Goal: Task Accomplishment & Management: Manage account settings

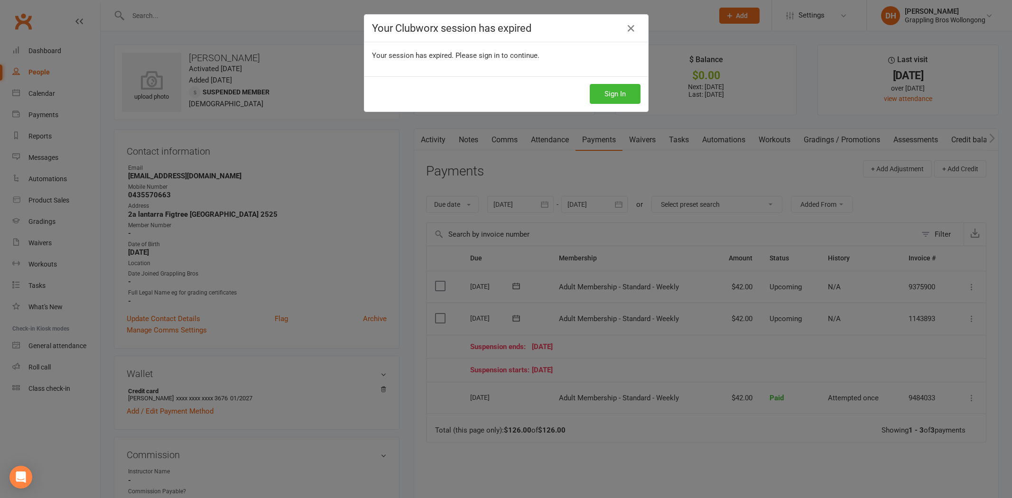
click at [623, 86] on button "Sign In" at bounding box center [615, 94] width 51 height 20
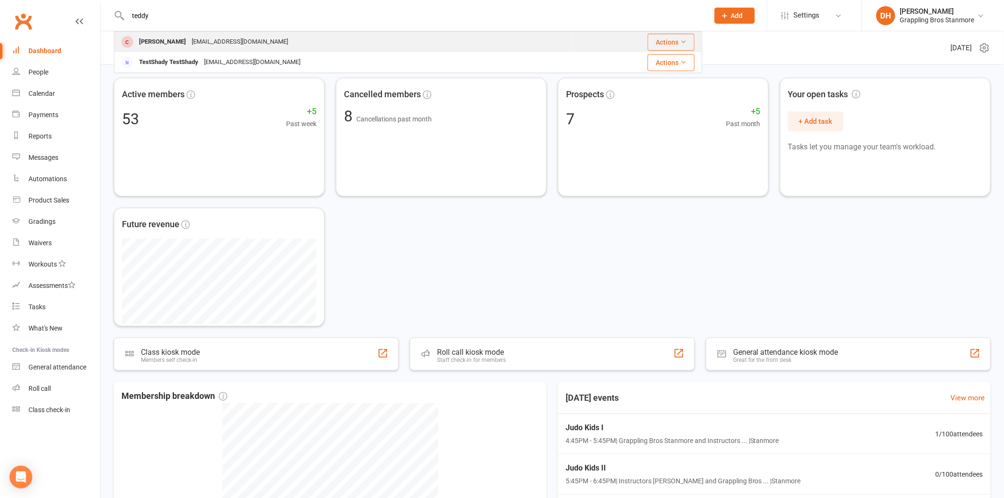
type input "teddy"
click at [197, 43] on div "Simonhowlen@hotmail.co.uk" at bounding box center [240, 42] width 102 height 14
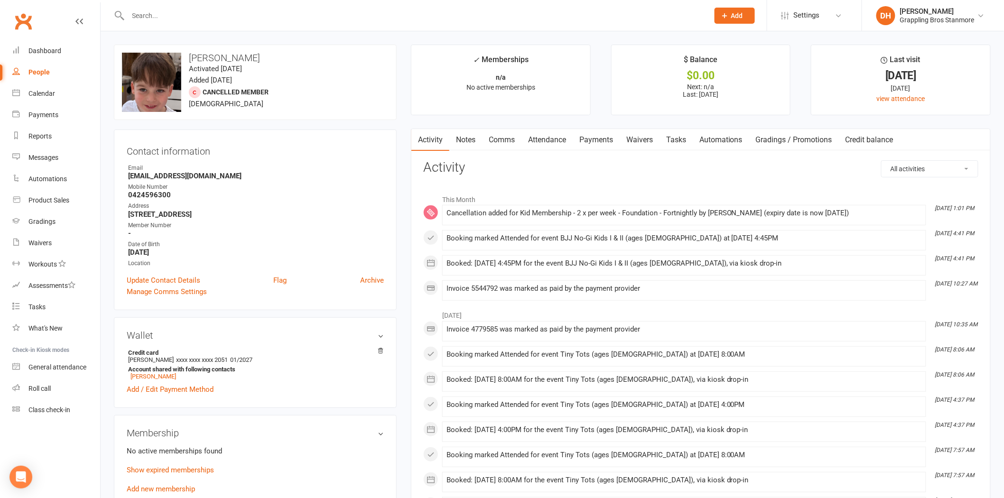
click at [589, 143] on link "Payments" at bounding box center [595, 140] width 47 height 22
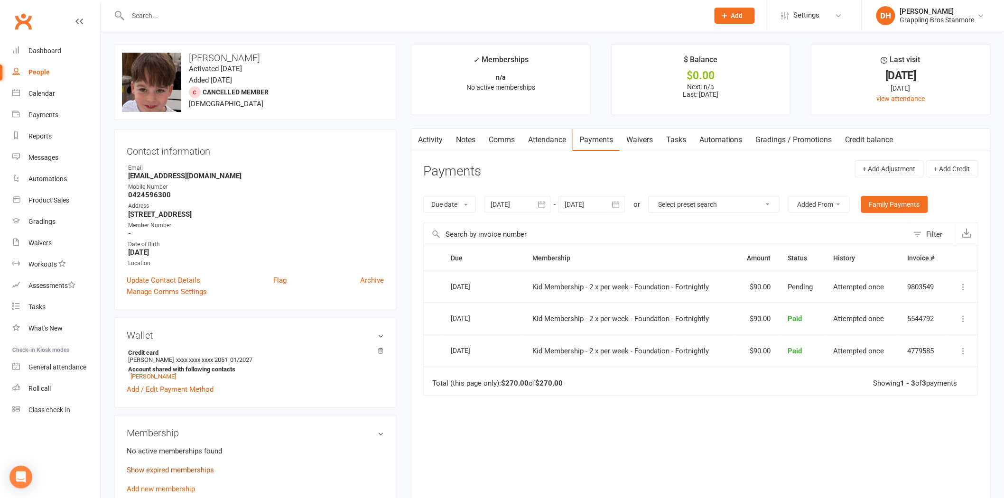
click at [204, 467] on link "Show expired memberships" at bounding box center [170, 470] width 87 height 9
click at [525, 210] on div at bounding box center [517, 204] width 66 height 17
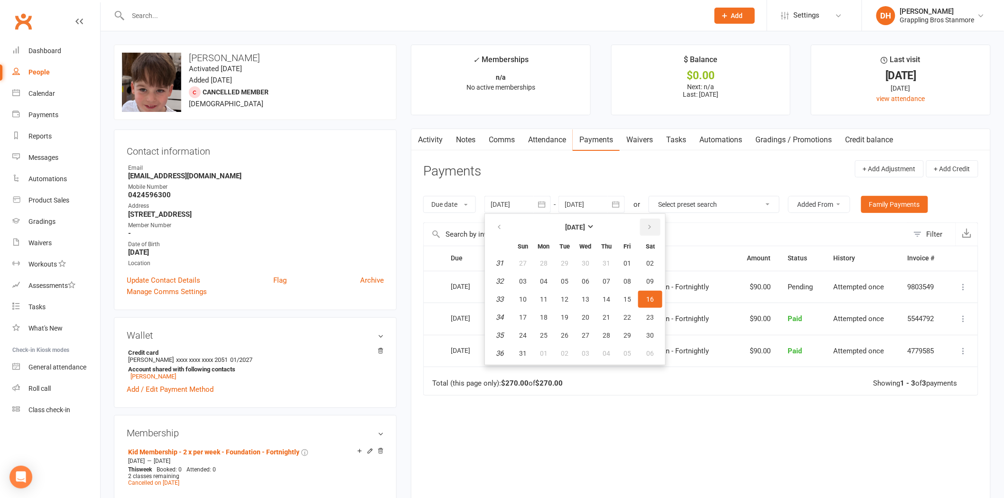
click at [642, 231] on button "button" at bounding box center [650, 227] width 20 height 17
click at [903, 16] on div "Grappling Bros Stanmore" at bounding box center [937, 20] width 74 height 9
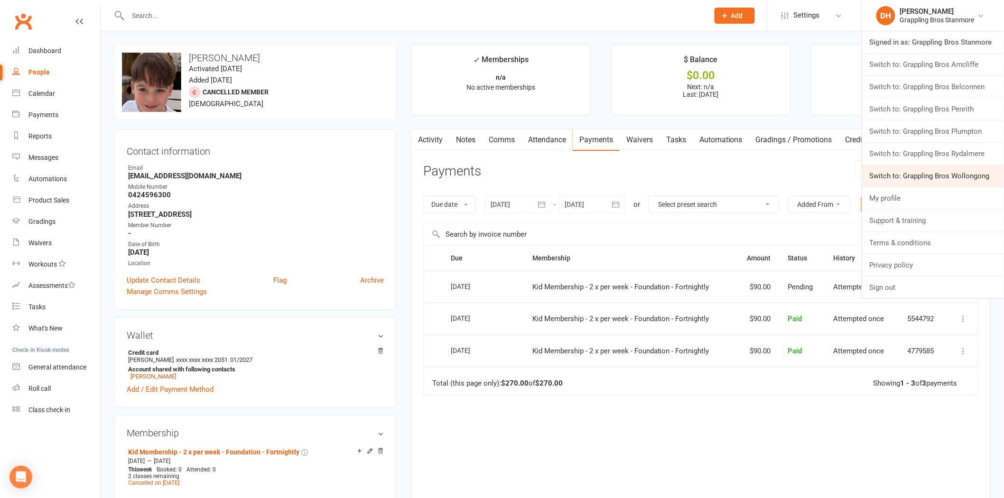
click at [923, 169] on link "Switch to: Grappling Bros Wollongong" at bounding box center [933, 176] width 142 height 22
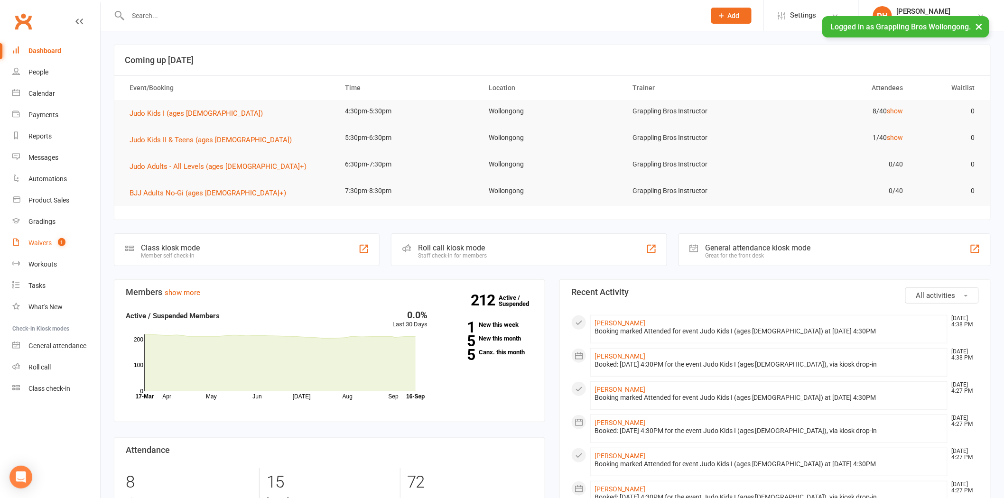
click at [39, 245] on div "Waivers" at bounding box center [39, 243] width 23 height 8
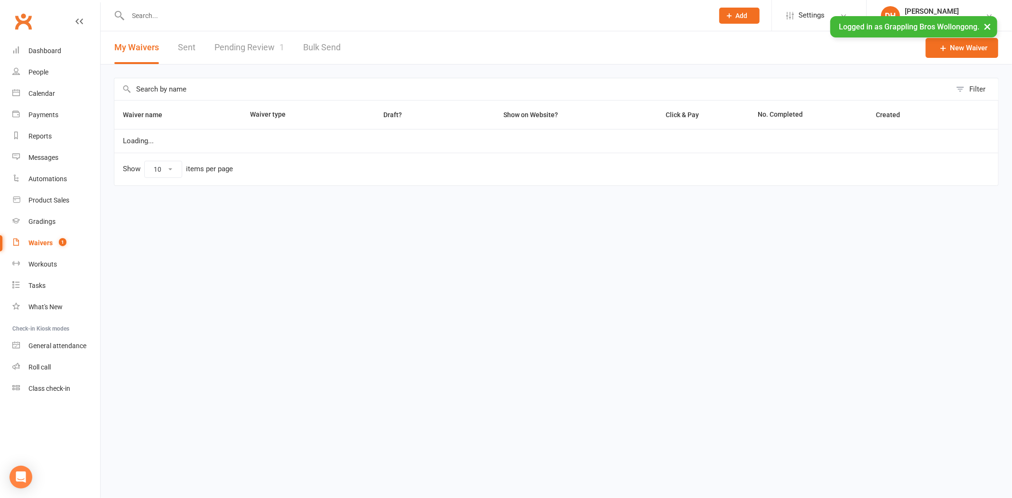
click at [247, 46] on link "Pending Review 1" at bounding box center [249, 47] width 70 height 33
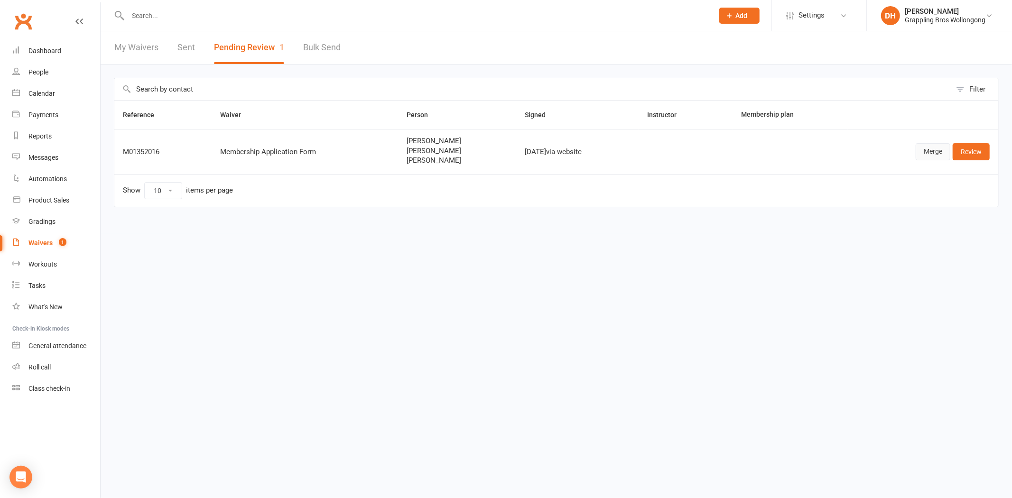
click at [925, 150] on link "Merge" at bounding box center [932, 151] width 35 height 17
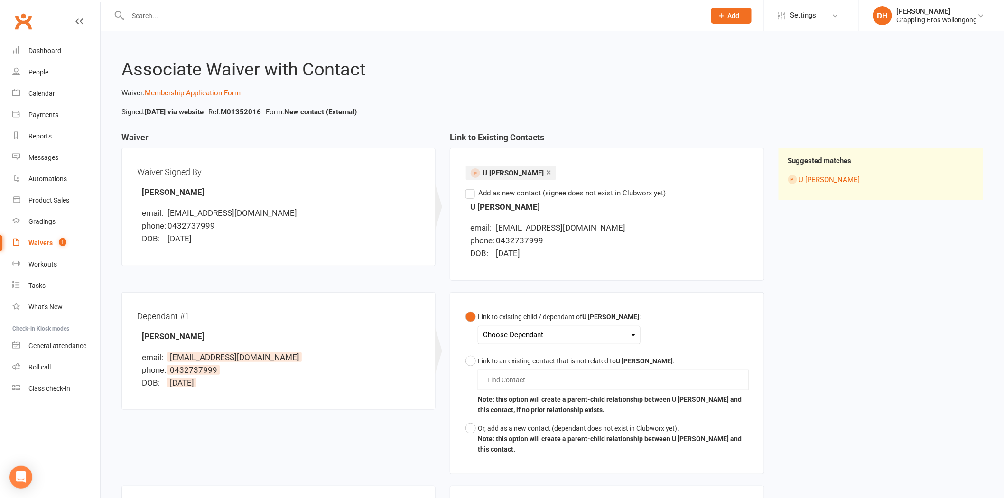
click at [510, 332] on div "Choose Dependant" at bounding box center [559, 335] width 152 height 13
click at [529, 374] on link "Kohen Duffy" at bounding box center [530, 378] width 94 height 20
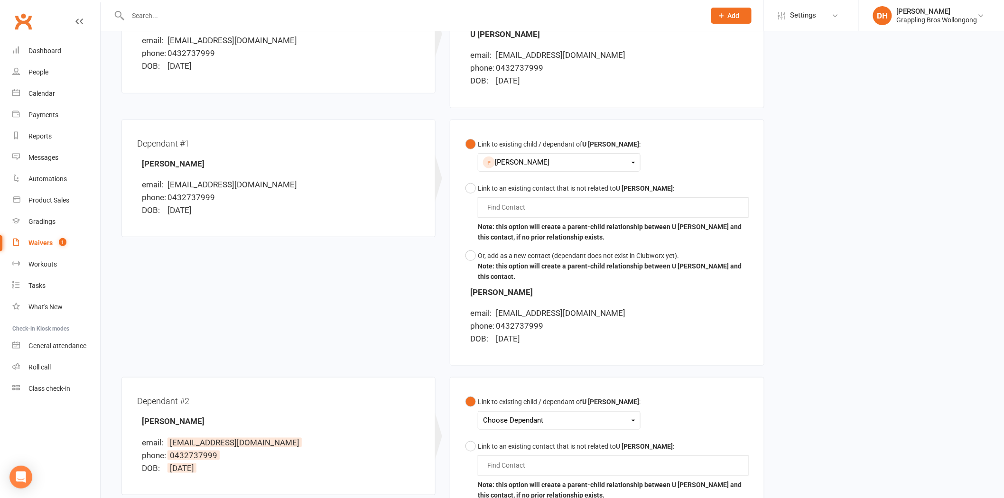
scroll to position [176, 0]
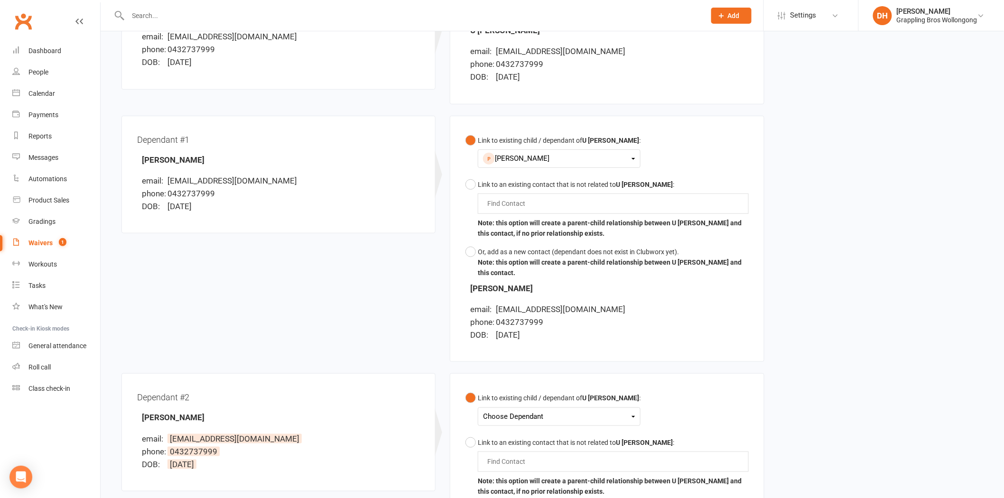
click at [561, 410] on div "Choose Dependant" at bounding box center [559, 416] width 152 height 13
click at [539, 436] on link "[PERSON_NAME]" at bounding box center [530, 439] width 94 height 20
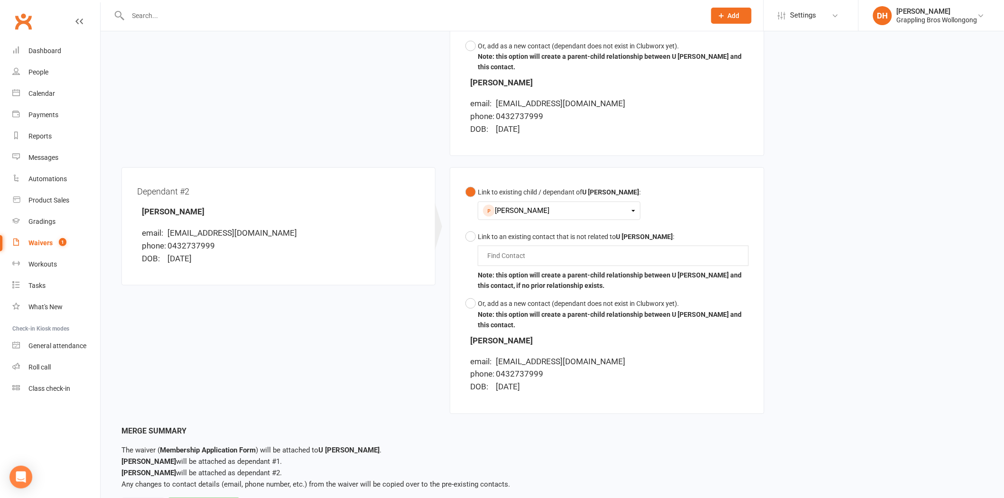
scroll to position [410, 0]
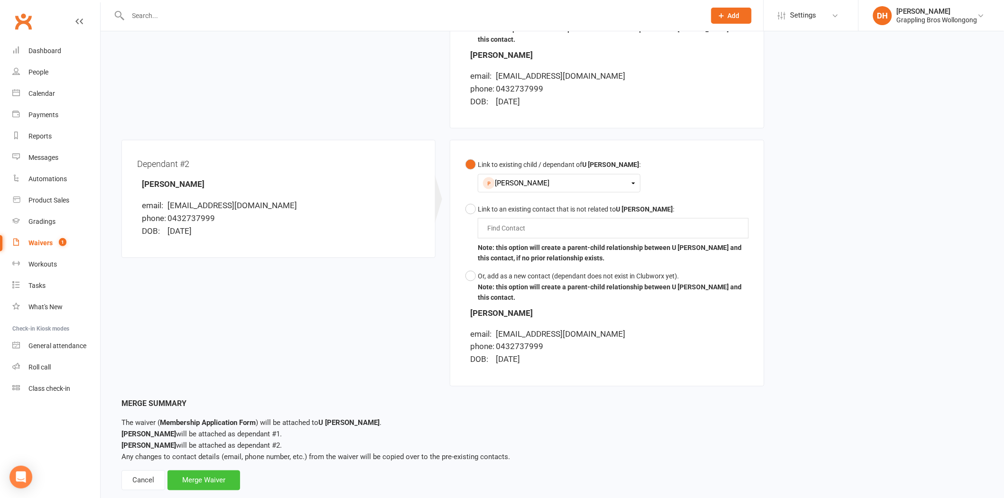
click at [225, 471] on div "Merge Waiver" at bounding box center [203, 481] width 73 height 20
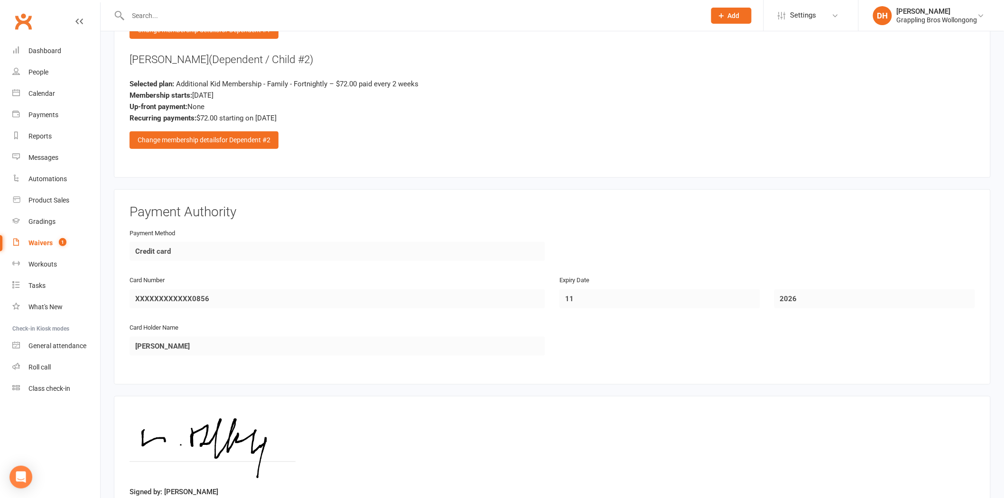
scroll to position [1811, 0]
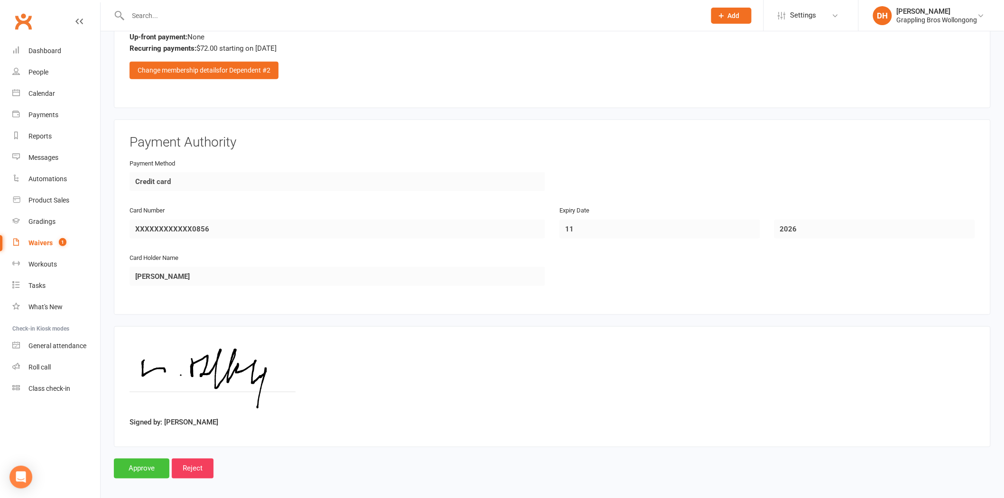
click at [149, 459] on input "Approve" at bounding box center [141, 469] width 55 height 20
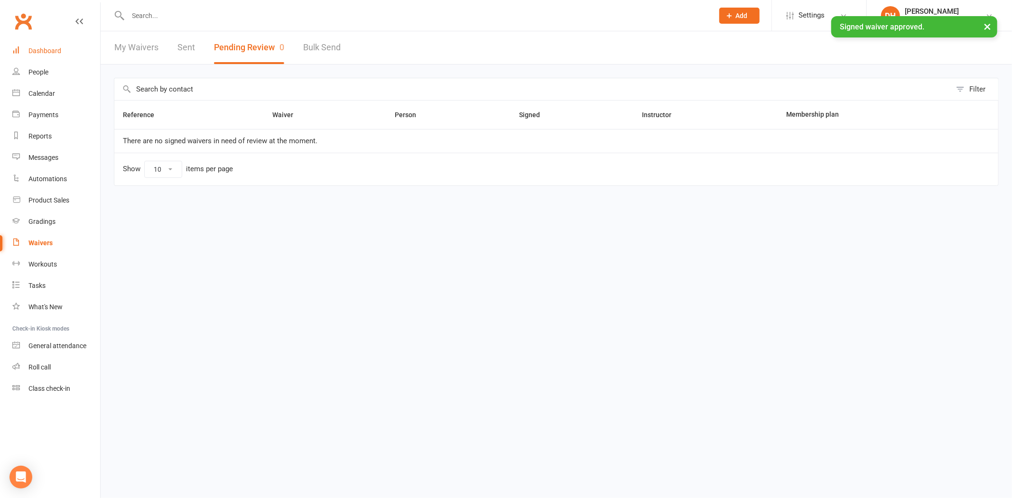
click at [58, 48] on div "Dashboard" at bounding box center [44, 51] width 33 height 8
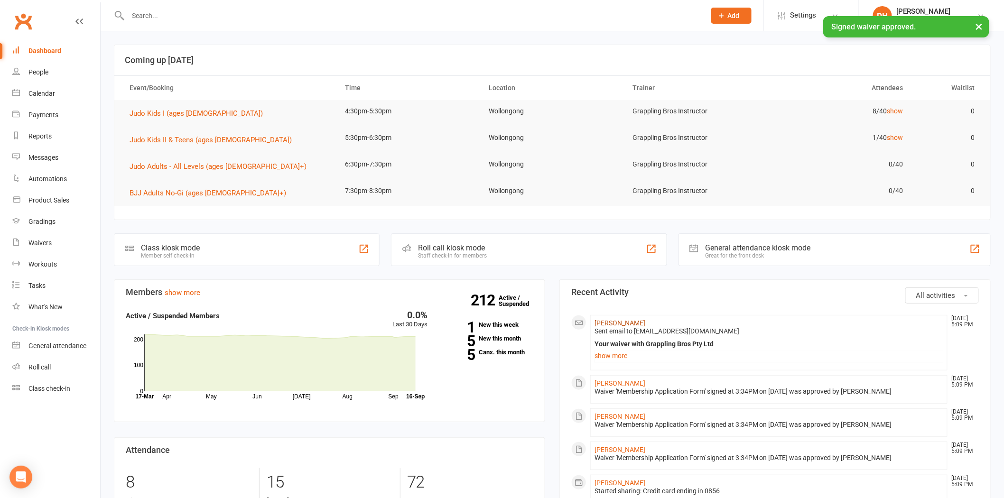
click at [612, 319] on link "[PERSON_NAME]" at bounding box center [619, 323] width 51 height 8
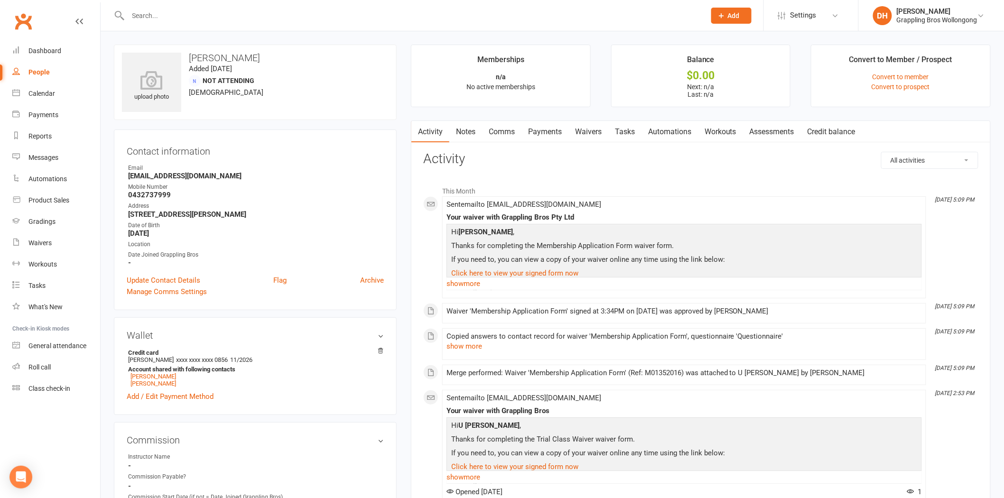
click at [331, 14] on input "text" at bounding box center [411, 15] width 573 height 13
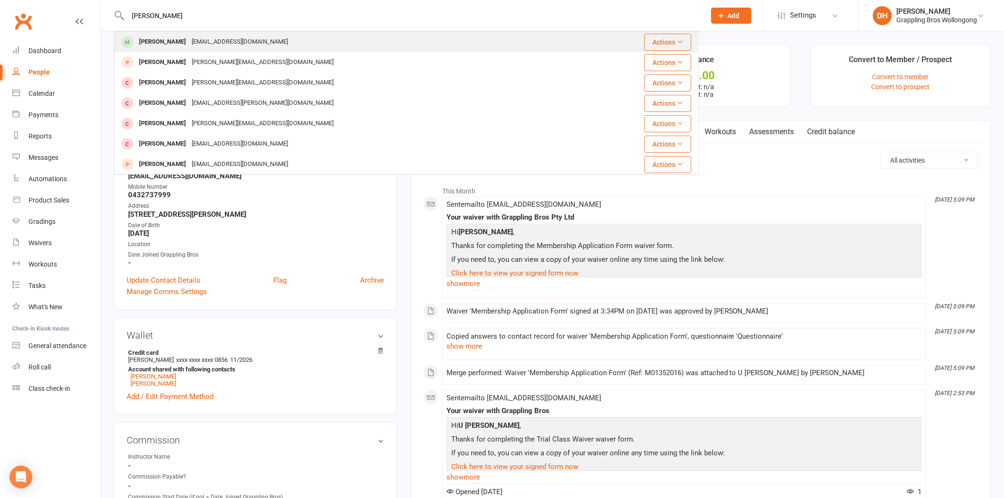
type input "max thomas"
click at [286, 43] on div "Max Thomas nataliethomas07@gmail.com" at bounding box center [350, 41] width 470 height 19
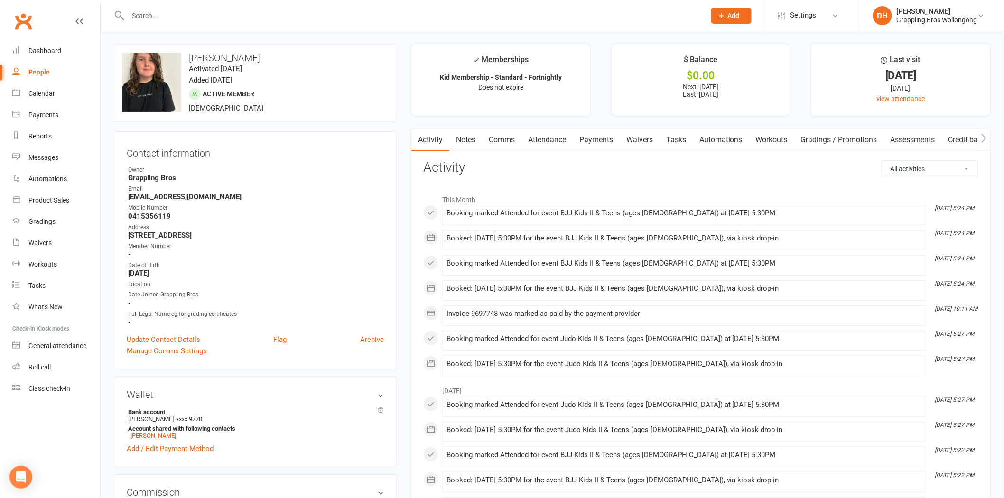
click at [604, 140] on link "Payments" at bounding box center [595, 140] width 47 height 22
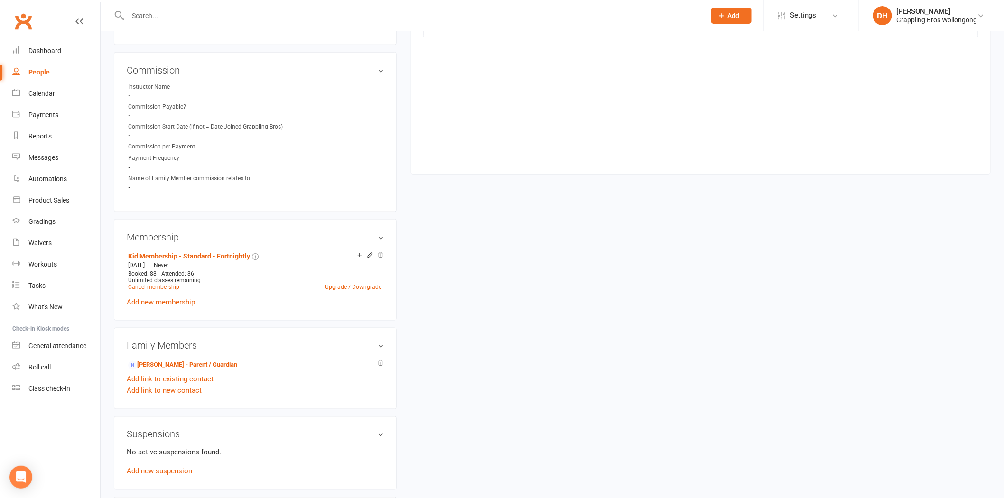
scroll to position [435, 0]
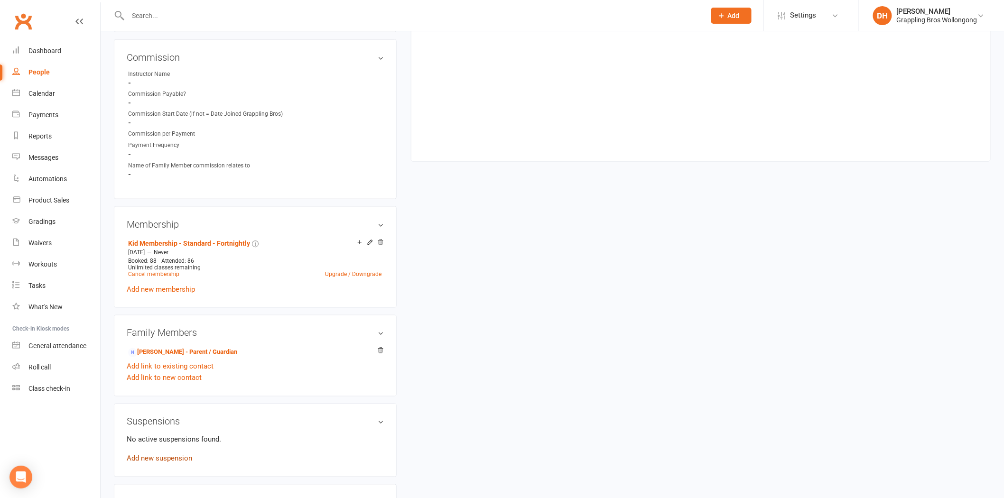
click at [181, 456] on link "Add new suspension" at bounding box center [159, 458] width 65 height 9
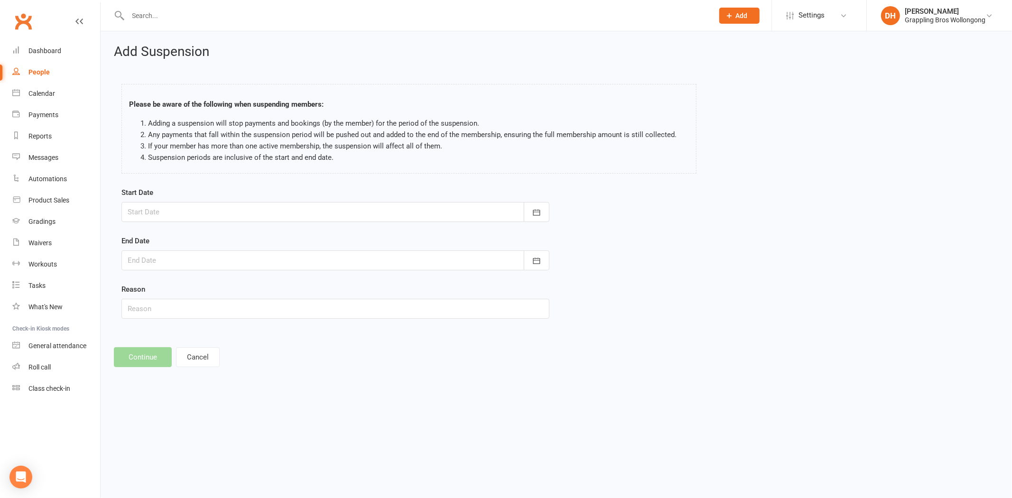
click at [190, 212] on div at bounding box center [335, 212] width 428 height 20
click at [175, 339] on button "29" at bounding box center [181, 344] width 20 height 17
type input "29 Sep 2025"
click at [197, 263] on div at bounding box center [335, 260] width 428 height 20
click at [283, 284] on icon "button" at bounding box center [286, 285] width 7 height 8
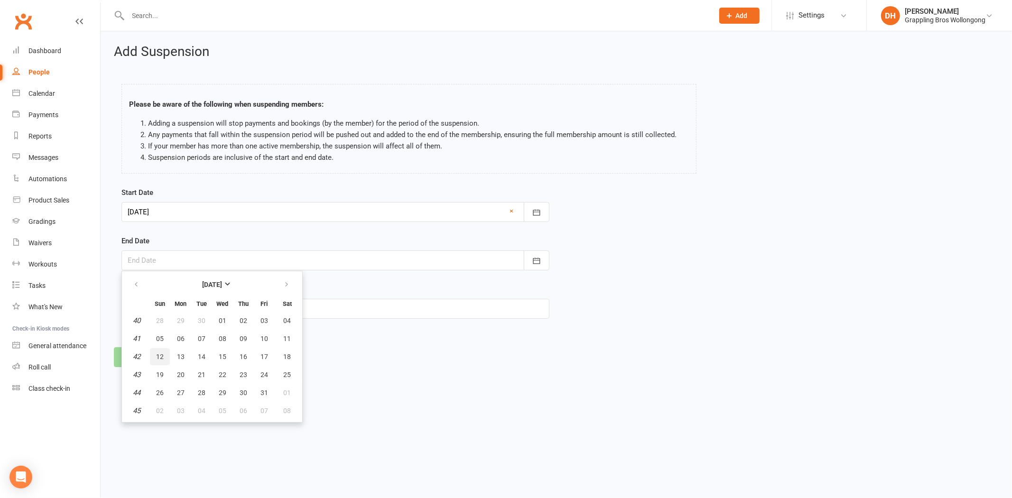
click at [156, 358] on span "12" at bounding box center [160, 357] width 8 height 8
type input "12 Oct 2025"
click at [200, 315] on input "text" at bounding box center [335, 309] width 428 height 20
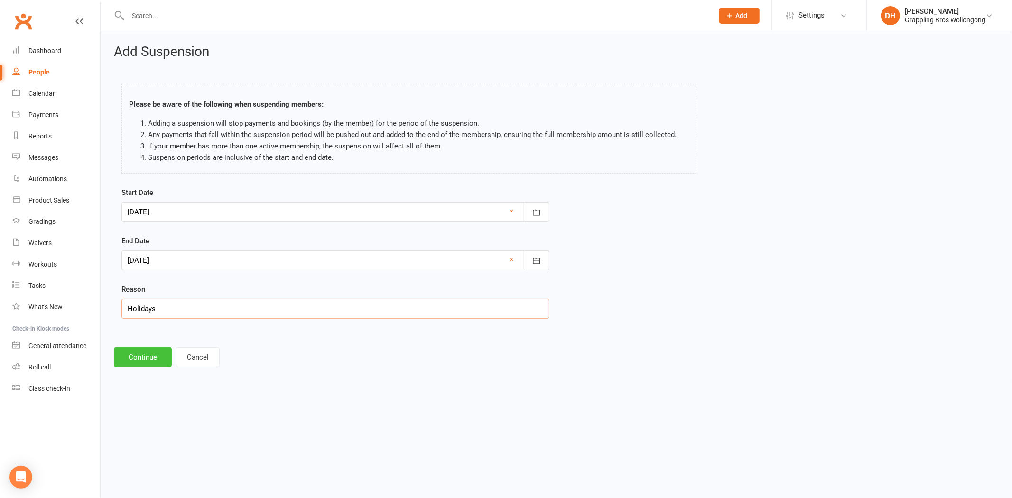
type input "Holidays"
click at [135, 354] on button "Continue" at bounding box center [143, 357] width 58 height 20
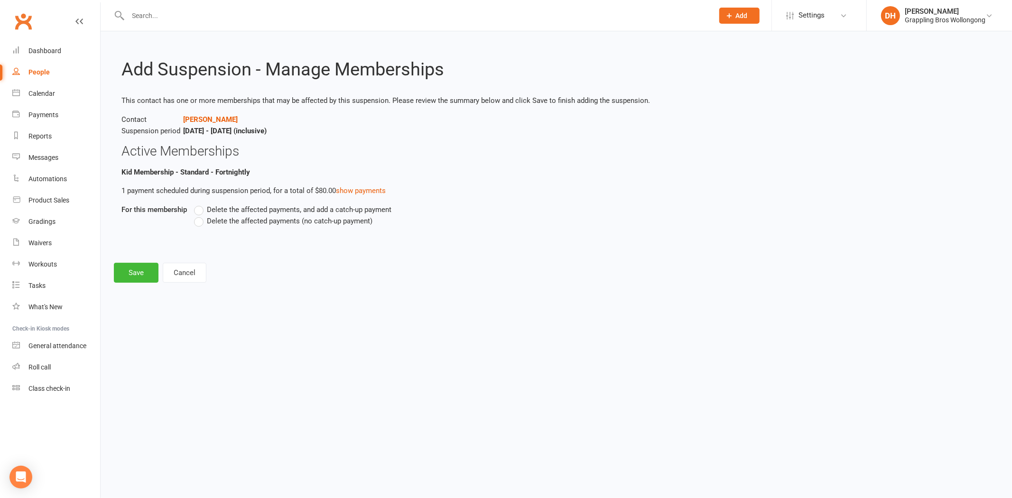
click at [240, 221] on span "Delete the affected payments (no catch-up payment)" at bounding box center [290, 220] width 166 height 10
click at [200, 215] on input "Delete the affected payments (no catch-up payment)" at bounding box center [197, 215] width 6 height 0
click at [122, 270] on button "Save" at bounding box center [136, 273] width 45 height 20
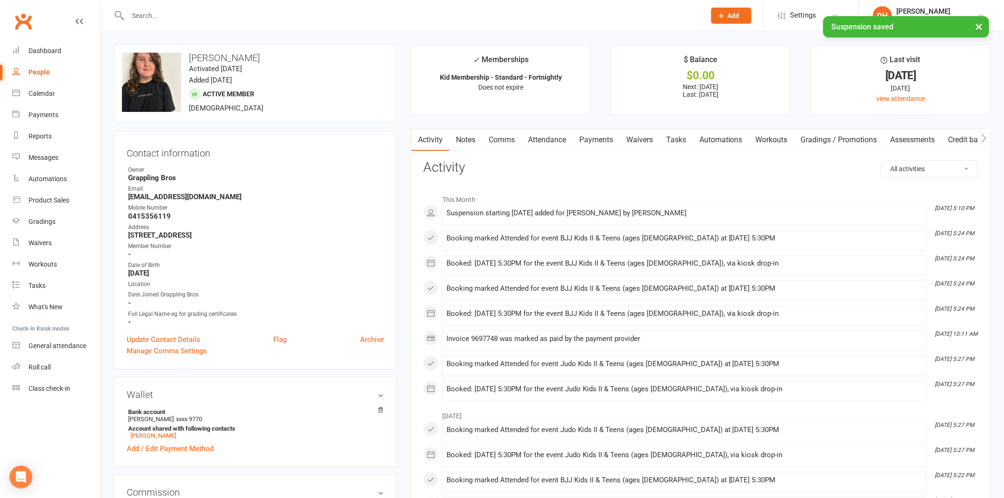
click at [600, 139] on link "Payments" at bounding box center [595, 140] width 47 height 22
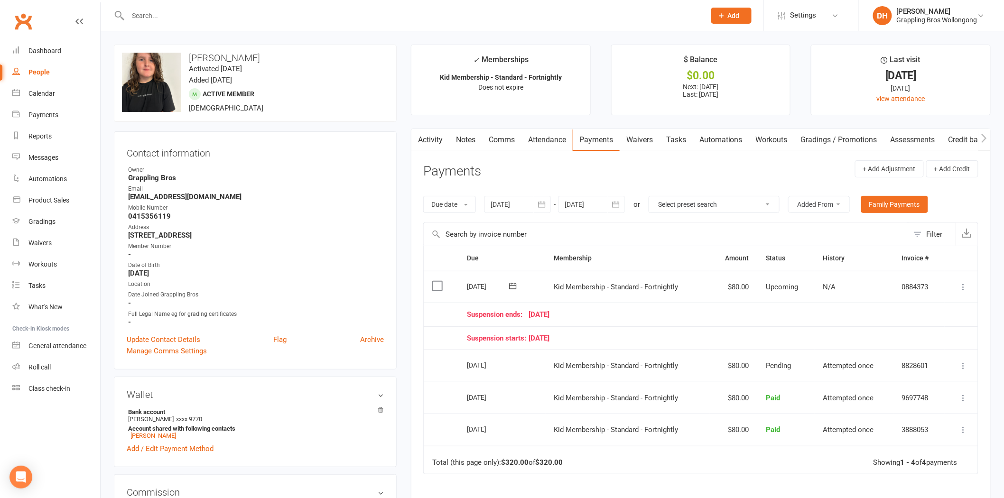
click at [383, 18] on input "text" at bounding box center [411, 15] width 573 height 13
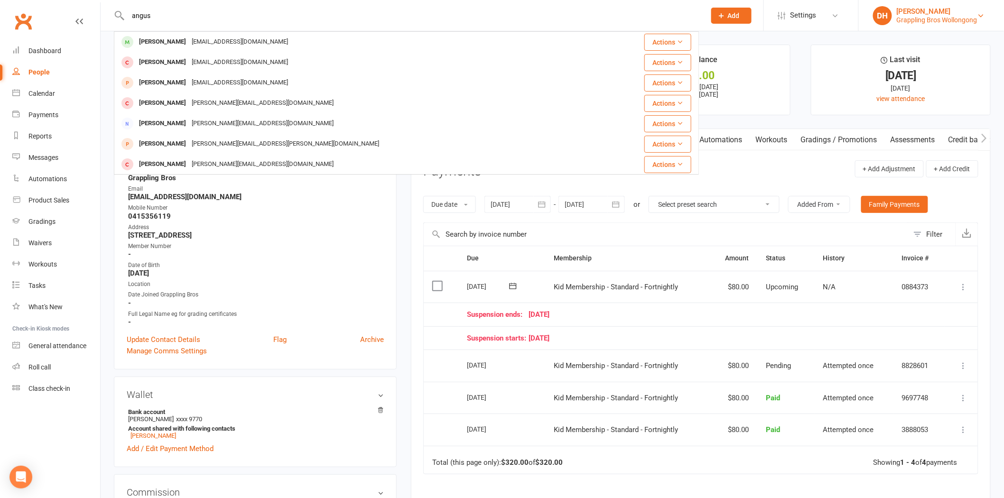
type input "angus"
click at [942, 18] on div "Grappling Bros Wollongong" at bounding box center [936, 20] width 81 height 9
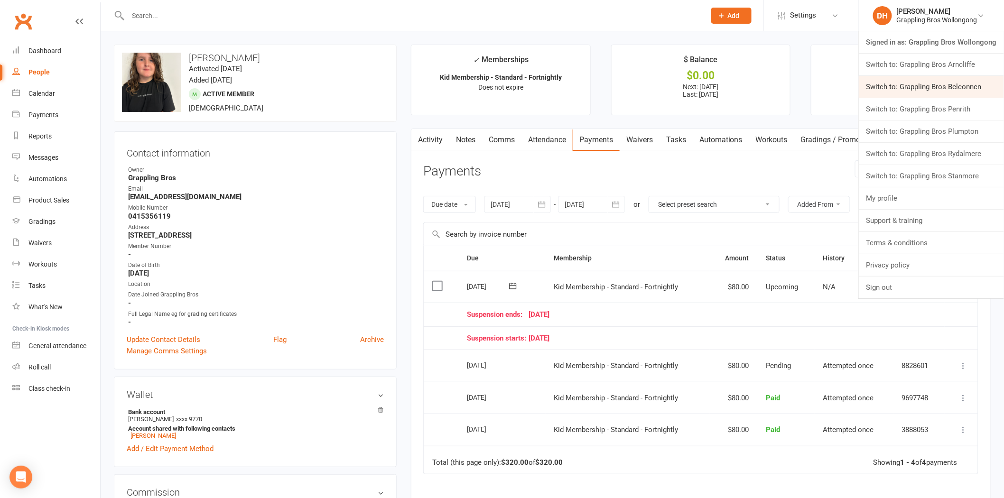
click at [928, 82] on link "Switch to: Grappling Bros Belconnen" at bounding box center [931, 87] width 145 height 22
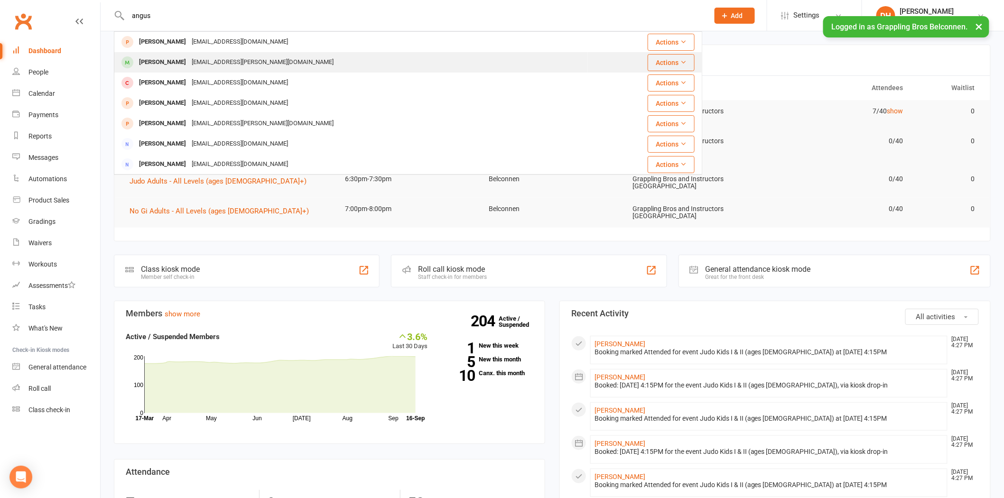
type input "angus"
click at [254, 61] on div "[EMAIL_ADDRESS][PERSON_NAME][DOMAIN_NAME]" at bounding box center [263, 62] width 148 height 14
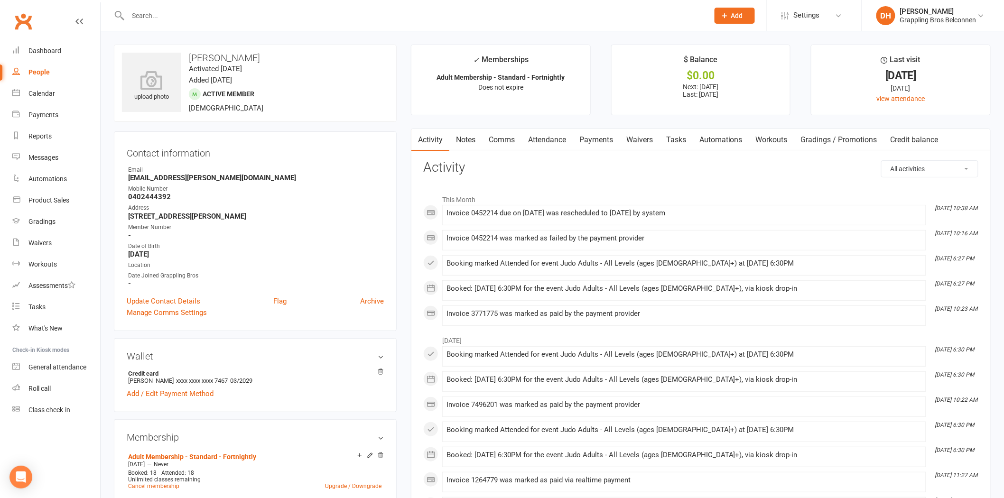
click at [605, 139] on link "Payments" at bounding box center [595, 140] width 47 height 22
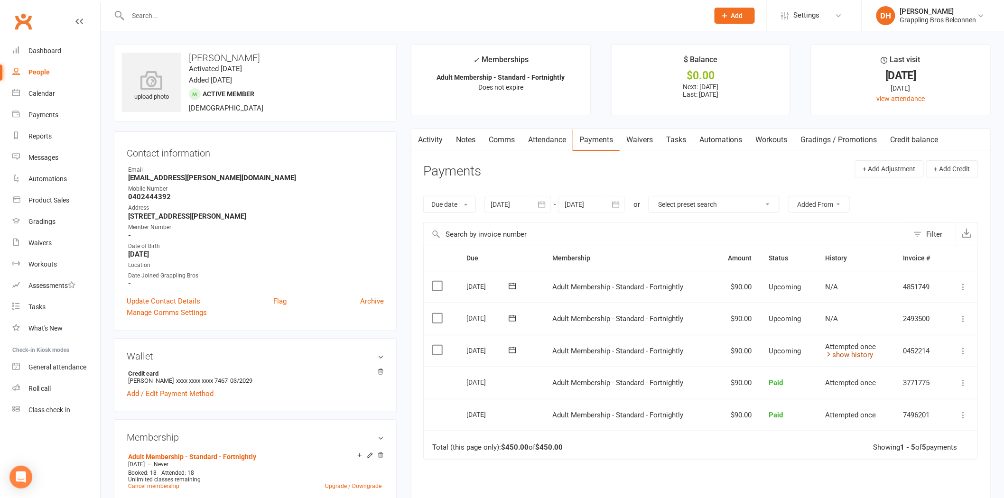
click at [864, 353] on link "show history" at bounding box center [849, 355] width 48 height 9
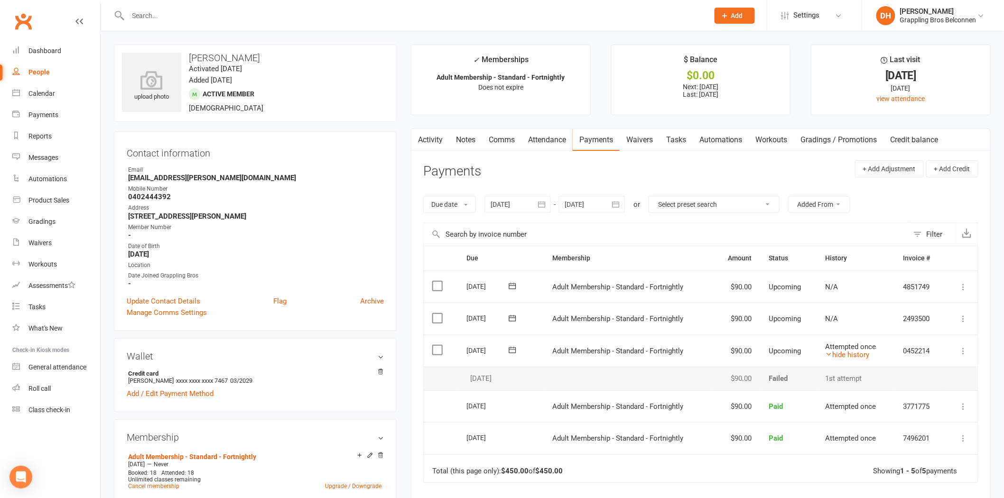
click at [964, 352] on icon at bounding box center [963, 350] width 9 height 9
click at [750, 399] on td "$90.00" at bounding box center [736, 406] width 47 height 32
click at [962, 348] on icon at bounding box center [963, 350] width 9 height 9
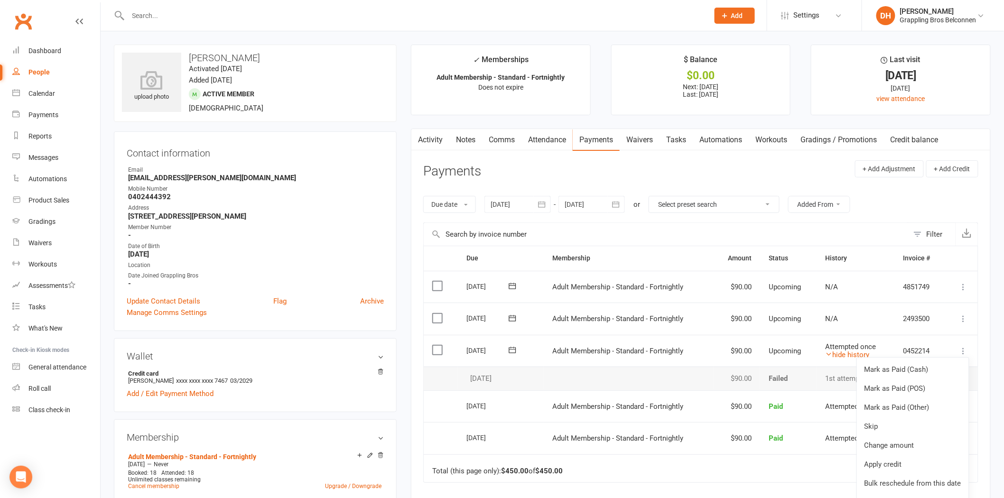
click at [711, 356] on td "Adult Membership - Standard - Fortnightly" at bounding box center [629, 351] width 170 height 32
click at [834, 352] on link "hide history" at bounding box center [847, 355] width 44 height 9
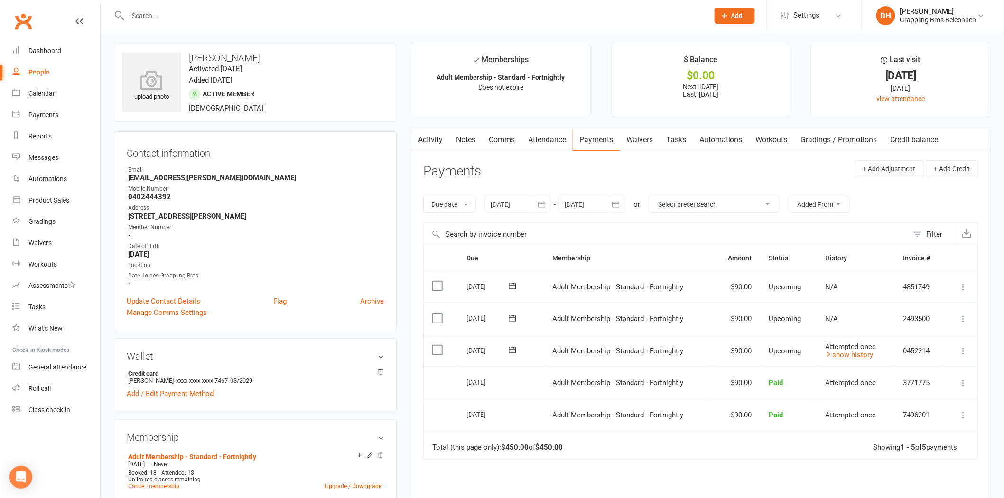
click at [866, 359] on td "Attempted once show history" at bounding box center [856, 351] width 78 height 32
click at [360, 12] on input "text" at bounding box center [413, 15] width 577 height 13
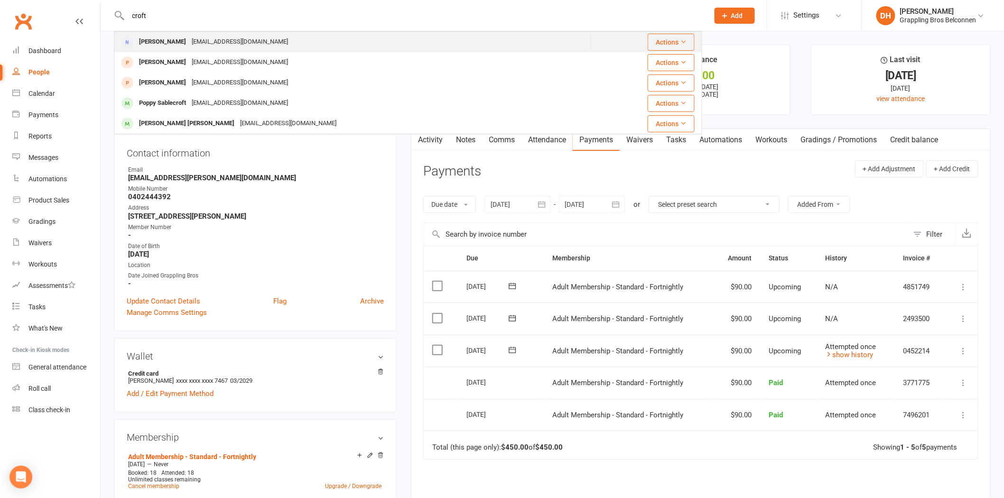
type input "croft"
click at [337, 41] on div "Trevor Croft TJD.CROFT@gmail.com" at bounding box center [351, 41] width 473 height 19
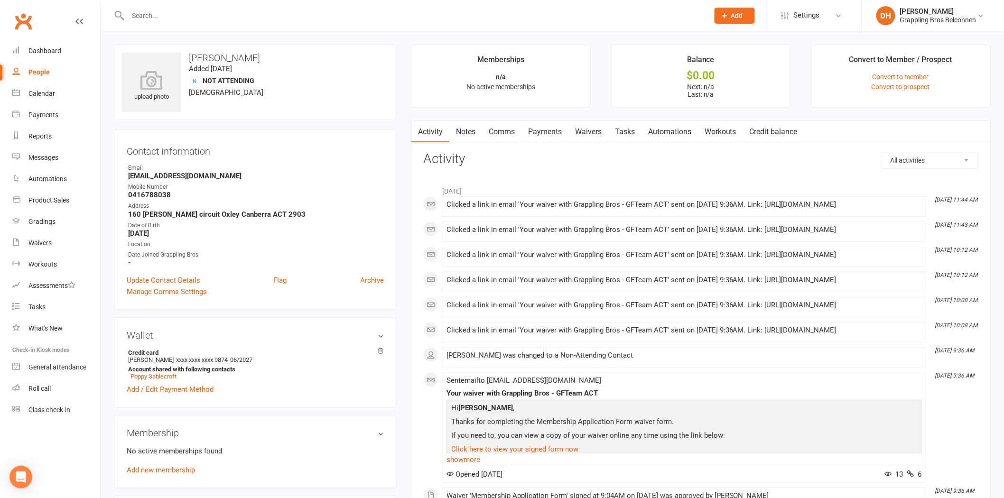
click at [589, 122] on link "Waivers" at bounding box center [588, 132] width 40 height 22
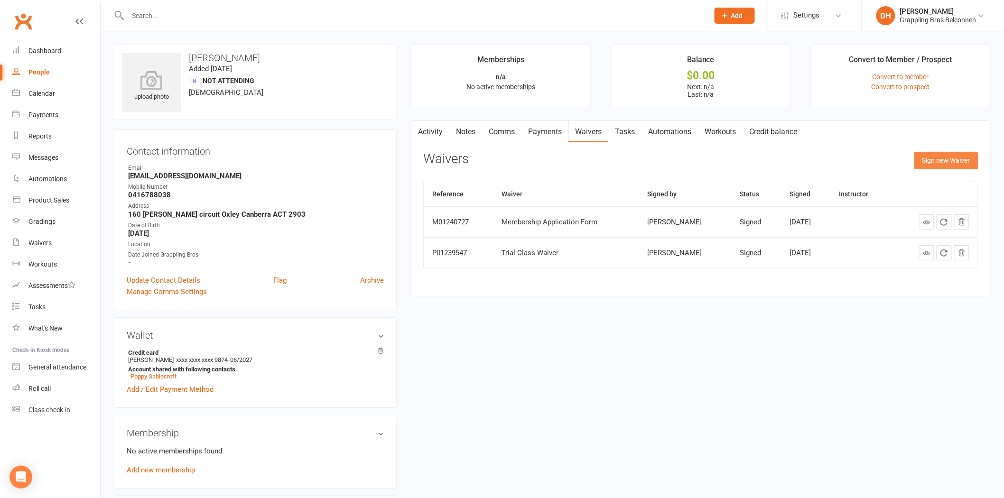
click at [935, 163] on button "Sign new Waiver" at bounding box center [946, 160] width 64 height 17
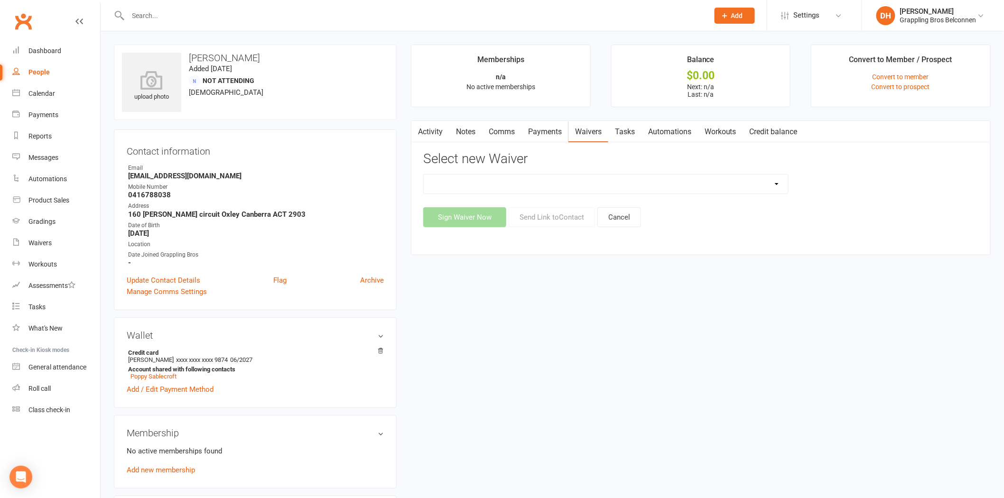
click at [603, 186] on select "Existing Adult Member Details Existing Adult Member Details With Current Rank E…" at bounding box center [606, 184] width 364 height 19
select select "5408"
click at [424, 175] on select "Existing Adult Member Details Existing Adult Member Details With Current Rank E…" at bounding box center [606, 184] width 364 height 19
click at [563, 217] on button "Send Link to Contact" at bounding box center [551, 217] width 86 height 20
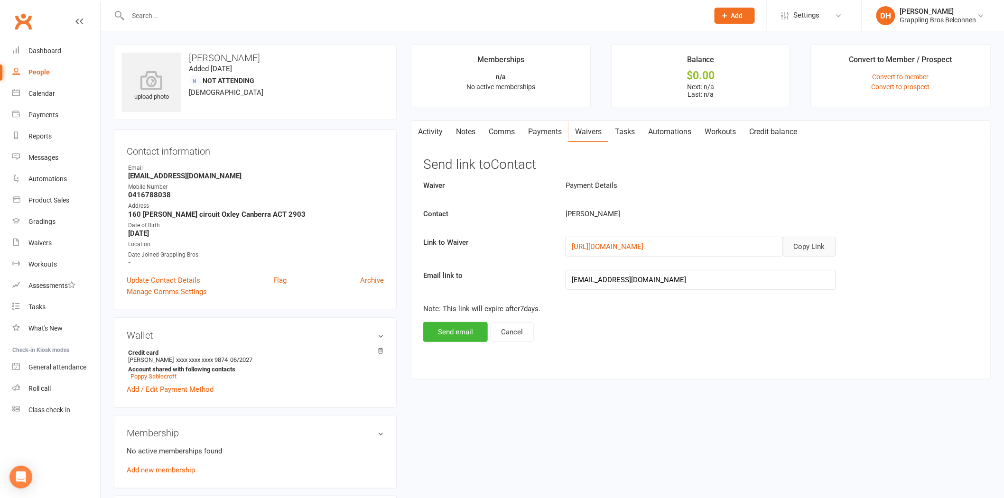
click at [811, 244] on button "Copy Link" at bounding box center [809, 247] width 53 height 20
click at [377, 13] on input "text" at bounding box center [413, 15] width 577 height 13
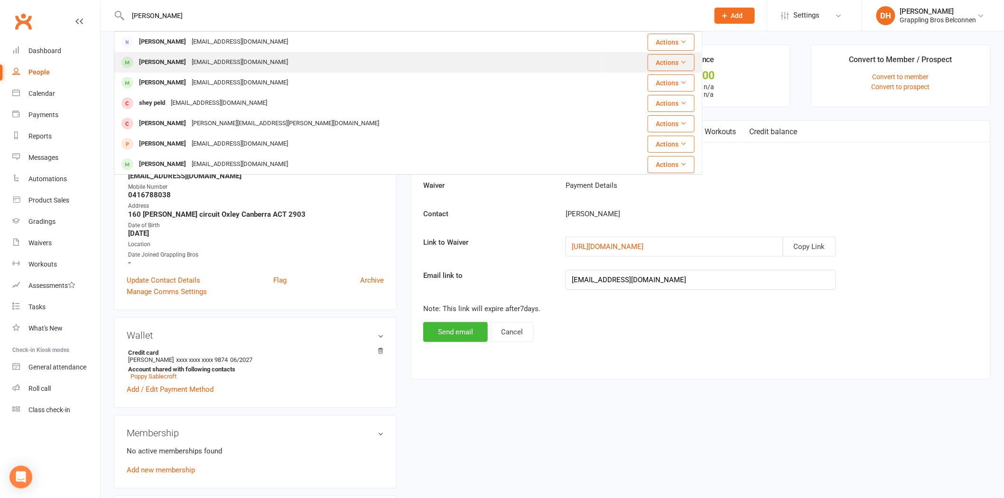
type input "peachey"
click at [356, 60] on div "William Peachey williamjpeachey@gmail.com" at bounding box center [359, 62] width 488 height 19
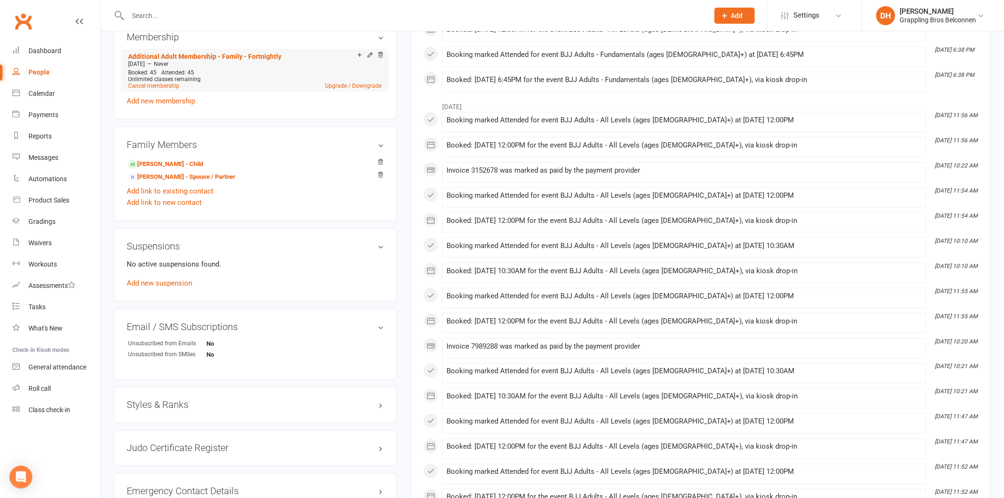
scroll to position [435, 0]
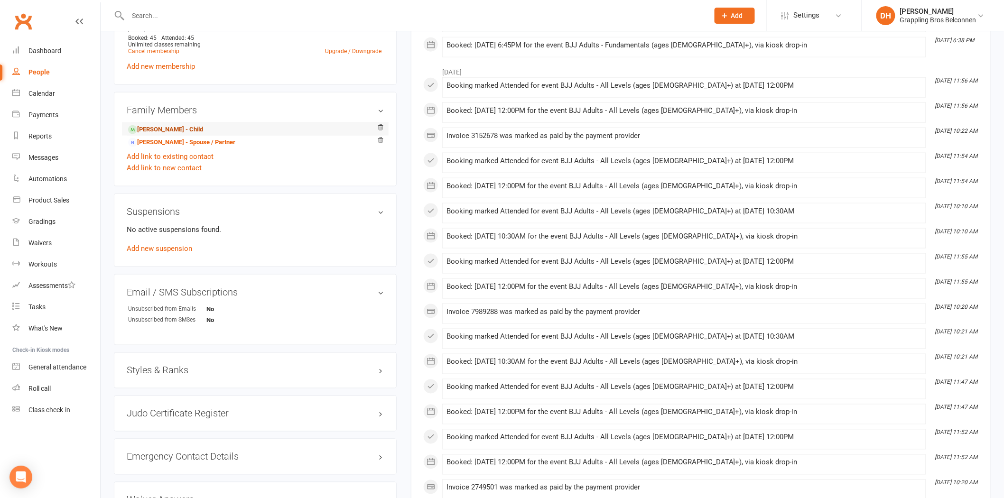
click at [175, 126] on link "Harry Peachey - Child" at bounding box center [165, 130] width 75 height 10
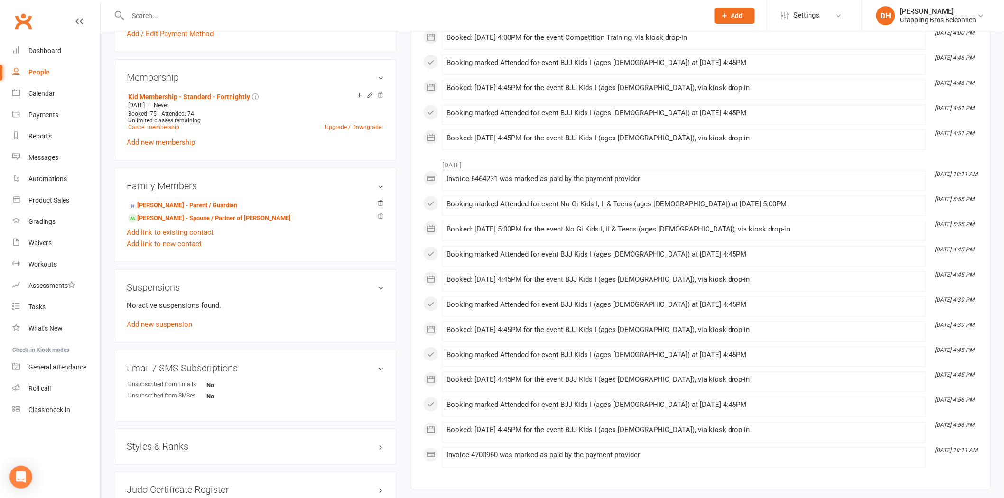
scroll to position [435, 0]
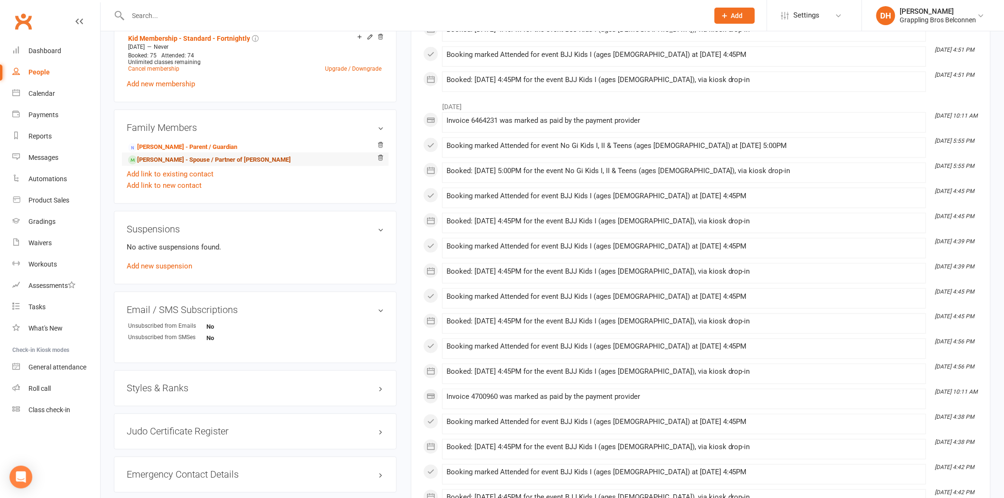
click at [196, 162] on link "William Peachey - Spouse / Partner of Roxanne Peachey" at bounding box center [209, 160] width 163 height 10
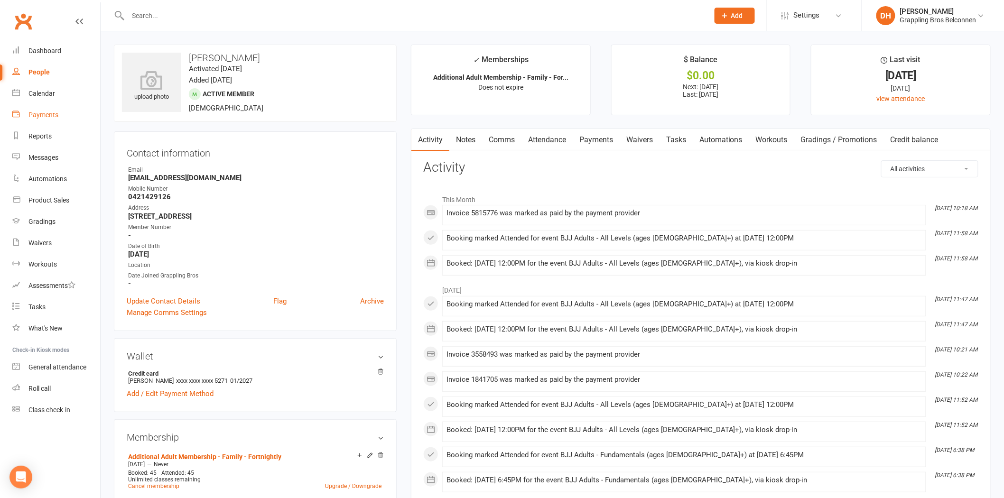
click at [64, 109] on link "Payments" at bounding box center [56, 114] width 88 height 21
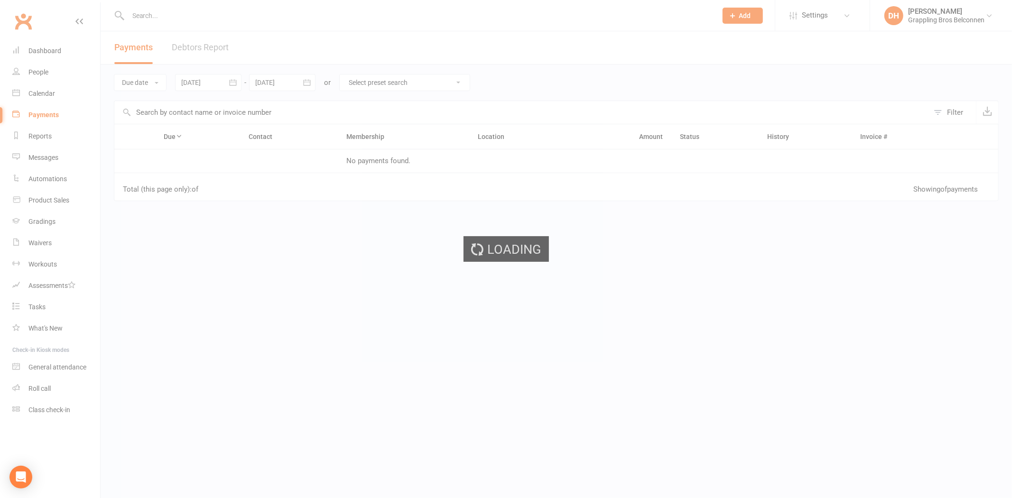
click at [222, 43] on div "Loading" at bounding box center [506, 249] width 1012 height 498
click at [214, 46] on div "Loading" at bounding box center [506, 249] width 1012 height 498
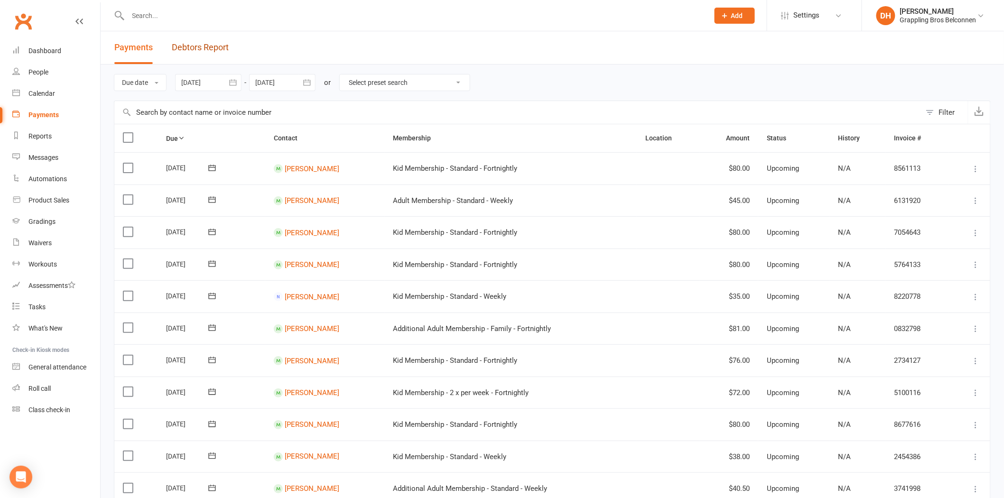
click at [214, 46] on link "Debtors Report" at bounding box center [200, 47] width 57 height 33
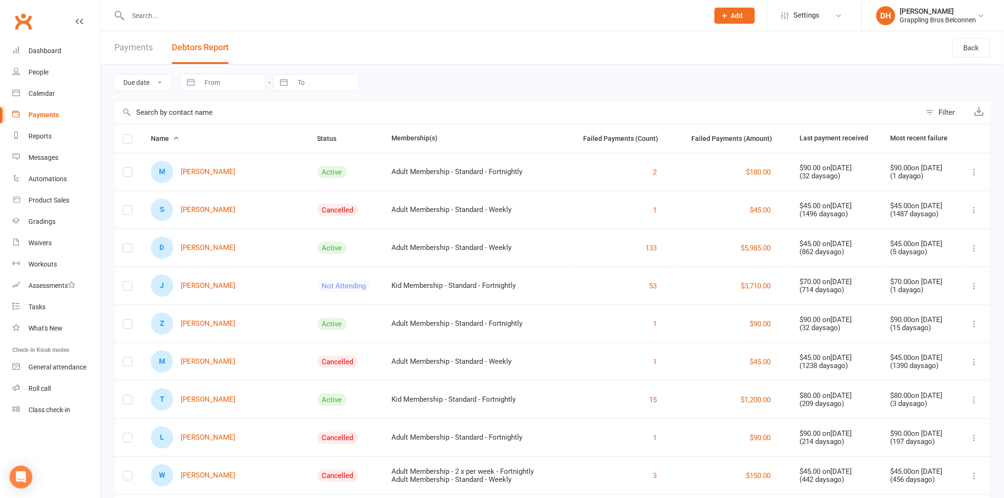
click at [186, 112] on input "text" at bounding box center [517, 112] width 806 height 23
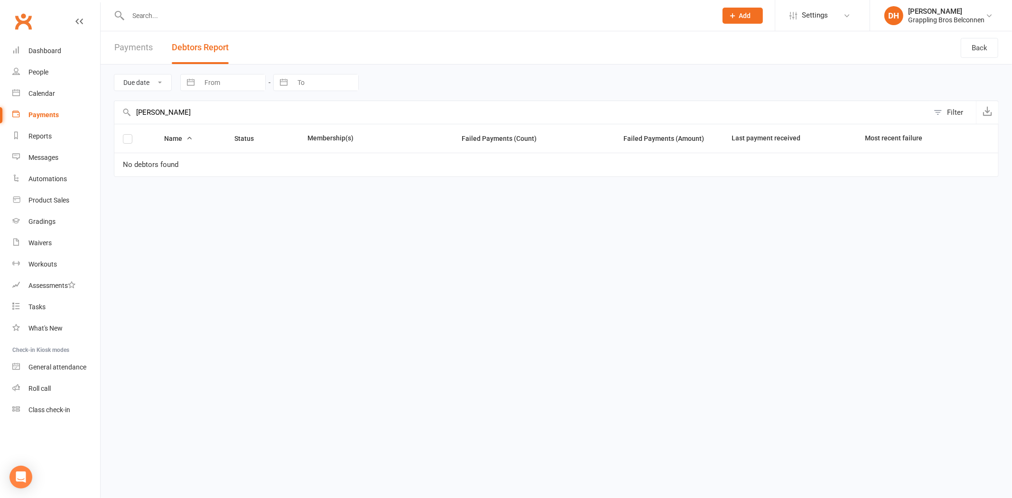
type input "peachey"
click at [184, 20] on input "text" at bounding box center [417, 15] width 585 height 13
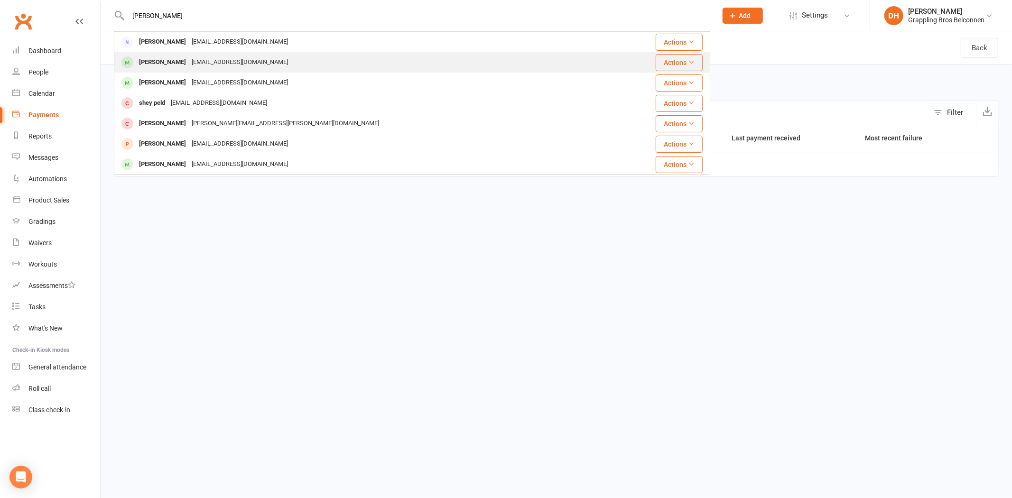
type input "peachey"
click at [211, 55] on div "williamjpeachey@gmail.com" at bounding box center [240, 62] width 102 height 14
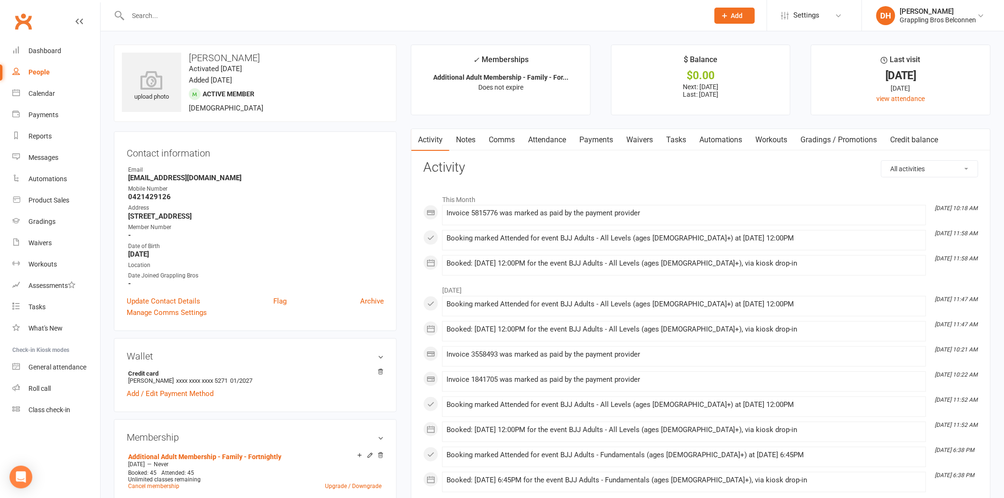
click at [609, 139] on link "Payments" at bounding box center [595, 140] width 47 height 22
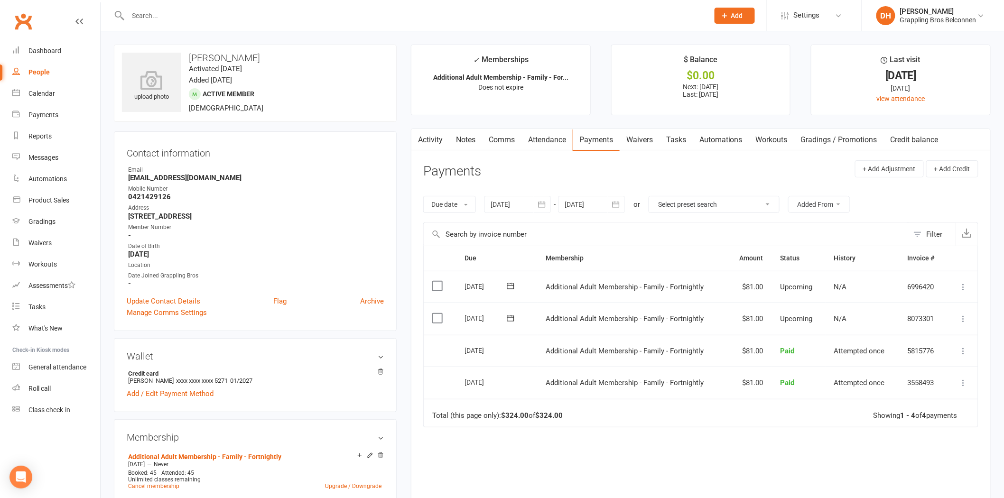
click at [600, 482] on div "Due Contact Membership Amount Status History Invoice # Select this 04 Oct 2025 …" at bounding box center [700, 398] width 555 height 304
click at [162, 485] on link "Cancel membership" at bounding box center [153, 486] width 51 height 7
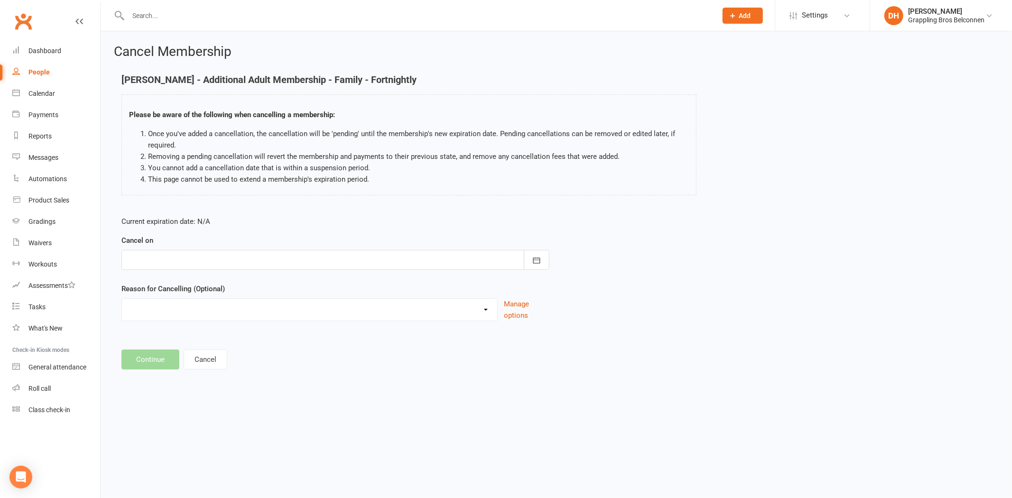
click at [211, 261] on div at bounding box center [335, 260] width 428 height 20
click at [179, 388] on span "29" at bounding box center [181, 392] width 8 height 8
type input "[DATE]"
click at [166, 296] on div "Reason for Cancelling (Optional) Holiday Injury Romans growth requirements in o…" at bounding box center [335, 302] width 428 height 38
click at [167, 309] on select "Holiday Injury Romans growth requirements in other areas. Other reason" at bounding box center [309, 308] width 375 height 19
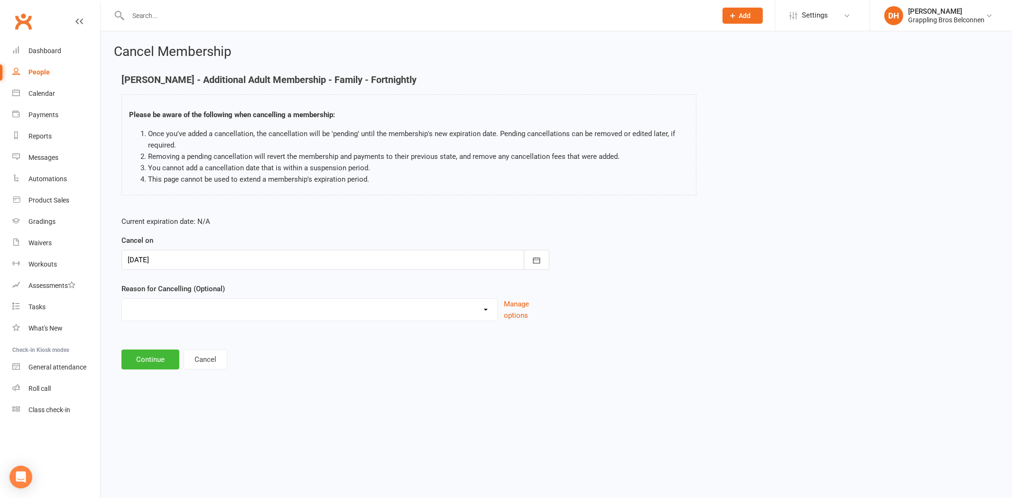
select select "3"
click at [122, 299] on select "Holiday Injury Romans growth requirements in other areas. Other reason" at bounding box center [309, 308] width 375 height 19
click at [167, 356] on input at bounding box center [335, 360] width 428 height 20
type input "knee injury then moving to qld"
click at [142, 413] on button "Continue" at bounding box center [150, 408] width 58 height 20
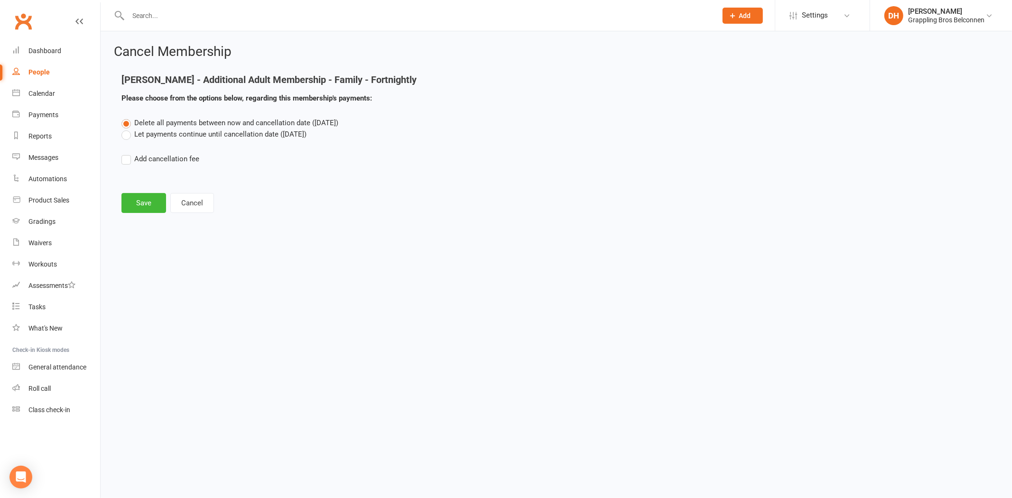
click at [173, 131] on label "Let payments continue until cancellation date (Sep 29, 2025)" at bounding box center [213, 134] width 185 height 11
click at [128, 129] on input "Let payments continue until cancellation date (Sep 29, 2025)" at bounding box center [124, 129] width 6 height 0
click at [139, 202] on button "Save" at bounding box center [143, 203] width 45 height 20
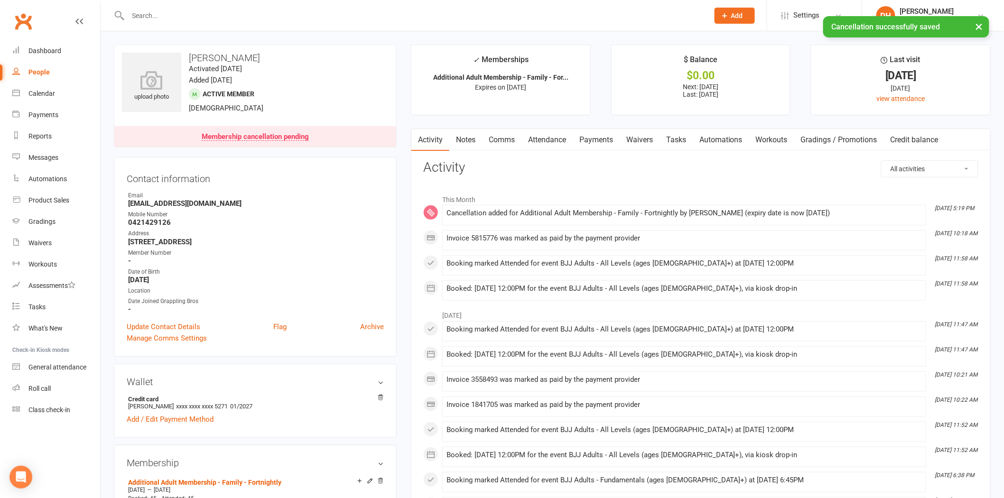
click at [617, 127] on main "✓ Memberships Additional Adult Membership - Family - For... Expires on 28th Sep…" at bounding box center [701, 468] width 594 height 847
click at [605, 142] on link "Payments" at bounding box center [595, 140] width 47 height 22
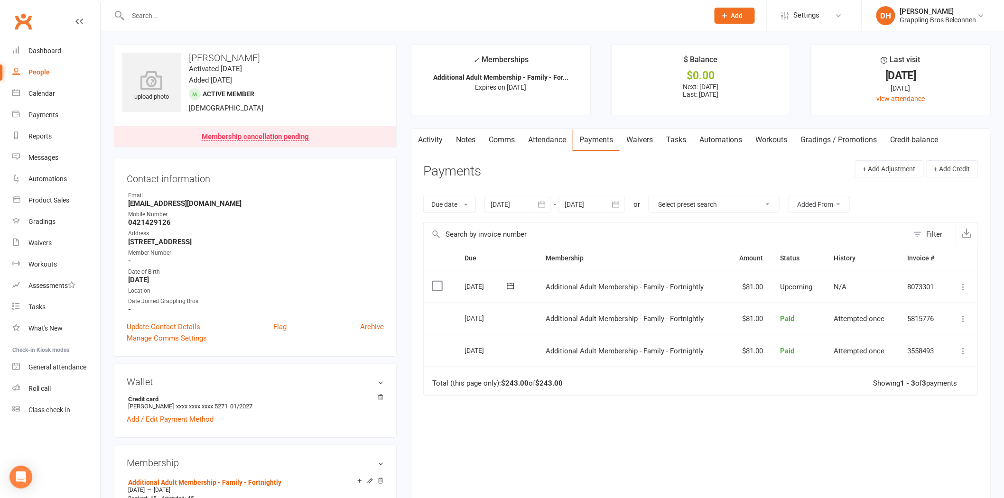
click at [171, 12] on input "text" at bounding box center [413, 15] width 577 height 13
type input "H"
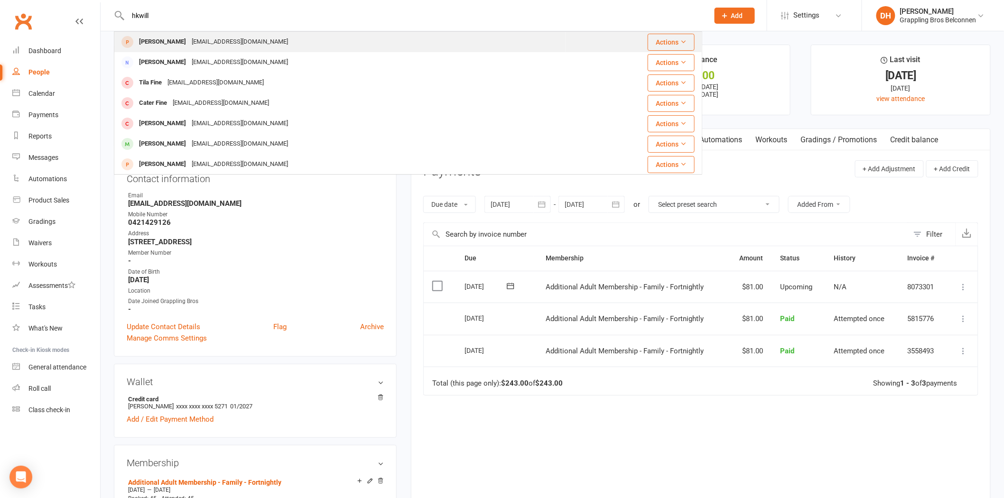
type input "hkwill"
click at [192, 38] on div "hkwilliams86@gmail.com" at bounding box center [240, 42] width 102 height 14
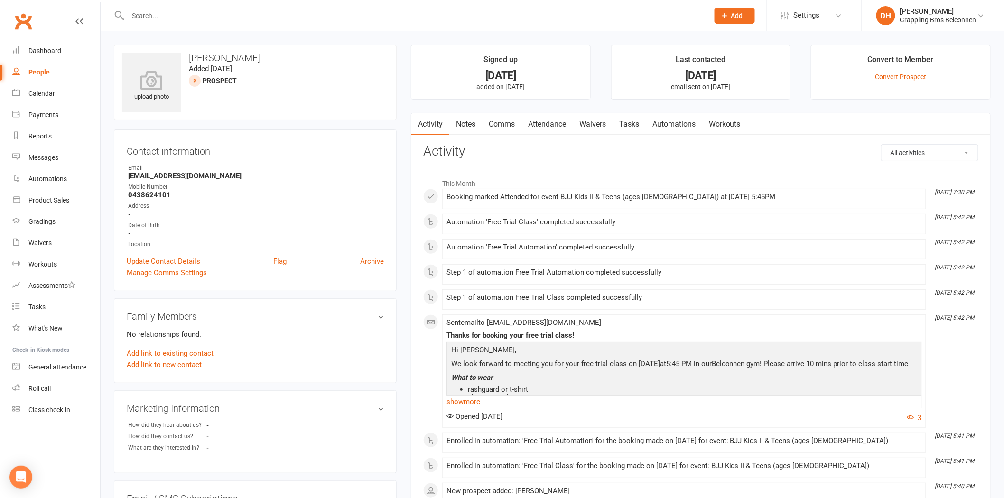
click at [251, 25] on div at bounding box center [408, 15] width 588 height 31
click at [258, 17] on input "text" at bounding box center [413, 15] width 577 height 13
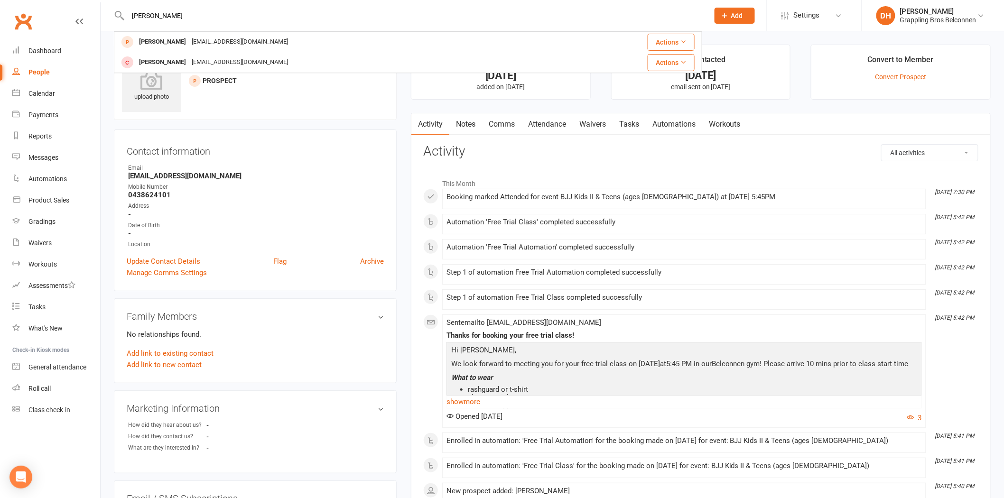
type input "tommy"
click at [306, 150] on h3 "Contact information" at bounding box center [255, 149] width 257 height 14
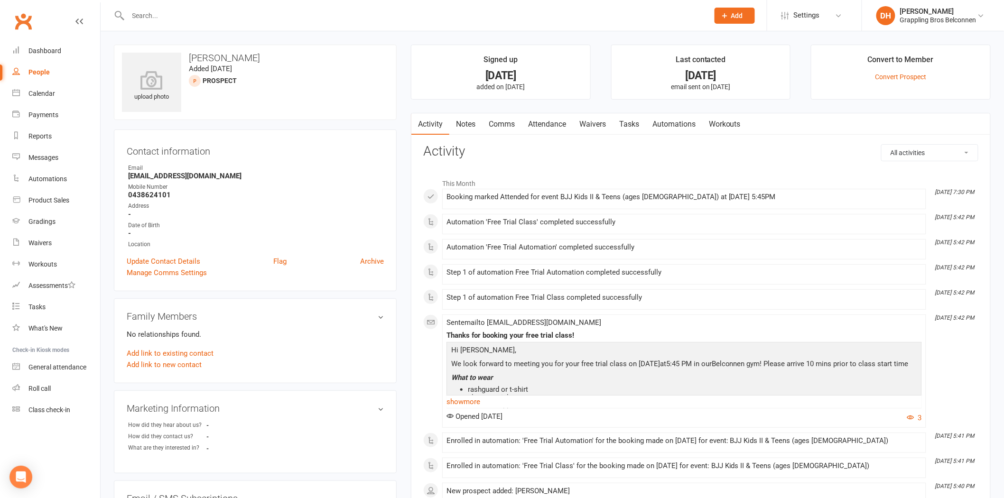
click at [184, 175] on strong "hkwilliams86@gmail.com" at bounding box center [256, 176] width 256 height 9
copy render-form-field "hkwilliams86@gmail.com"
click at [188, 16] on input "text" at bounding box center [413, 15] width 577 height 13
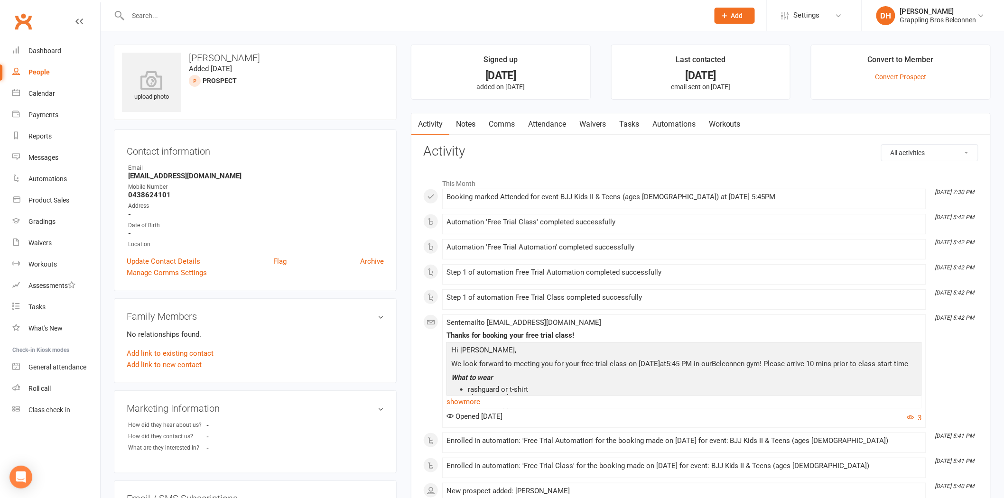
paste input "hkwilliams86@gmail.com"
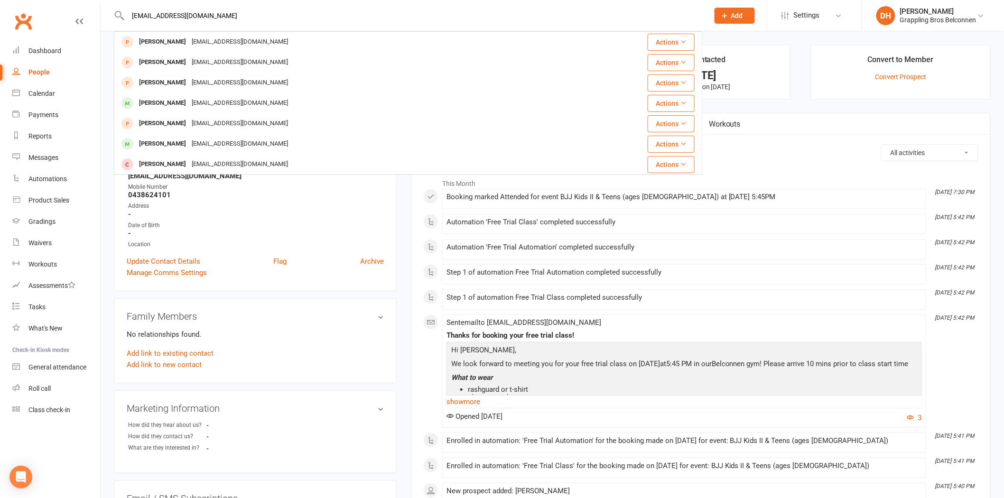
type input "hkwilliams86@gmail.com"
click at [313, 286] on div "Contact information Owner Email hkwilliams86@gmail.com Mobile Number 0438624101…" at bounding box center [255, 210] width 283 height 162
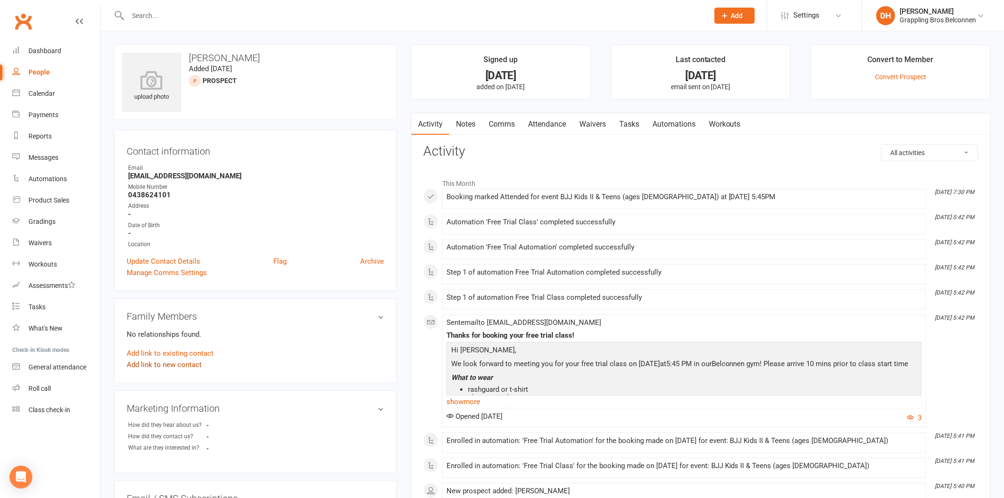
click at [195, 366] on link "Add link to new contact" at bounding box center [164, 364] width 75 height 11
click at [199, 356] on button "Member" at bounding box center [175, 355] width 60 height 14
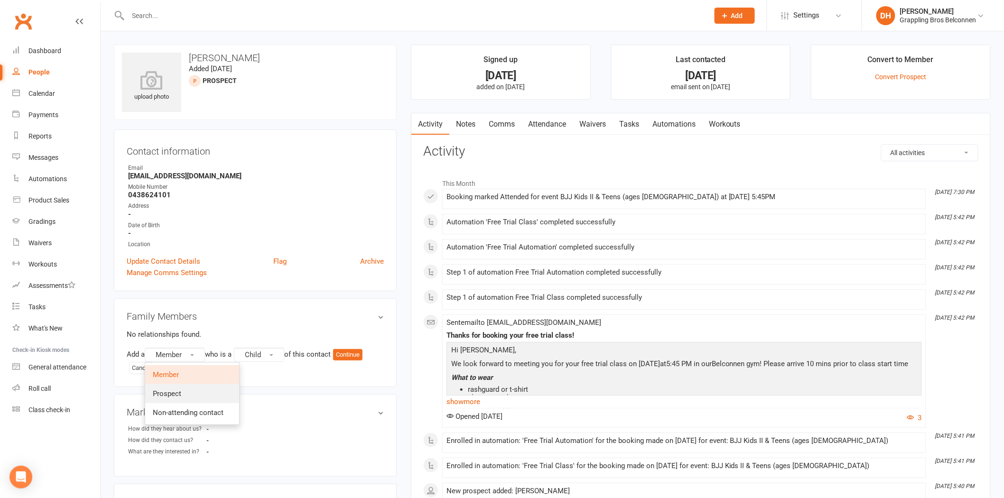
click at [191, 396] on link "Prospect" at bounding box center [192, 393] width 94 height 19
click at [351, 350] on button "Continue" at bounding box center [349, 354] width 29 height 11
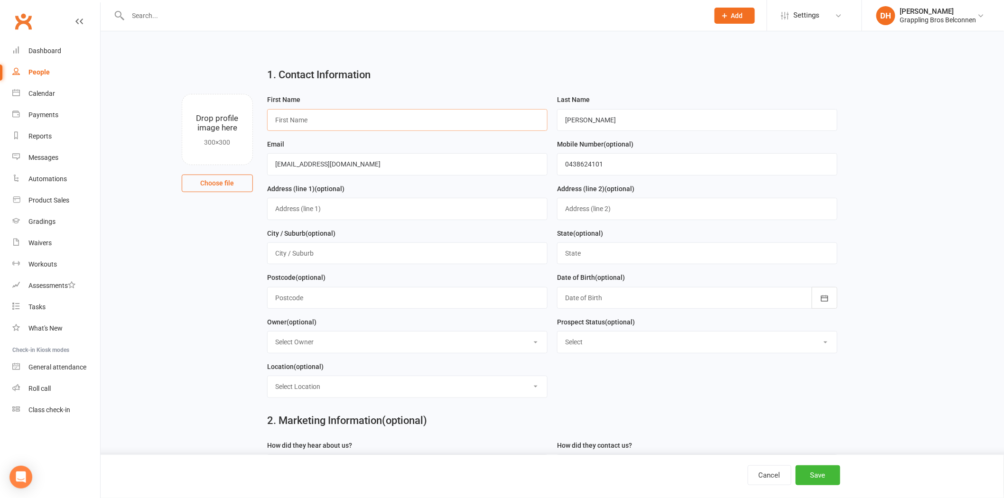
click at [307, 122] on input "text" at bounding box center [407, 120] width 280 height 22
type input "Tommy"
click at [825, 473] on button "Save" at bounding box center [817, 475] width 45 height 20
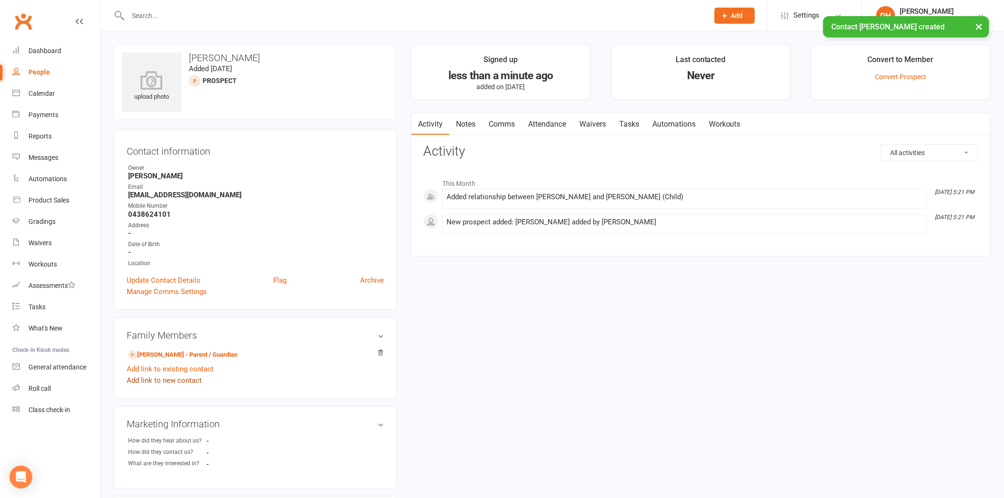
click at [192, 380] on link "Add link to new contact" at bounding box center [164, 380] width 75 height 11
click at [186, 371] on button "Member" at bounding box center [175, 372] width 60 height 14
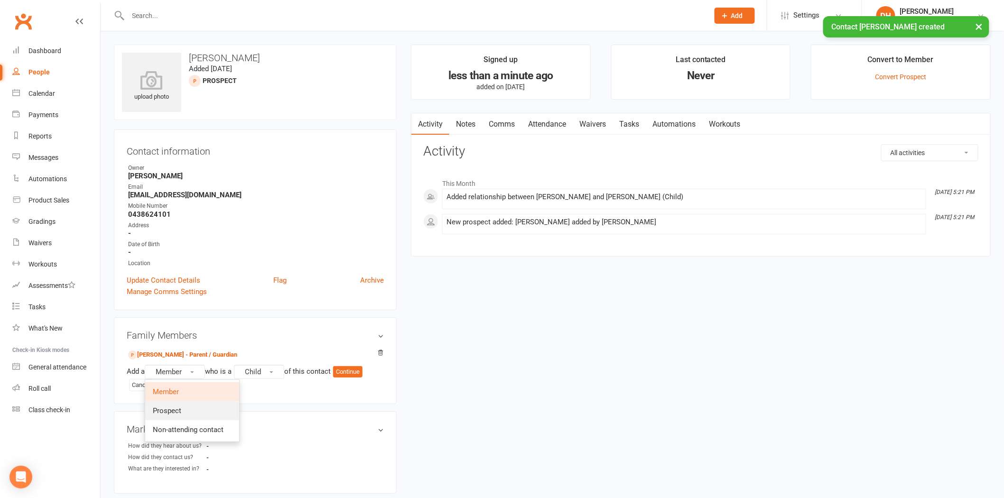
click at [180, 409] on span "Prospect" at bounding box center [167, 410] width 28 height 9
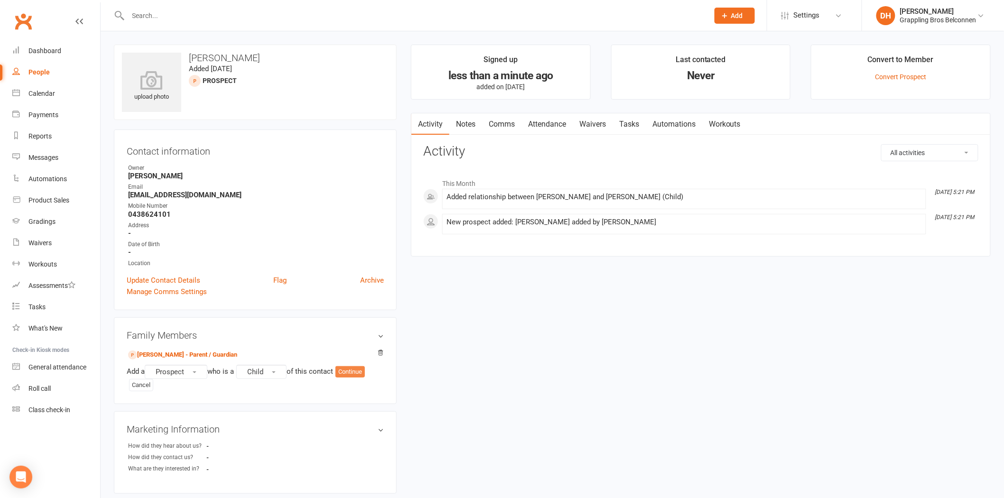
click at [362, 372] on button "Continue" at bounding box center [349, 371] width 29 height 11
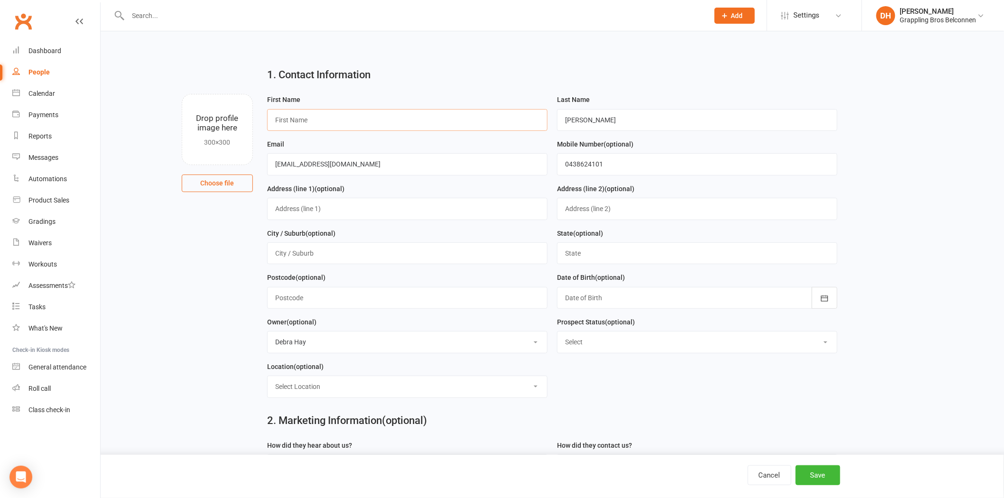
click at [317, 116] on input "text" at bounding box center [407, 120] width 280 height 22
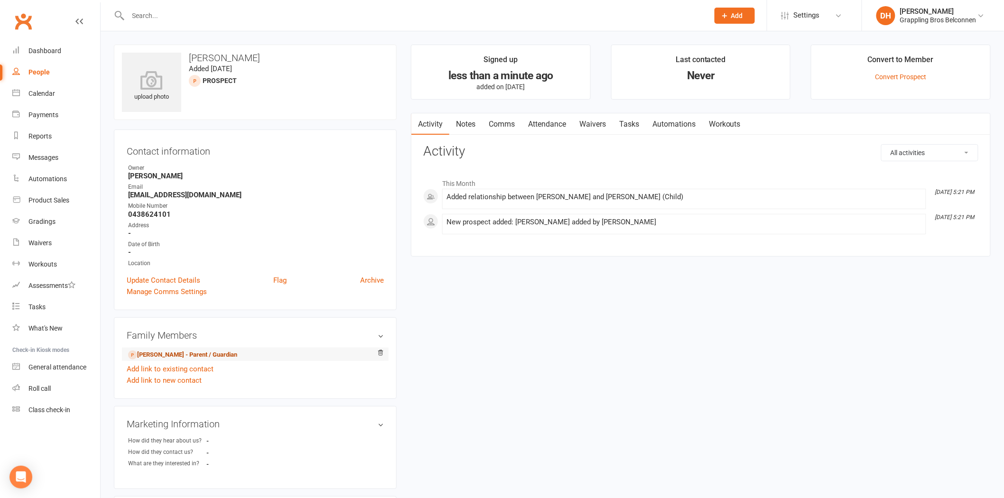
click at [168, 352] on link "Helen Williams - Parent / Guardian" at bounding box center [182, 355] width 109 height 10
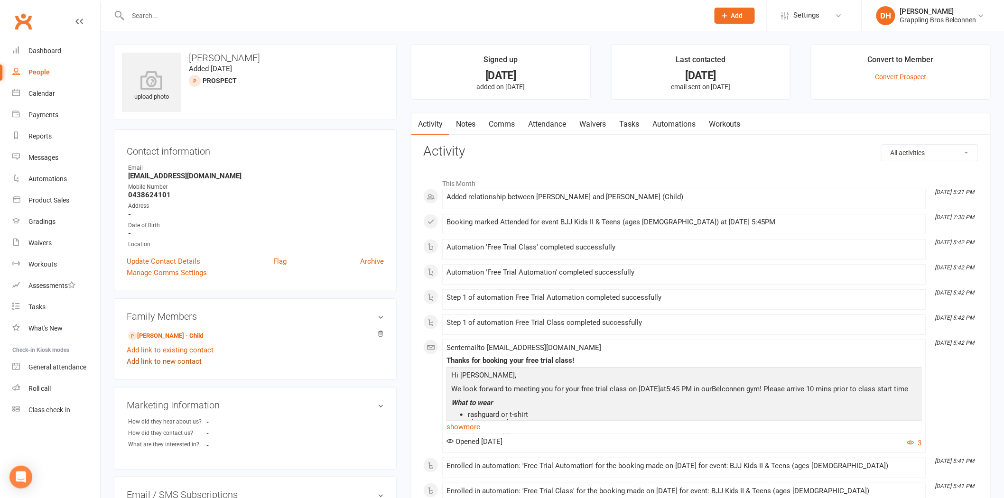
click at [187, 361] on link "Add link to new contact" at bounding box center [164, 361] width 75 height 11
click at [185, 350] on button "Member" at bounding box center [175, 353] width 60 height 14
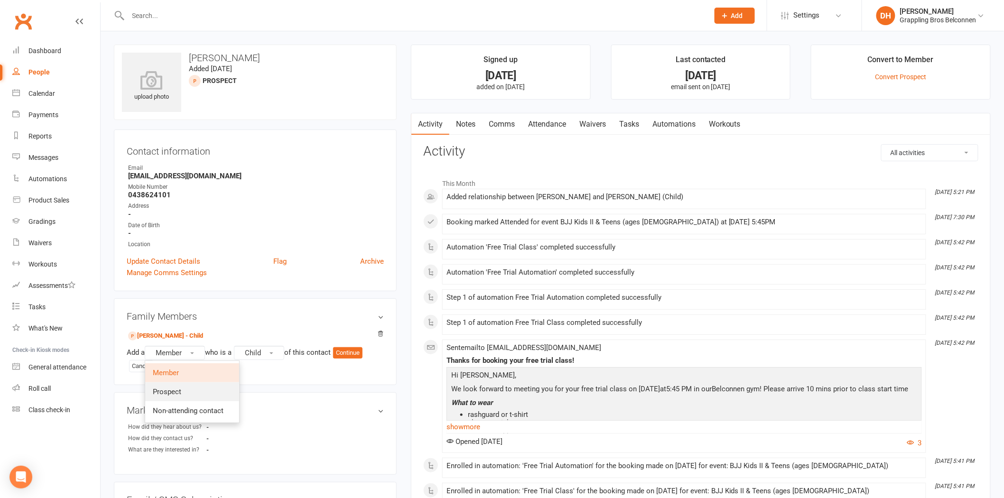
click at [183, 388] on link "Prospect" at bounding box center [192, 391] width 94 height 19
click at [344, 357] on button "Continue" at bounding box center [349, 352] width 29 height 11
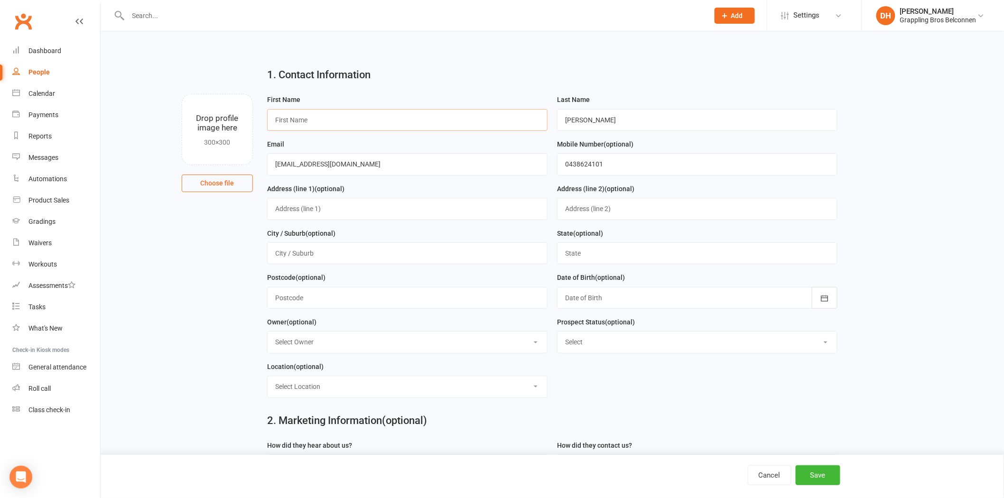
click at [309, 125] on input "text" at bounding box center [407, 120] width 280 height 22
type input "Ryan"
click at [827, 468] on button "Save" at bounding box center [817, 475] width 45 height 20
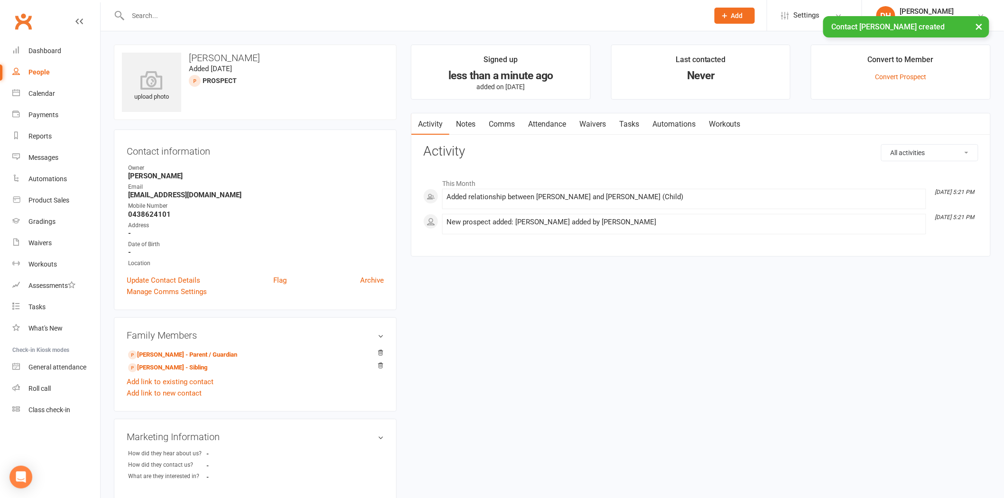
click at [599, 125] on link "Waivers" at bounding box center [592, 124] width 40 height 22
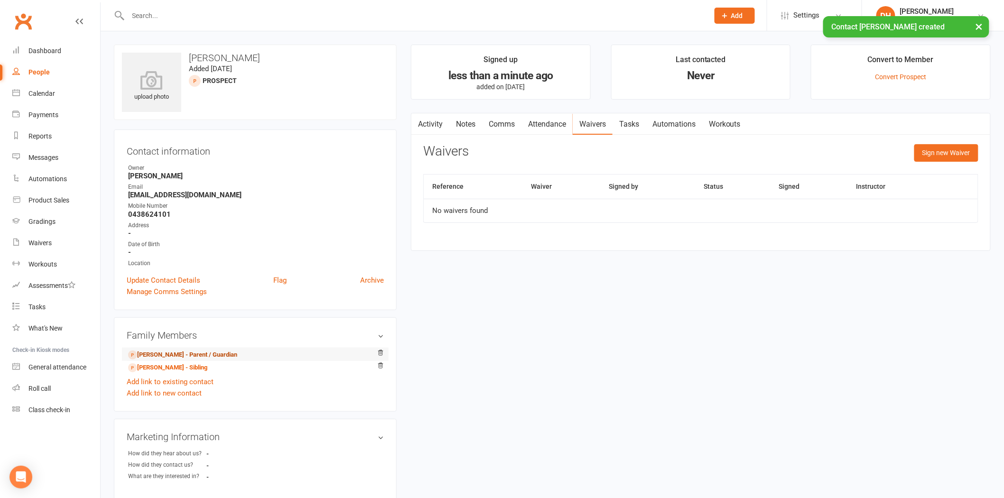
click at [156, 356] on link "Helen Williams - Parent / Guardian" at bounding box center [182, 355] width 109 height 10
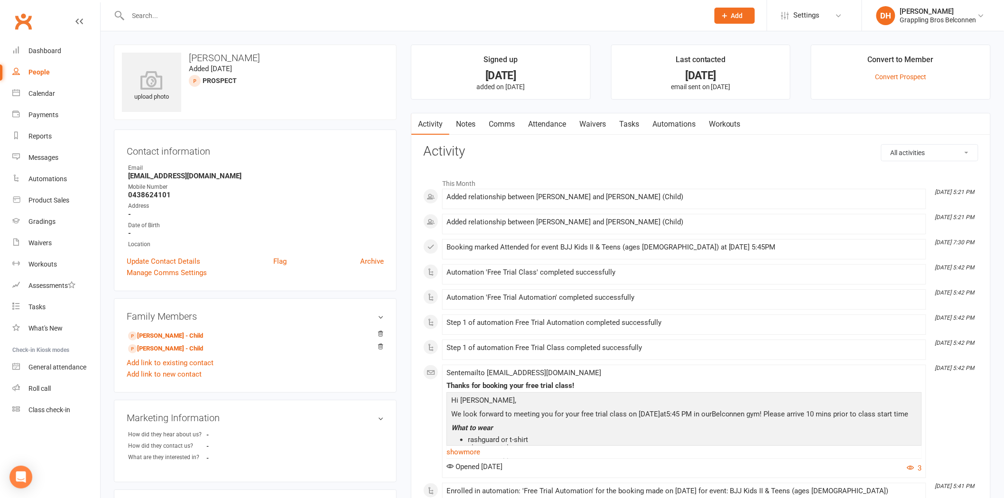
click at [595, 123] on link "Waivers" at bounding box center [592, 124] width 40 height 22
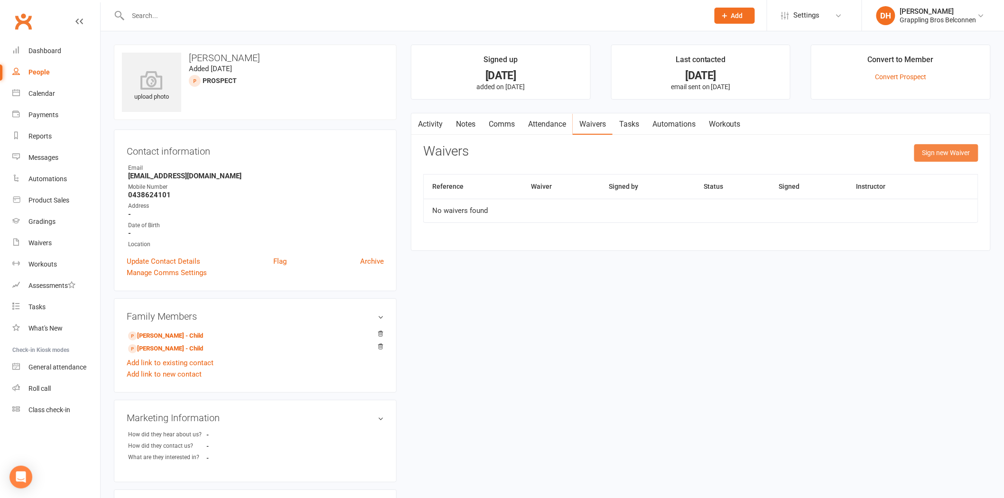
click at [951, 151] on button "Sign new Waiver" at bounding box center [946, 152] width 64 height 17
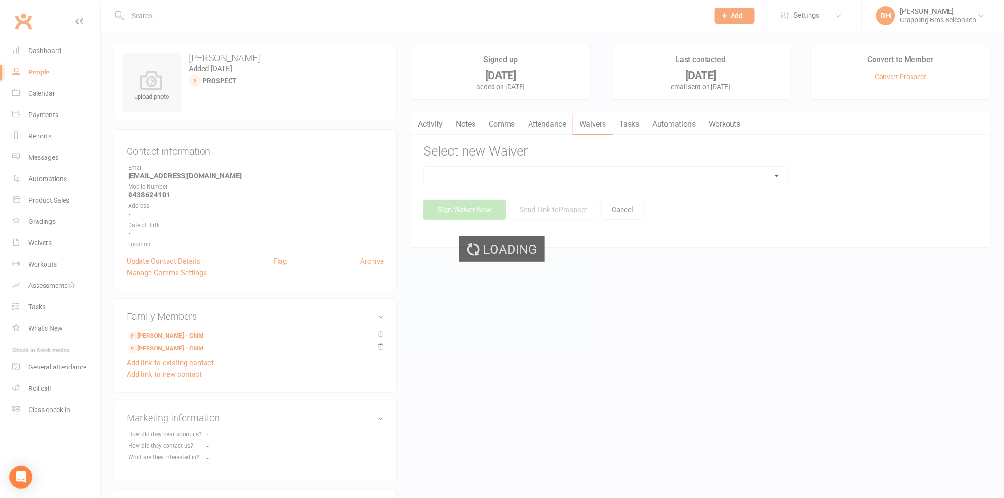
click at [617, 176] on div "Loading" at bounding box center [502, 249] width 1004 height 498
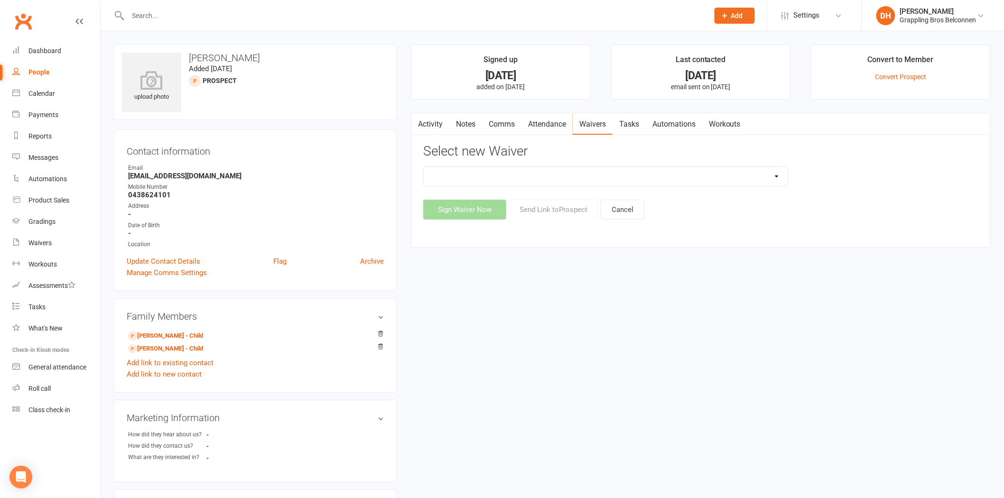
click at [619, 176] on select "Existing Adult Member Details Existing Adult Member Details With Current Rank E…" at bounding box center [606, 176] width 364 height 19
select select "5407"
click at [424, 167] on select "Existing Adult Member Details Existing Adult Member Details With Current Rank E…" at bounding box center [606, 176] width 364 height 19
click at [555, 214] on button "Send Link to Prospect" at bounding box center [553, 210] width 90 height 20
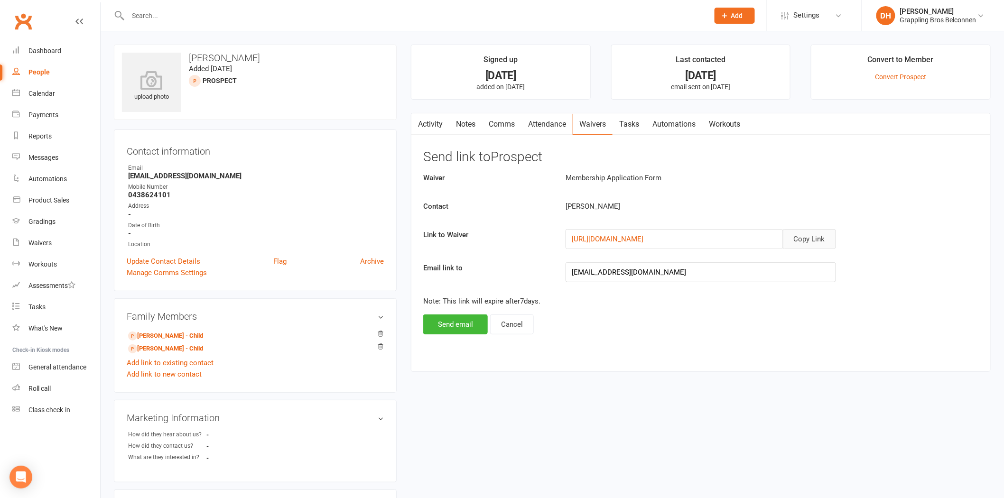
click at [800, 240] on button "Copy Link" at bounding box center [809, 239] width 53 height 20
click at [499, 121] on link "Comms" at bounding box center [501, 124] width 39 height 22
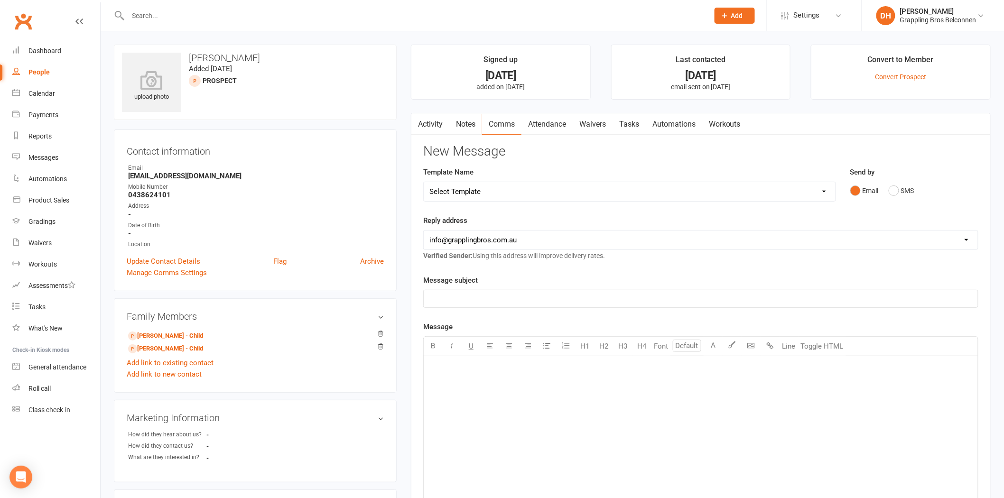
click at [509, 193] on select "Select Template [Email] 10 Class Pass - No Classes Remaining [Email] 15 Class P…" at bounding box center [630, 191] width 412 height 19
select select "5"
click at [424, 182] on select "Select Template [Email] 10 Class Pass - No Classes Remaining [Email] 15 Class P…" at bounding box center [630, 191] width 412 height 19
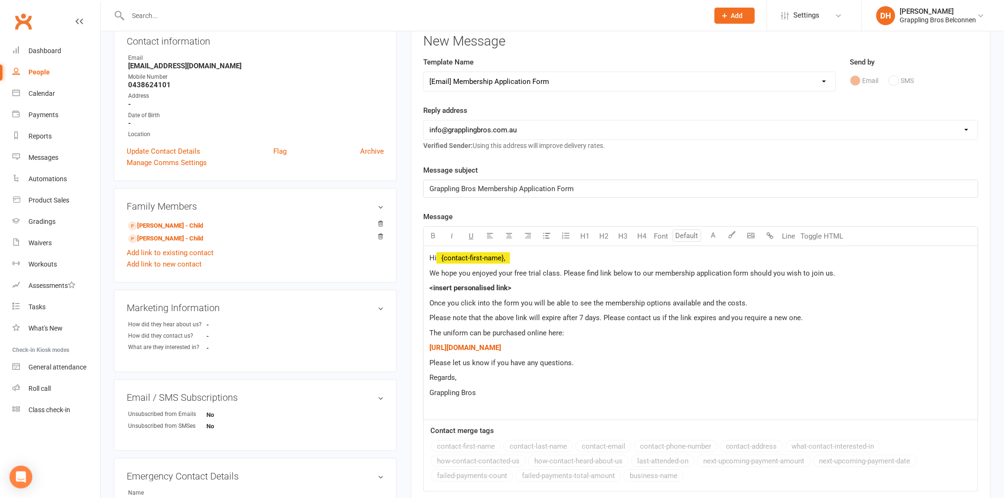
scroll to position [117, 0]
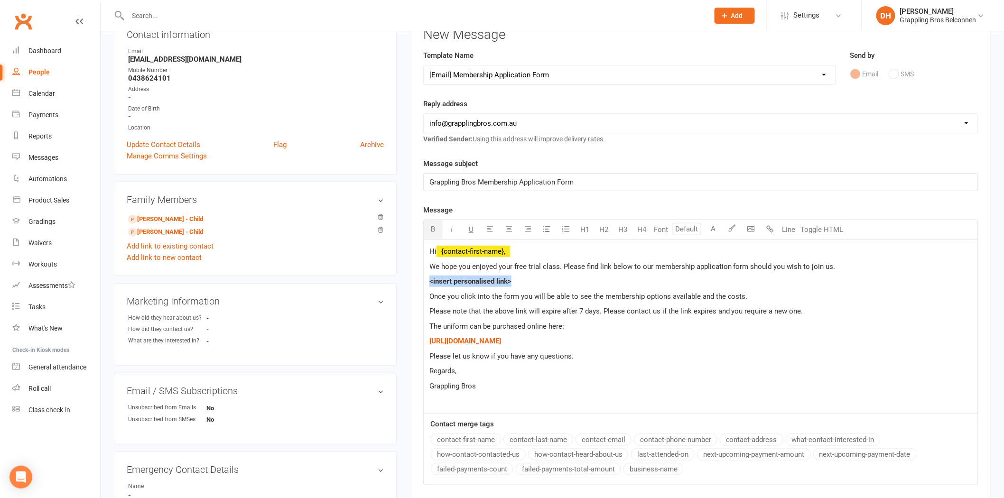
drag, startPoint x: 516, startPoint y: 282, endPoint x: 424, endPoint y: 273, distance: 92.5
click at [424, 273] on div "Hi ﻿ {contact-first-name}, We hope you enjoyed your free trial class. Please fi…" at bounding box center [701, 327] width 554 height 174
drag, startPoint x: 930, startPoint y: 282, endPoint x: 421, endPoint y: 278, distance: 509.0
click at [421, 278] on div "Activity Notes Comms Attendance Waivers Tasks Automations Workouts New Message …" at bounding box center [701, 284] width 580 height 577
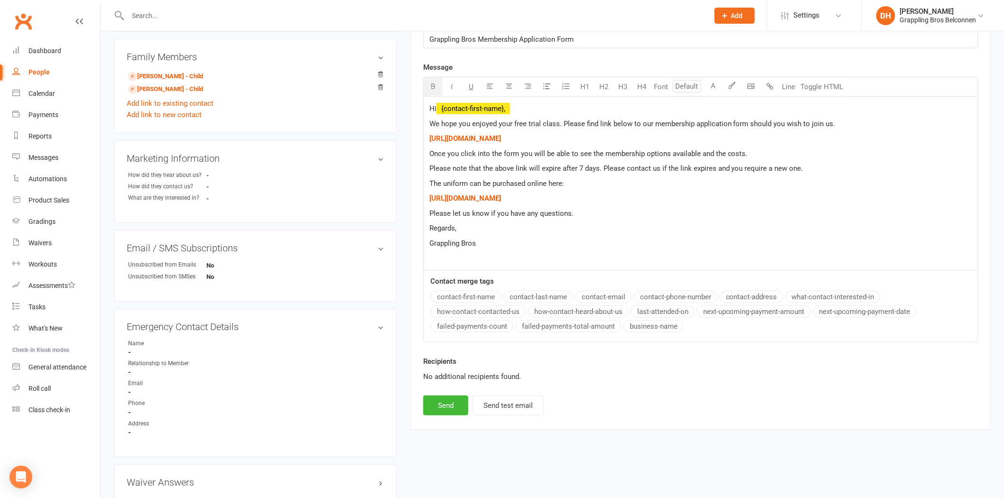
scroll to position [329, 0]
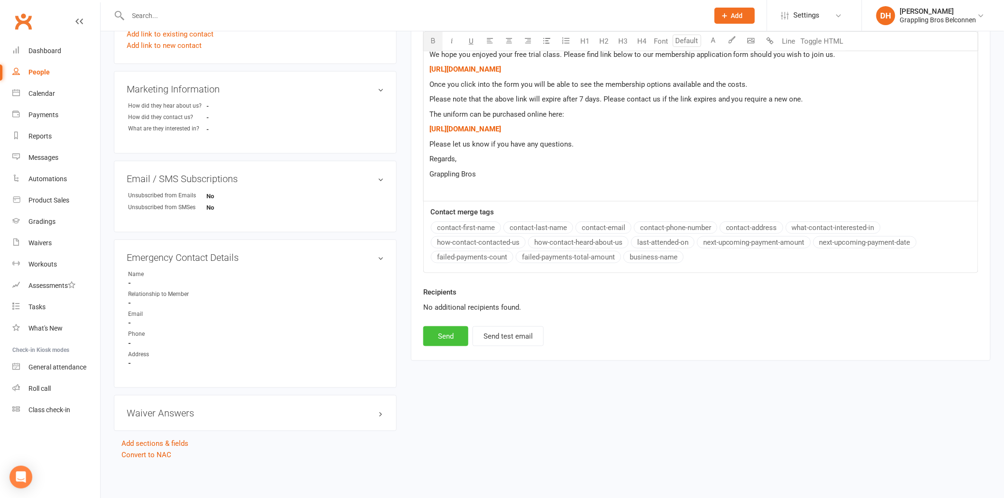
click at [442, 342] on button "Send" at bounding box center [445, 336] width 45 height 20
select select
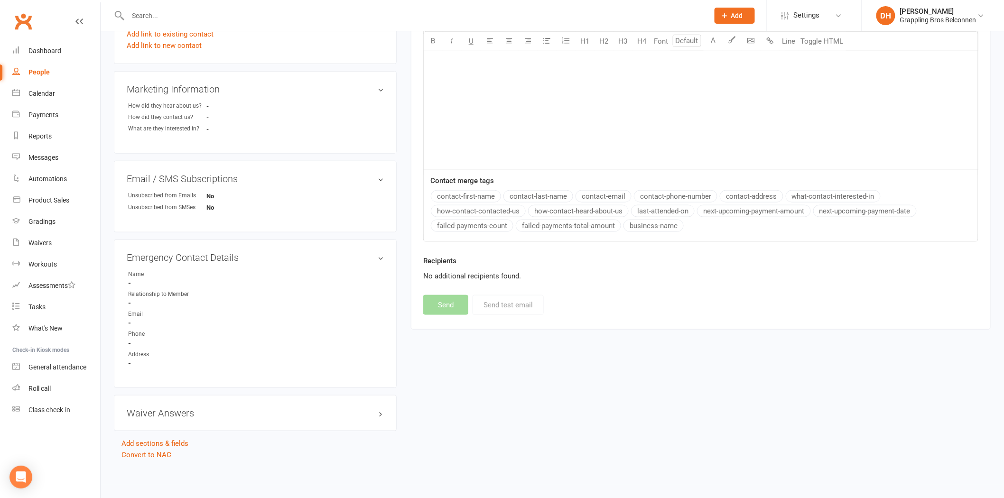
click at [194, 13] on input "text" at bounding box center [413, 15] width 577 height 13
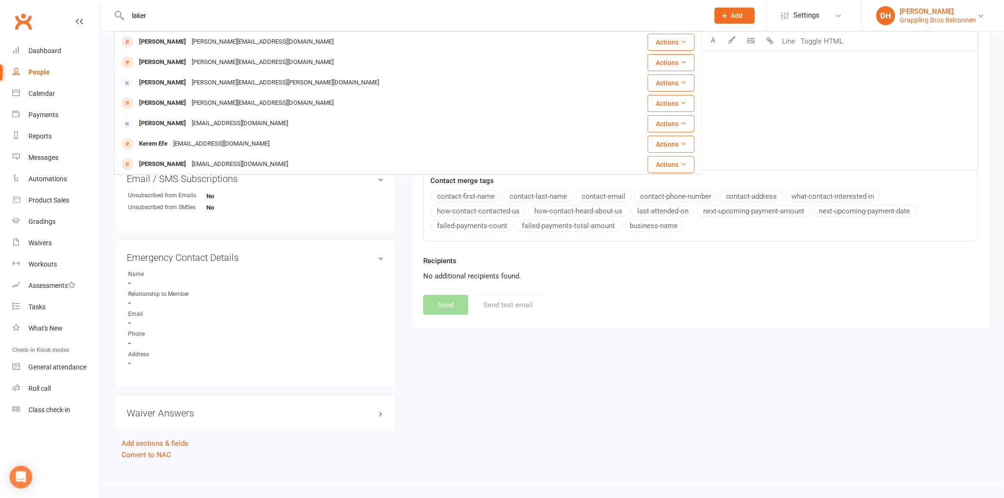
type input "laker"
click at [905, 20] on div "Grappling Bros Belconnen" at bounding box center [938, 20] width 76 height 9
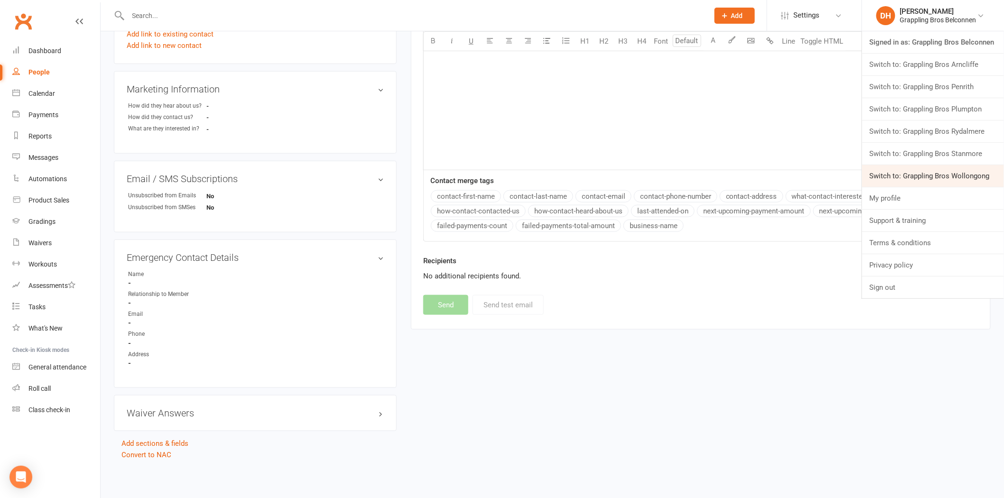
click at [902, 173] on link "Switch to: Grappling Bros Wollongong" at bounding box center [933, 176] width 142 height 22
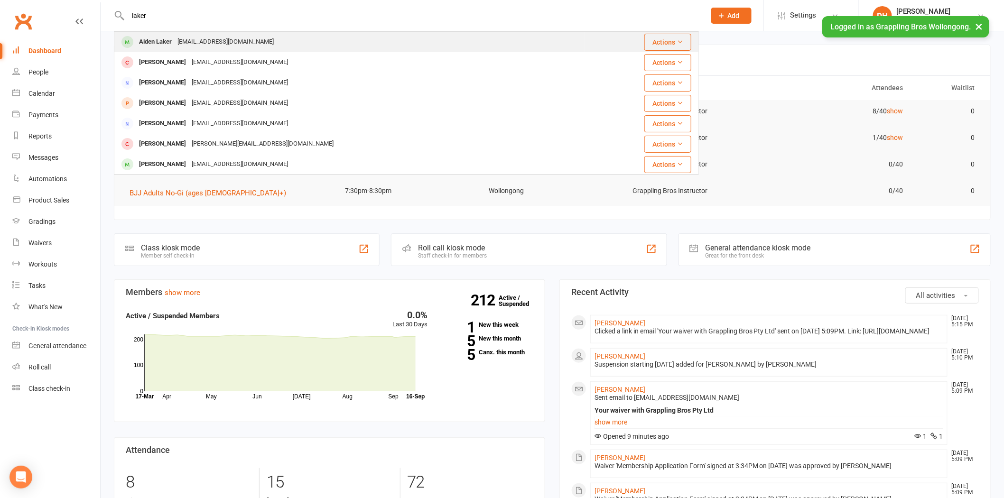
type input "laker"
click at [164, 43] on div "Aiden Laker" at bounding box center [155, 42] width 38 height 14
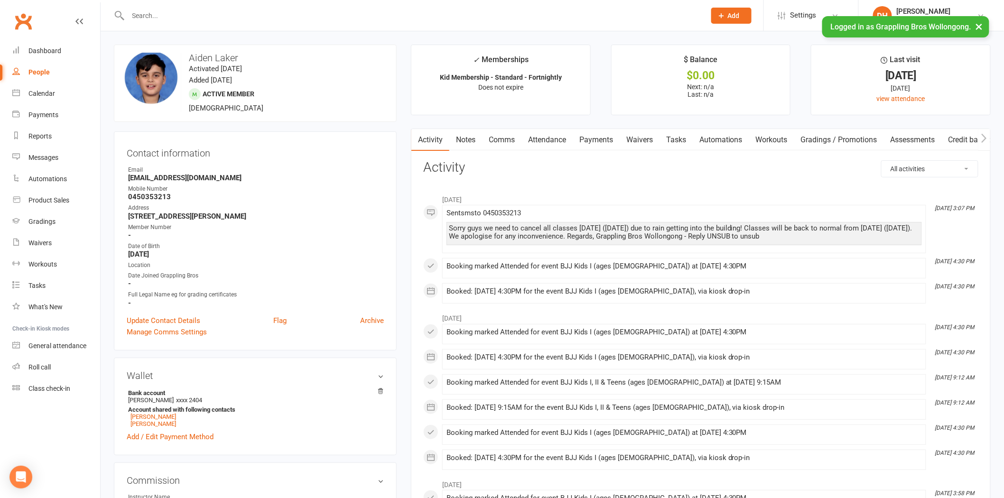
click at [596, 146] on link "Payments" at bounding box center [595, 140] width 47 height 22
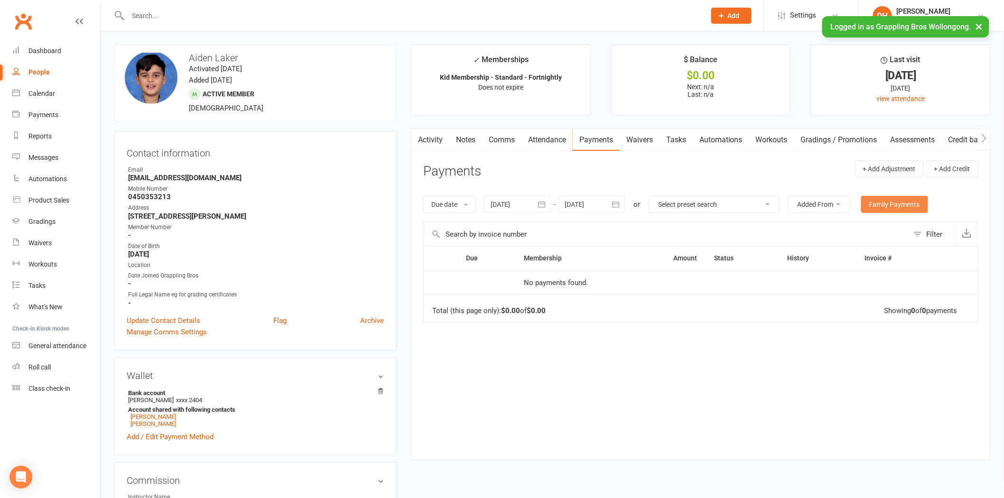
click at [892, 202] on link "Family Payments" at bounding box center [894, 204] width 67 height 17
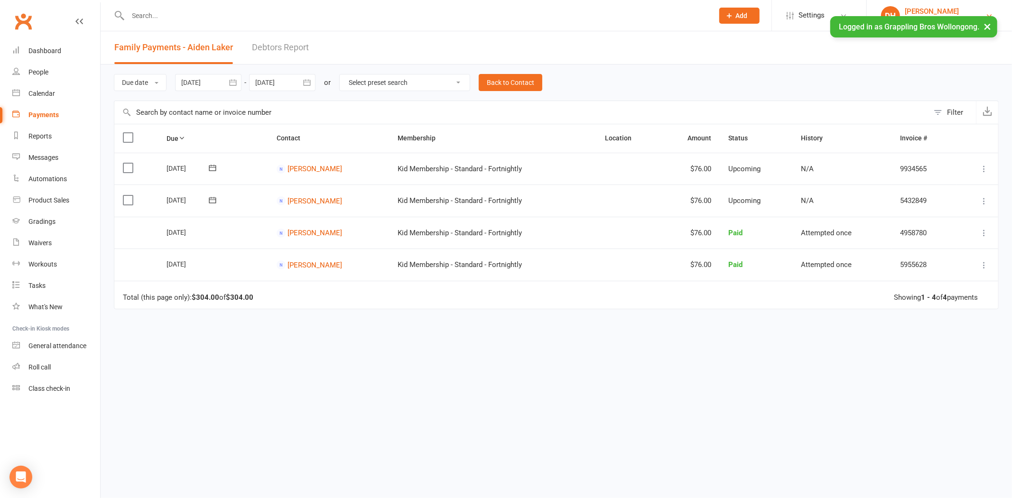
click at [896, 8] on div "DH" at bounding box center [890, 15] width 19 height 19
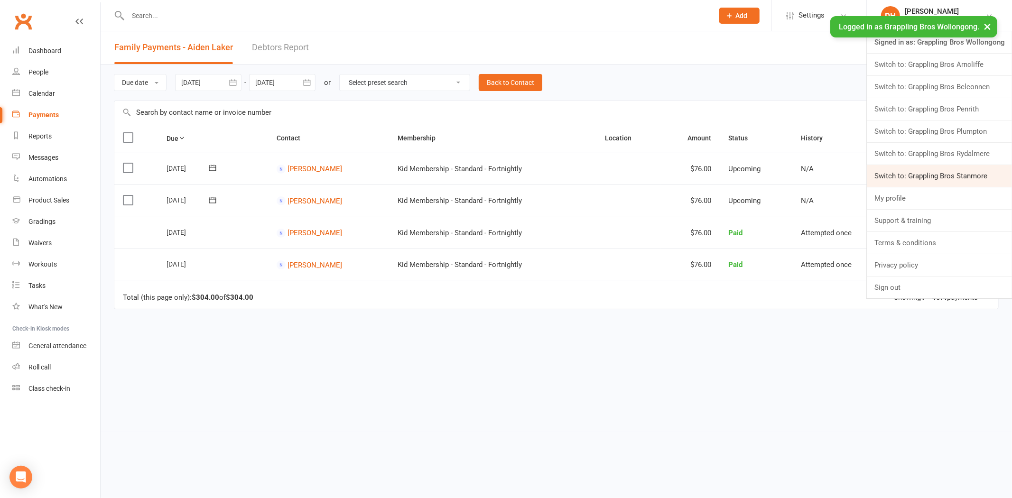
click at [923, 171] on link "Switch to: Grappling Bros Stanmore" at bounding box center [939, 176] width 145 height 22
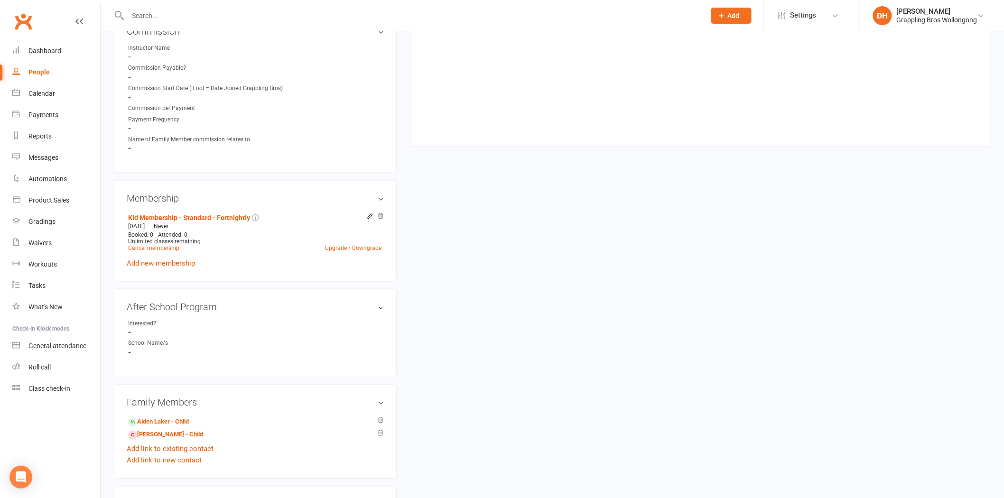
scroll to position [435, 0]
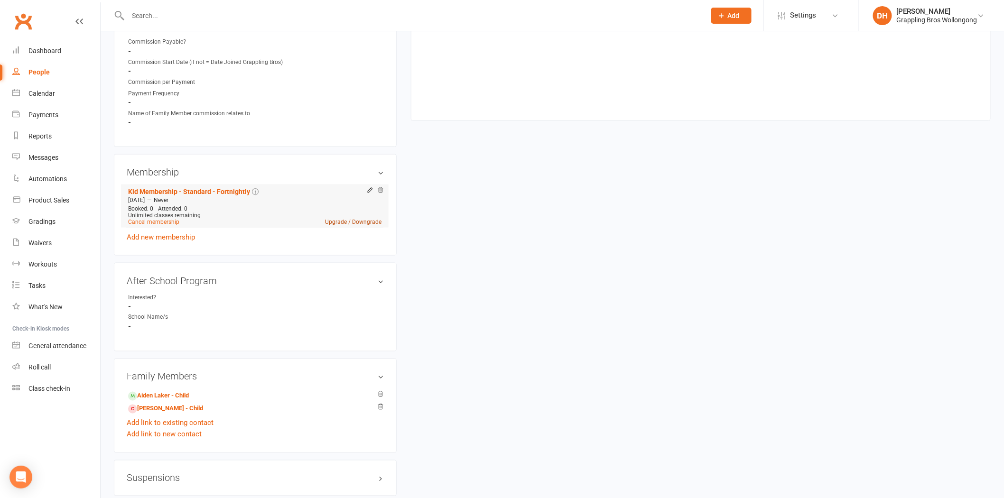
click at [353, 224] on link "Upgrade / Downgrade" at bounding box center [353, 222] width 56 height 7
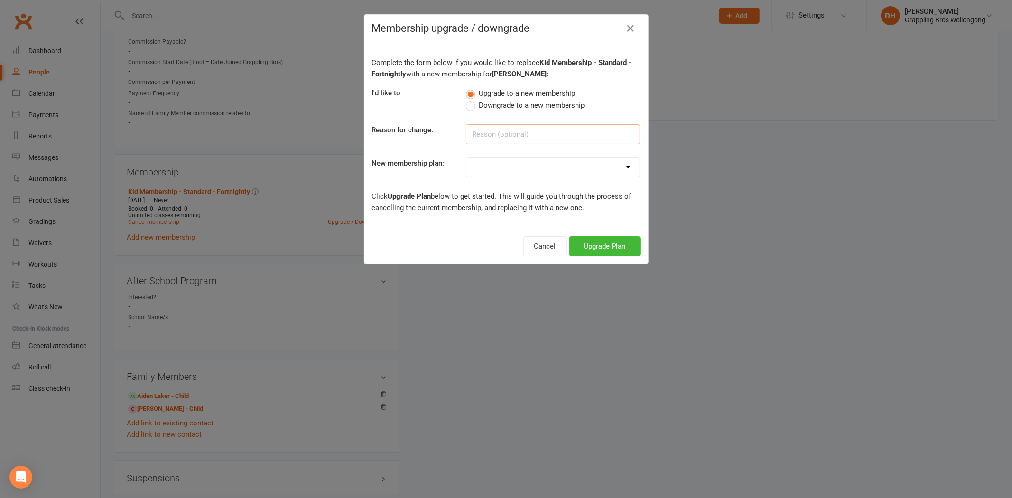
click at [498, 129] on input at bounding box center [553, 134] width 174 height 20
type input "Transfer membership to child"
click at [521, 172] on select "Adult Membership - Standard - Weekly Adult Membership - Standard - Fortnightly …" at bounding box center [552, 167] width 173 height 19
select select "4"
click at [466, 158] on select "Adult Membership - Standard - Weekly Adult Membership - Standard - Fortnightly …" at bounding box center [552, 167] width 173 height 19
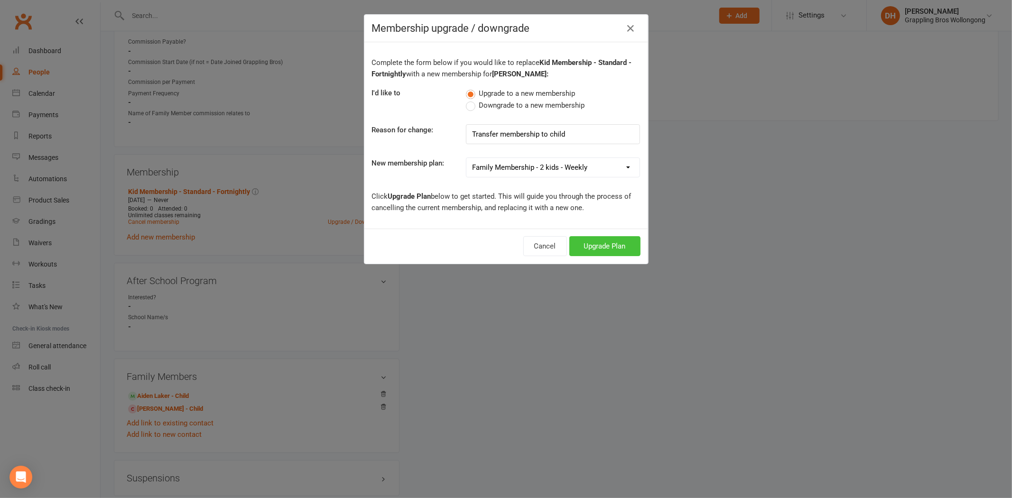
click at [586, 242] on button "Upgrade Plan" at bounding box center [604, 246] width 71 height 20
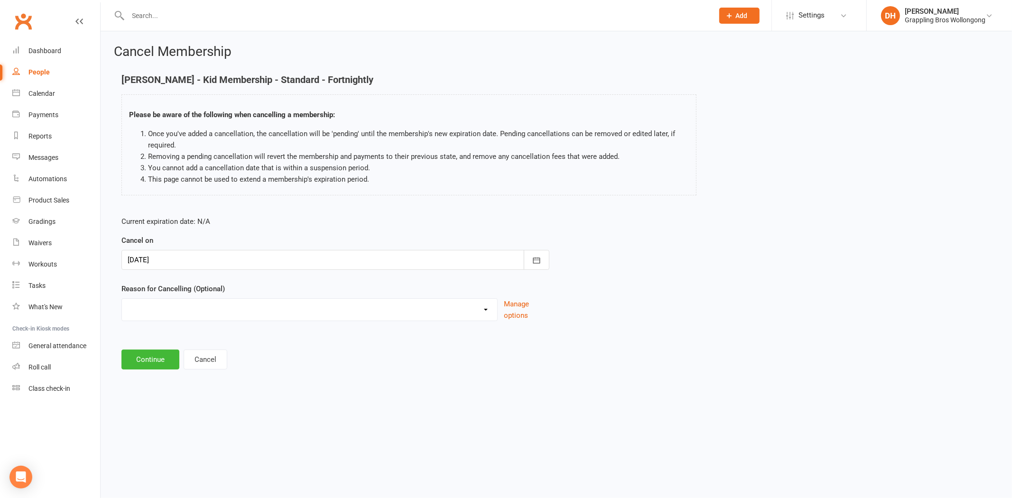
click at [257, 262] on div at bounding box center [335, 260] width 428 height 20
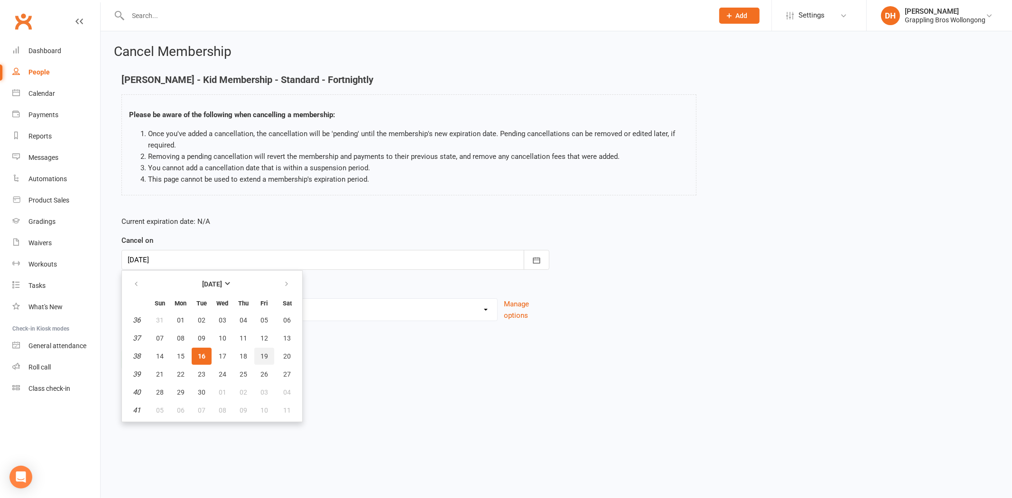
click at [262, 356] on span "19" at bounding box center [264, 356] width 8 height 8
type input "[DATE]"
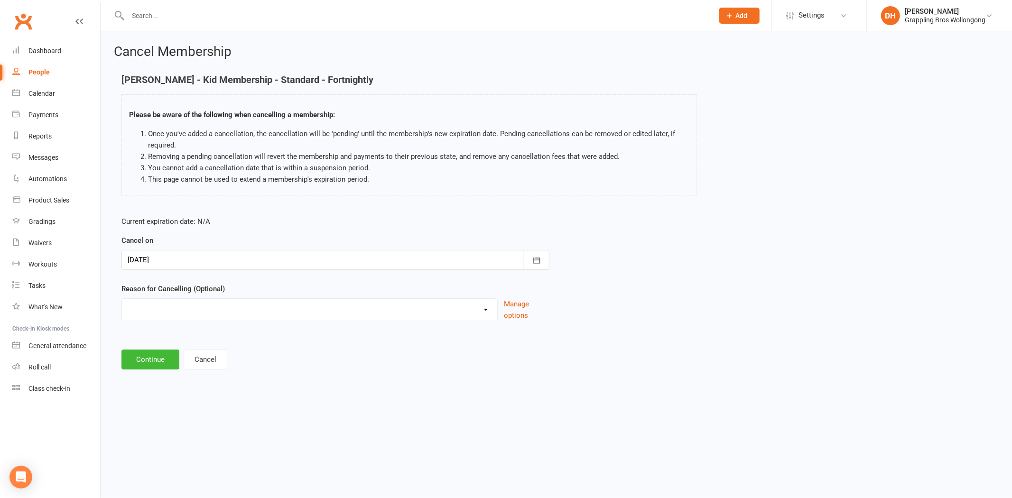
click at [228, 310] on select "Ezidebit Dispute Going Overseas Holiday Injury Work Commitments Other reason" at bounding box center [309, 308] width 375 height 19
select select "5"
click at [122, 299] on select "Ezidebit Dispute Going Overseas Holiday Injury Work Commitments Other reason" at bounding box center [309, 308] width 375 height 19
click at [183, 357] on input at bounding box center [335, 360] width 428 height 20
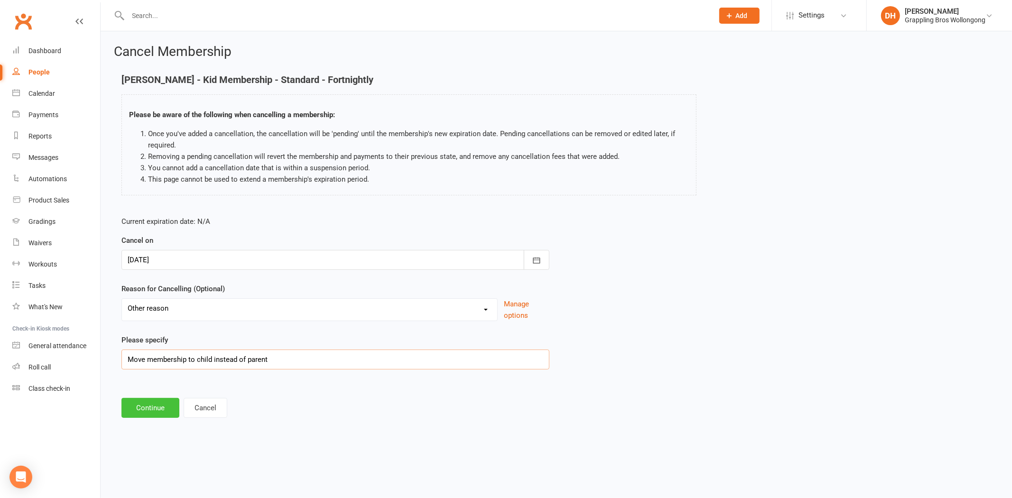
type input "Move membership to child instead of parent"
click at [163, 411] on button "Continue" at bounding box center [150, 408] width 58 height 20
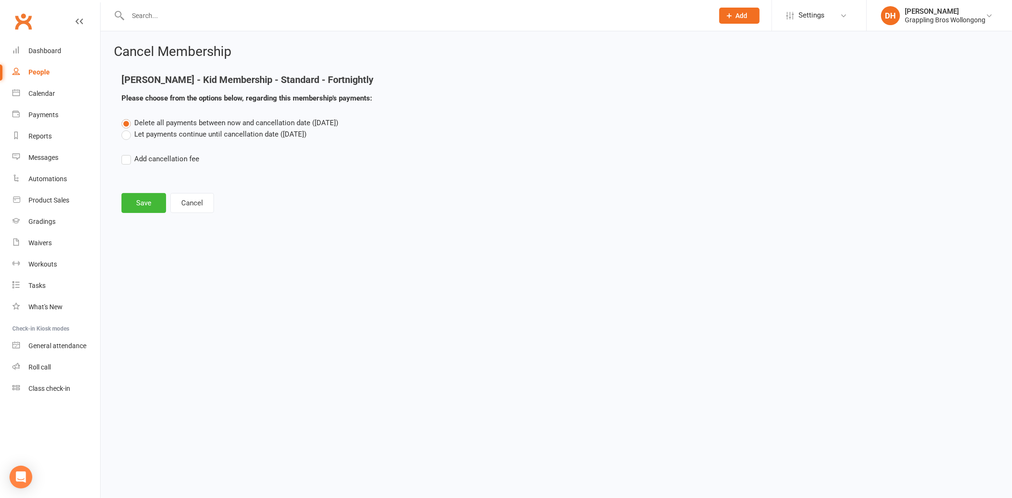
click at [209, 131] on label "Let payments continue until cancellation date ([DATE])" at bounding box center [213, 134] width 185 height 11
click at [128, 129] on input "Let payments continue until cancellation date ([DATE])" at bounding box center [124, 129] width 6 height 0
click at [148, 202] on button "Save" at bounding box center [143, 203] width 45 height 20
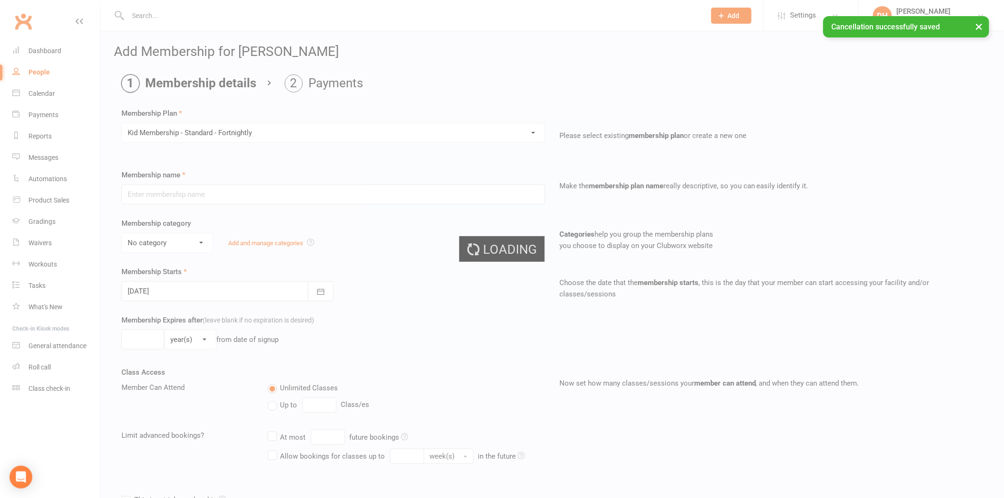
type input "Kid Membership - Standard - Fortnightly"
select select "7"
type input "0"
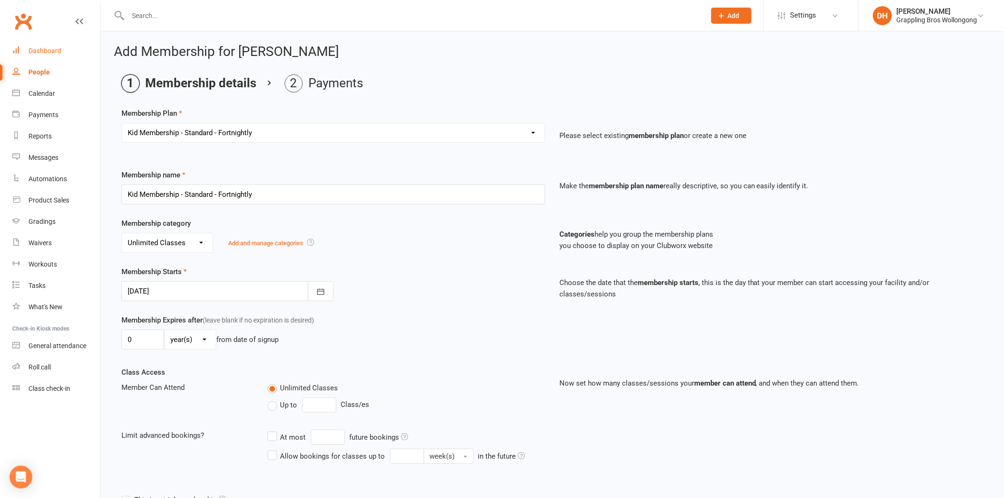
click at [54, 49] on div "Dashboard" at bounding box center [44, 51] width 33 height 8
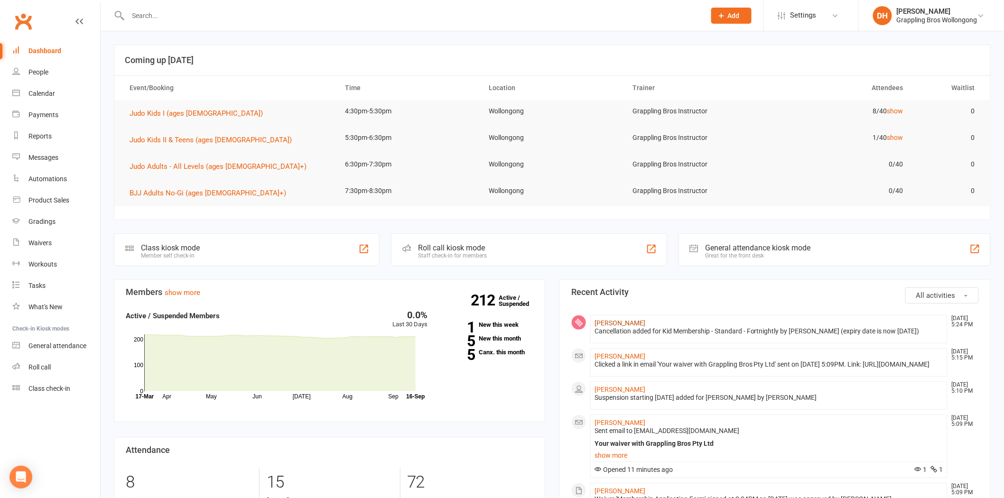
click at [636, 323] on link "[PERSON_NAME]" at bounding box center [619, 323] width 51 height 8
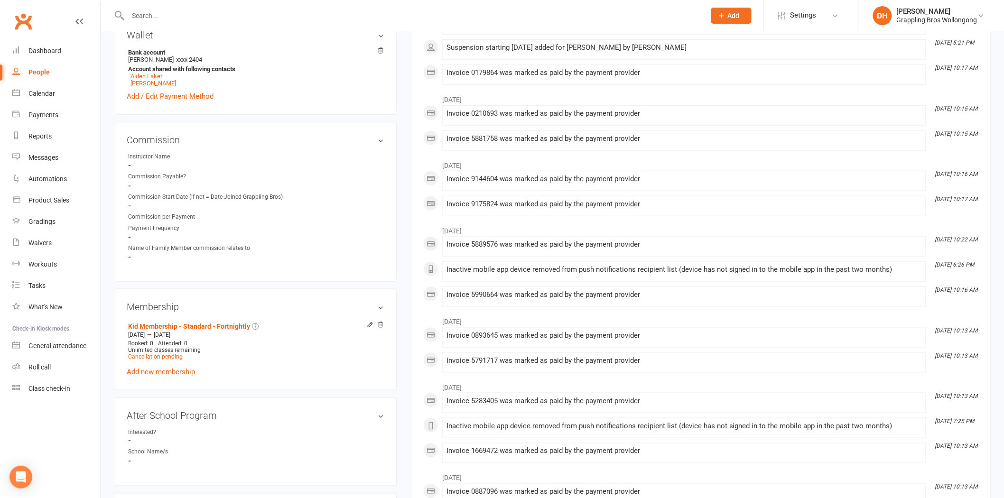
scroll to position [316, 0]
click at [152, 82] on link "[PERSON_NAME]" at bounding box center [153, 80] width 46 height 7
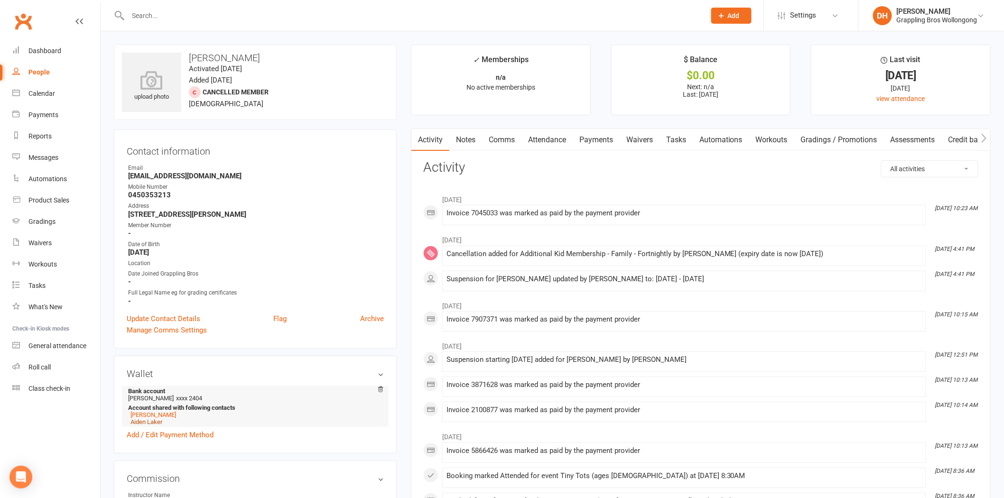
click at [143, 424] on link "Aiden Laker" at bounding box center [146, 421] width 32 height 7
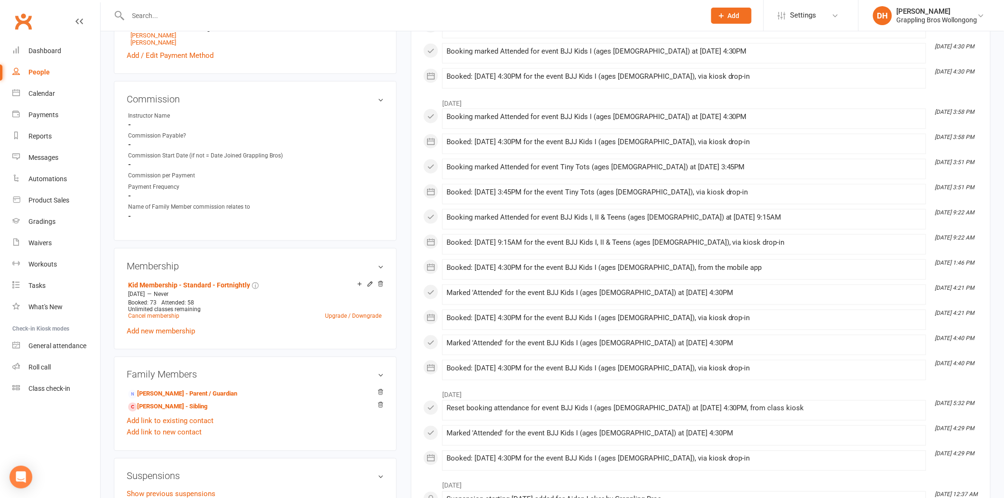
scroll to position [435, 0]
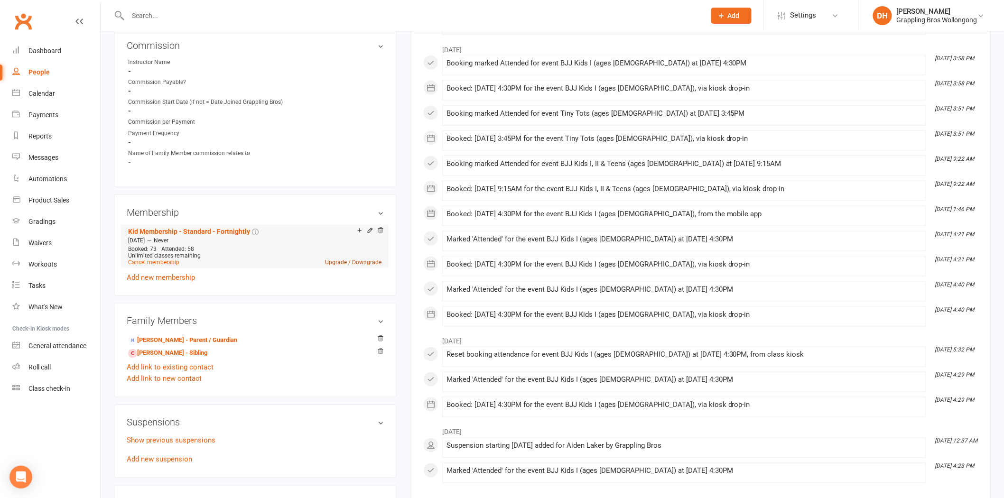
click at [352, 260] on link "Upgrade / Downgrade" at bounding box center [353, 262] width 56 height 7
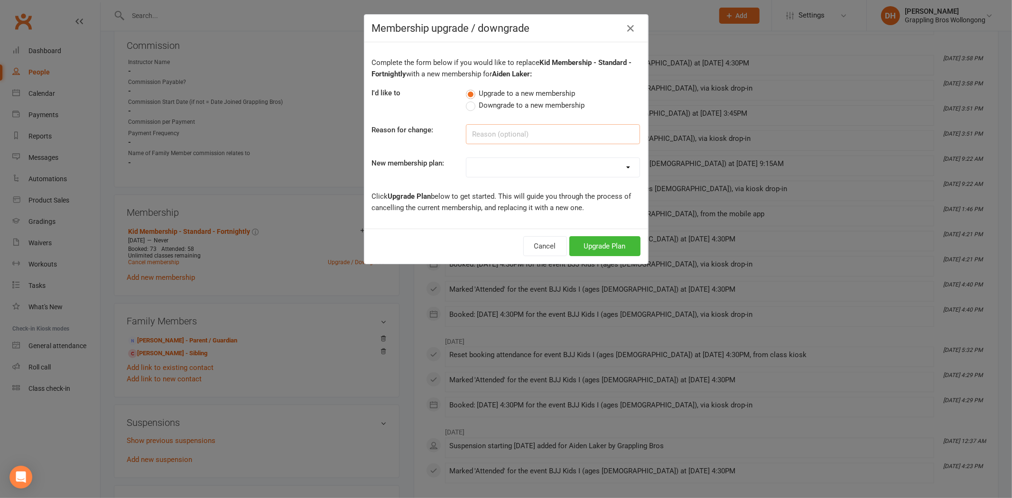
click at [481, 130] on input at bounding box center [553, 134] width 174 height 20
type input "Transfer payments to child"
click at [518, 168] on select "Adult Membership - Standard - Weekly Adult Membership - Standard - Fortnightly …" at bounding box center [552, 167] width 173 height 19
select select "4"
click at [466, 158] on select "Adult Membership - Standard - Weekly Adult Membership - Standard - Fortnightly …" at bounding box center [552, 167] width 173 height 19
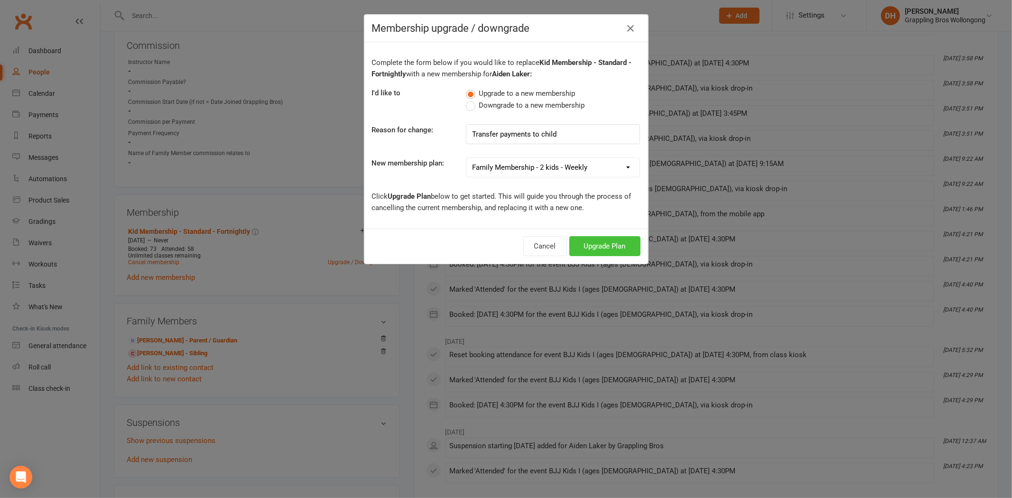
click at [596, 254] on button "Upgrade Plan" at bounding box center [604, 246] width 71 height 20
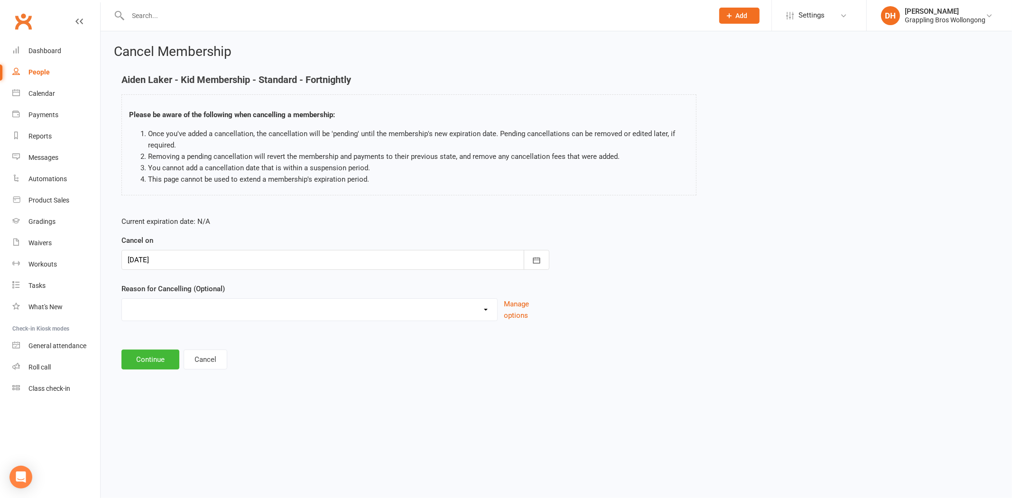
click at [168, 261] on div at bounding box center [335, 260] width 428 height 20
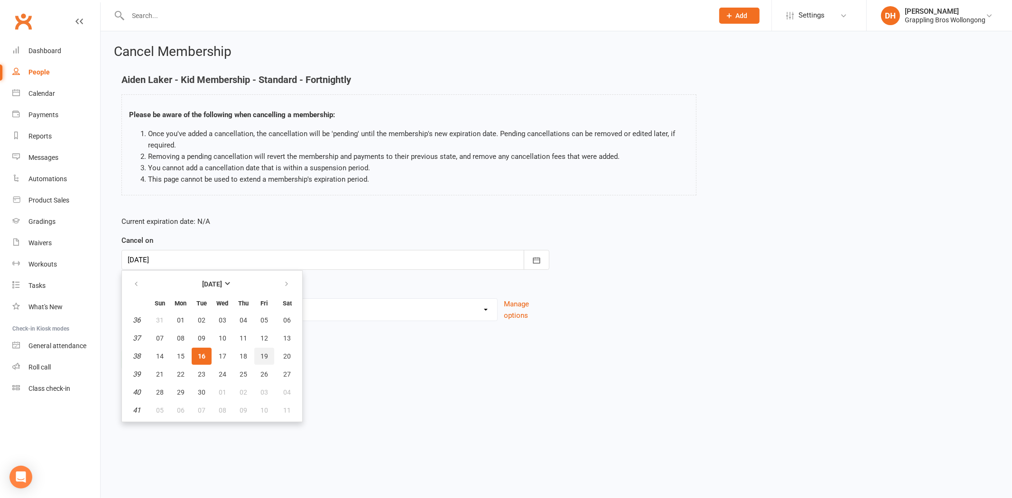
click at [255, 353] on button "19" at bounding box center [264, 356] width 20 height 17
type input "[DATE]"
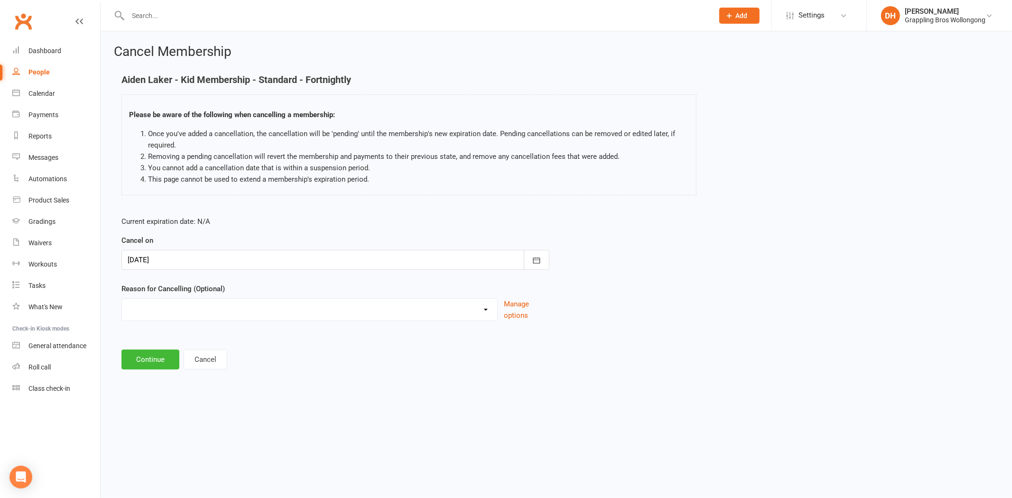
click at [174, 309] on select "Ezidebit Dispute Going Overseas Holiday Injury Work Commitments Other reason" at bounding box center [309, 308] width 375 height 19
select select "5"
click at [122, 299] on select "Ezidebit Dispute Going Overseas Holiday Injury Work Commitments Other reason" at bounding box center [309, 308] width 375 height 19
click at [186, 364] on input at bounding box center [335, 360] width 428 height 20
type input "Transfer payments to child"
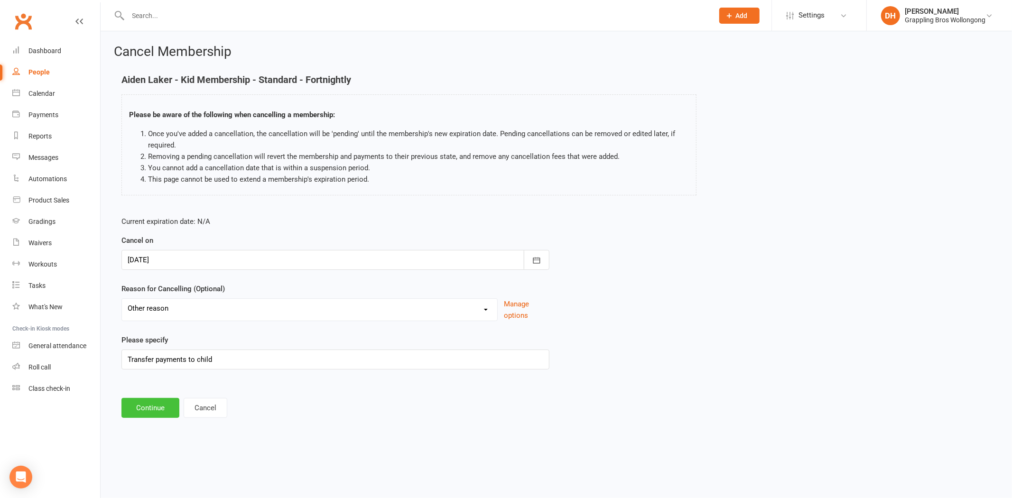
click at [152, 406] on button "Continue" at bounding box center [150, 408] width 58 height 20
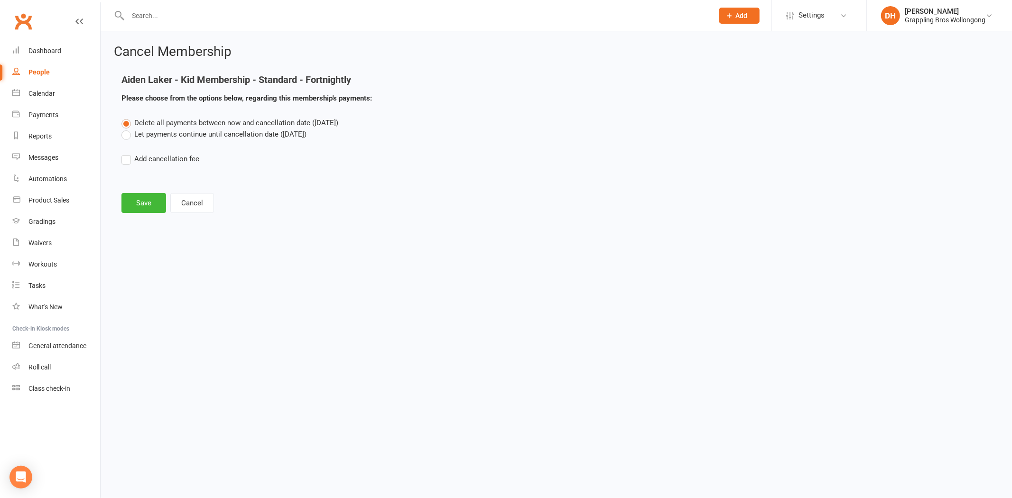
click at [211, 133] on label "Let payments continue until cancellation date (Sep 19, 2025)" at bounding box center [213, 134] width 185 height 11
click at [128, 129] on input "Let payments continue until cancellation date (Sep 19, 2025)" at bounding box center [124, 129] width 6 height 0
click at [143, 206] on button "Save" at bounding box center [143, 203] width 45 height 20
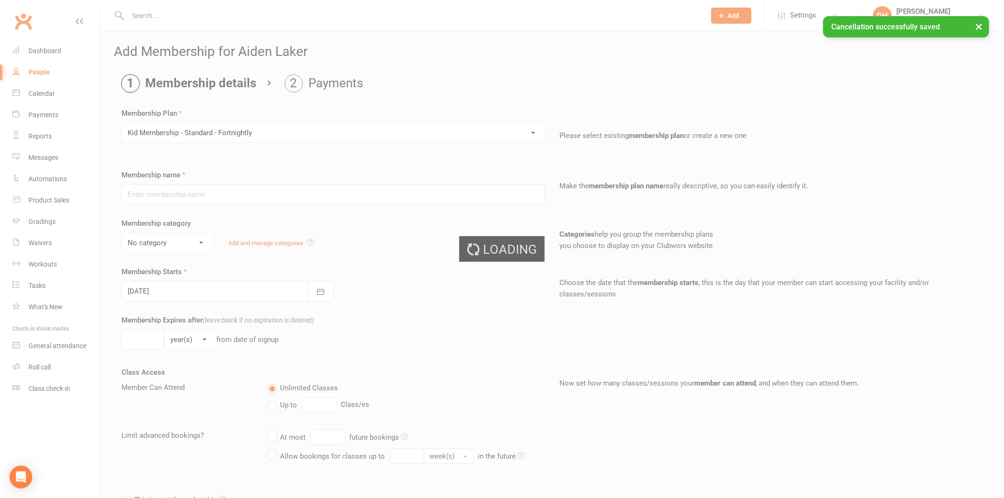
type input "Kid Membership - Standard - Fortnightly"
select select "7"
type input "0"
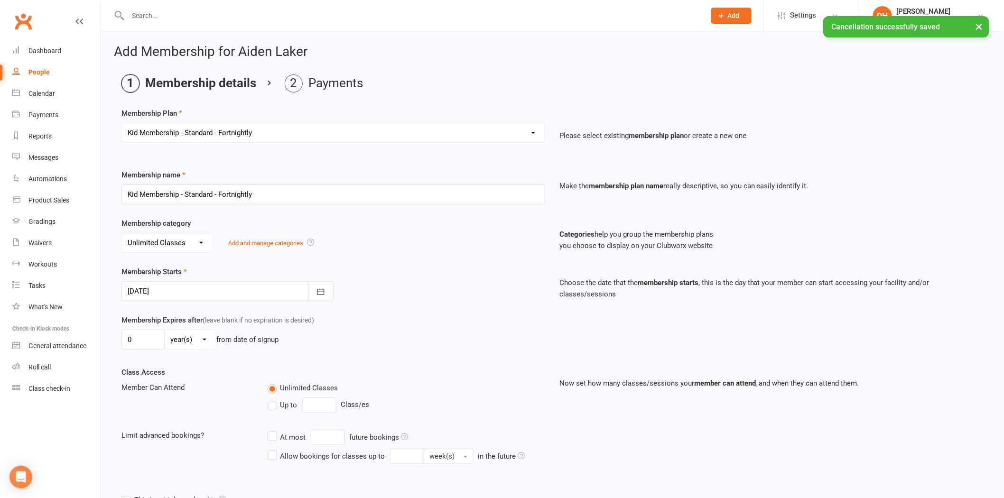
click at [182, 292] on div at bounding box center [227, 291] width 212 height 20
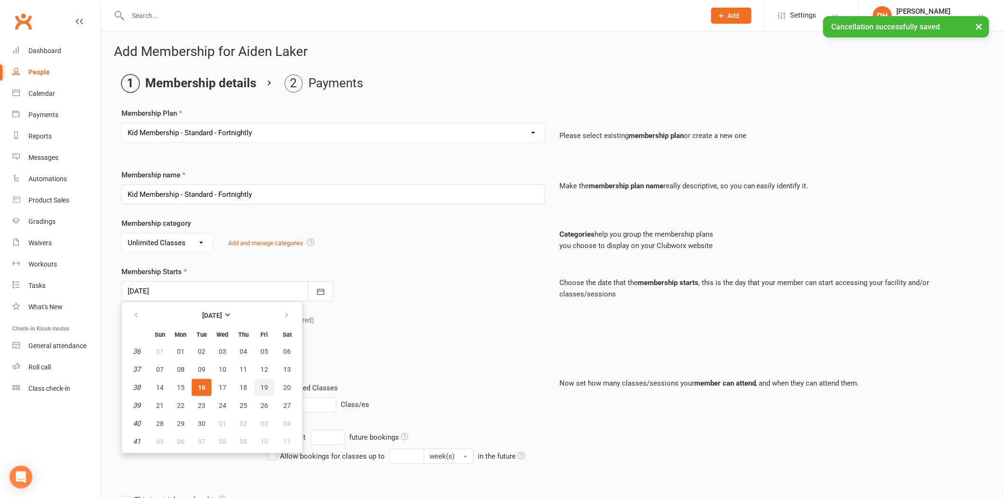
click at [260, 384] on span "19" at bounding box center [264, 388] width 8 height 8
type input "[DATE]"
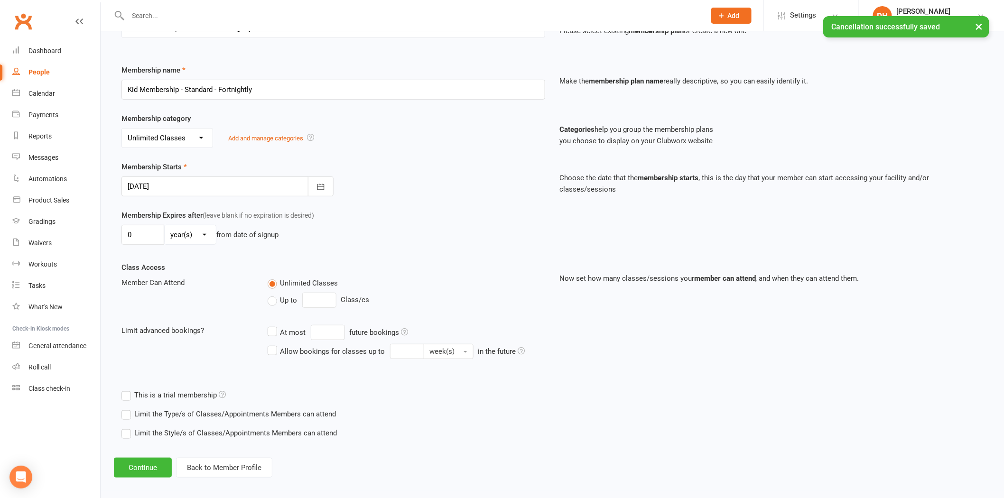
scroll to position [111, 0]
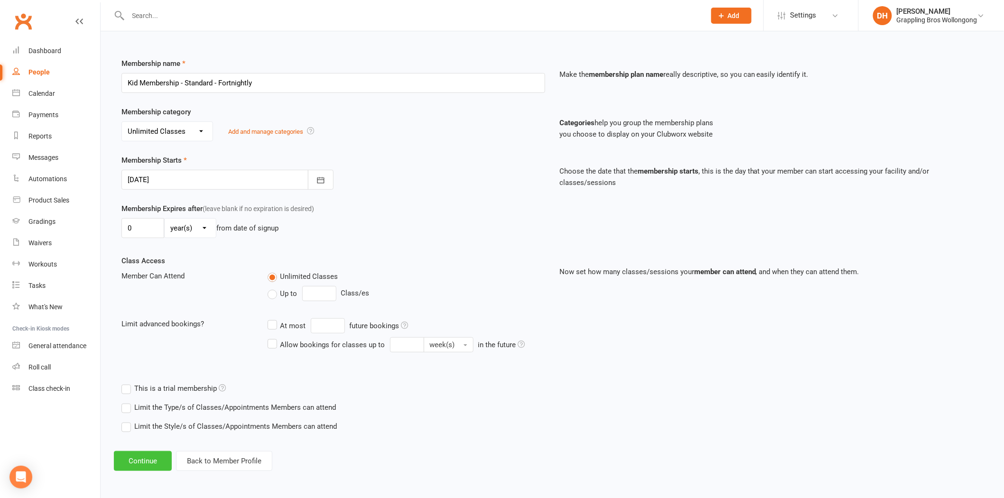
click at [141, 461] on button "Continue" at bounding box center [143, 461] width 58 height 20
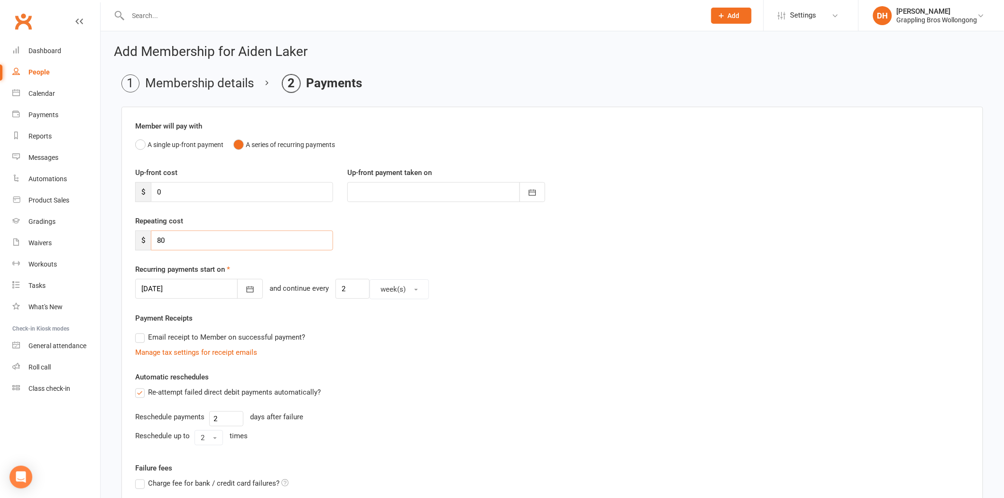
click at [205, 238] on input "80" at bounding box center [242, 241] width 182 height 20
type input "8"
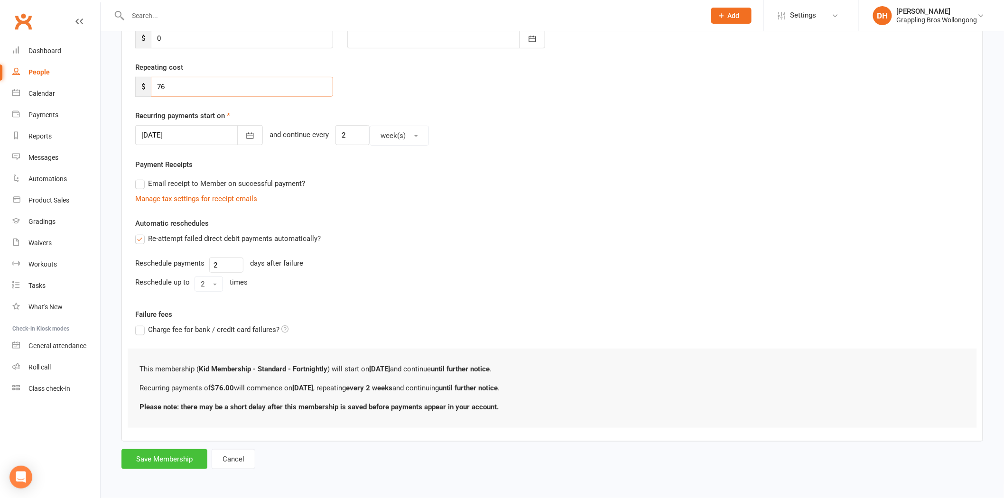
type input "76"
click at [171, 458] on button "Save Membership" at bounding box center [164, 459] width 86 height 20
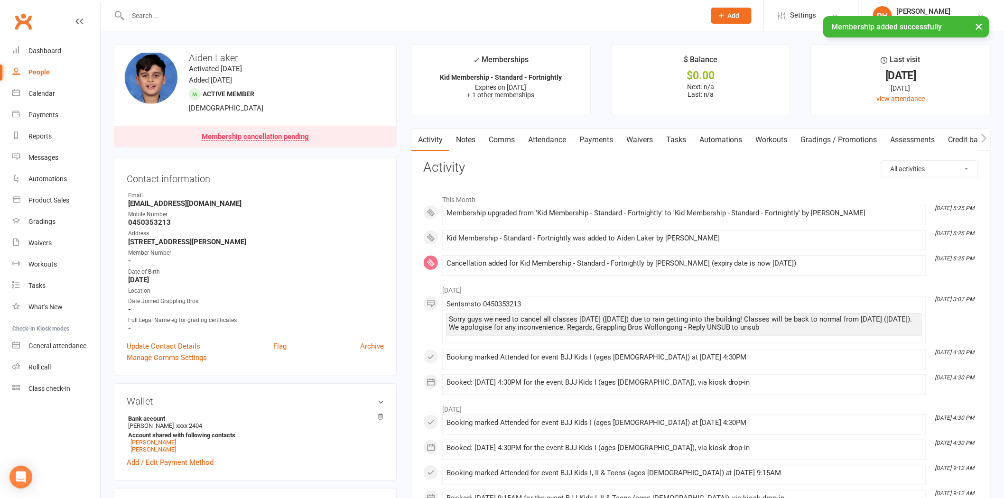
click at [610, 139] on link "Payments" at bounding box center [595, 140] width 47 height 22
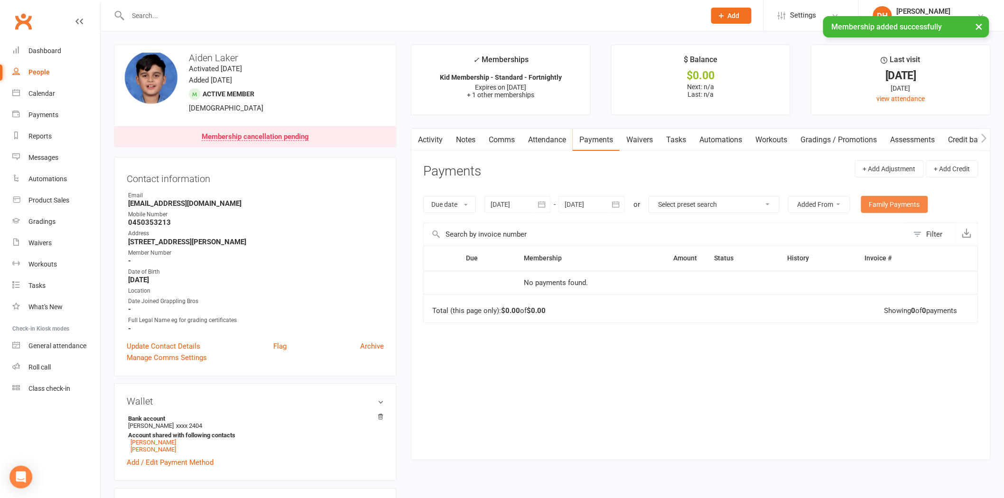
click at [896, 202] on link "Family Payments" at bounding box center [894, 204] width 67 height 17
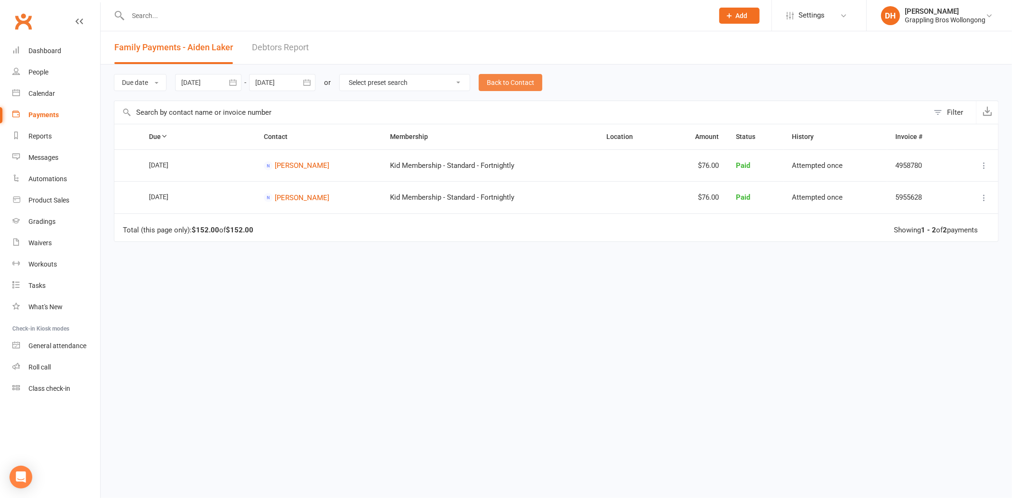
click at [530, 85] on link "Back to Contact" at bounding box center [511, 82] width 64 height 17
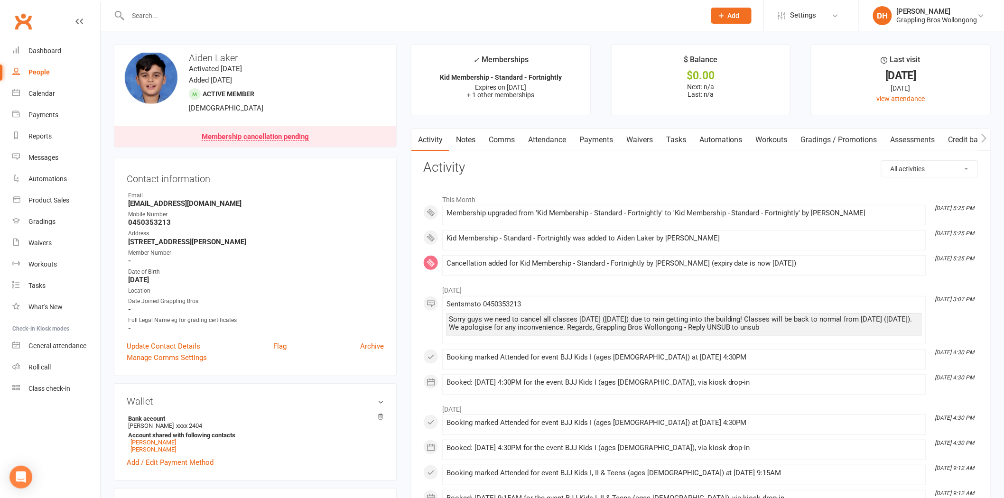
click at [604, 143] on link "Payments" at bounding box center [595, 140] width 47 height 22
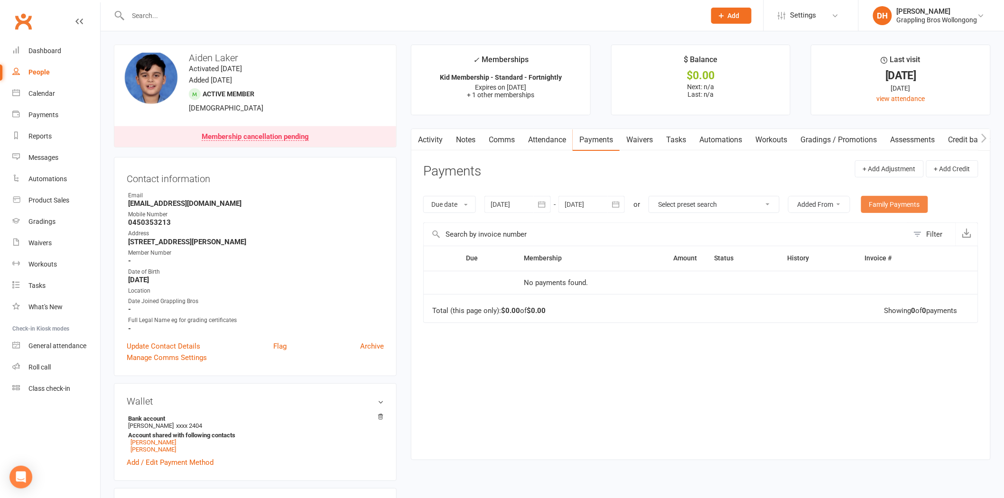
click at [910, 198] on link "Family Payments" at bounding box center [894, 204] width 67 height 17
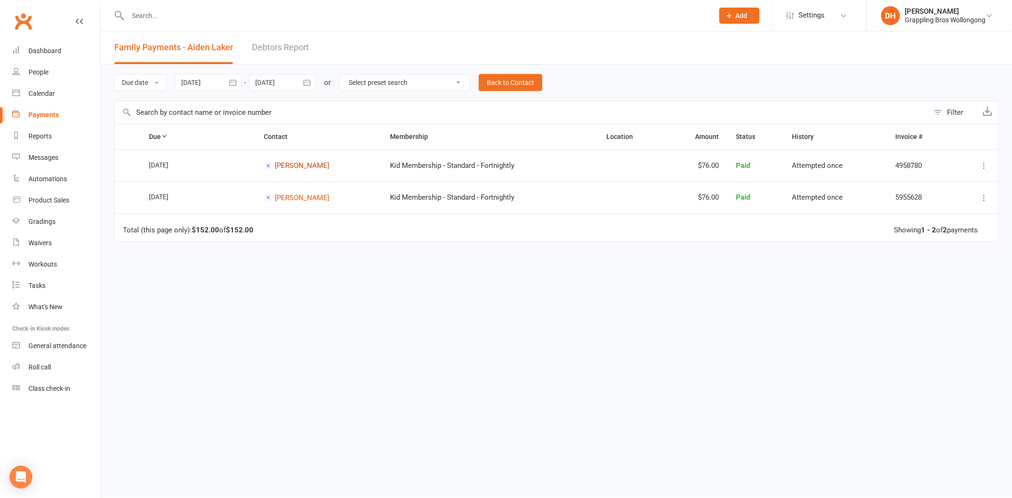
click at [294, 165] on link "[PERSON_NAME]" at bounding box center [302, 165] width 55 height 9
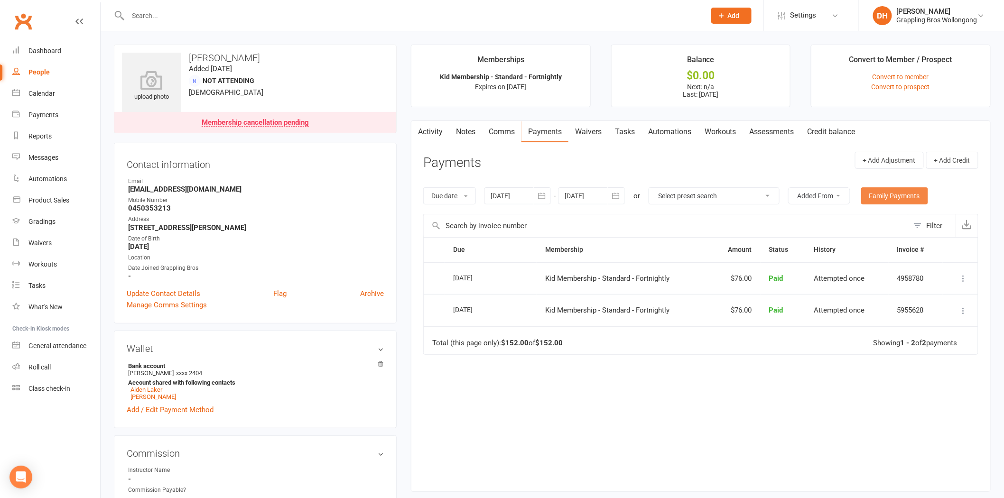
click at [890, 188] on link "Family Payments" at bounding box center [894, 195] width 67 height 17
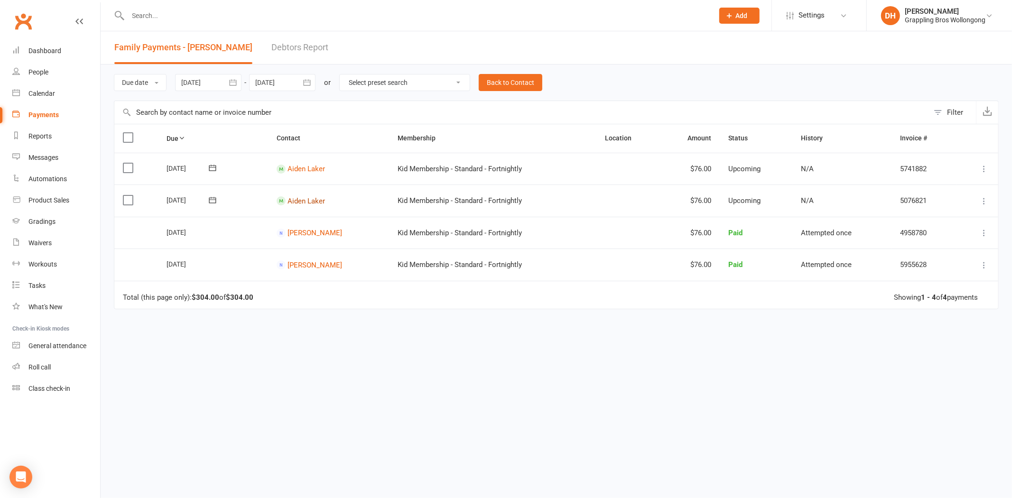
click at [295, 197] on link "Aiden Laker" at bounding box center [305, 200] width 37 height 9
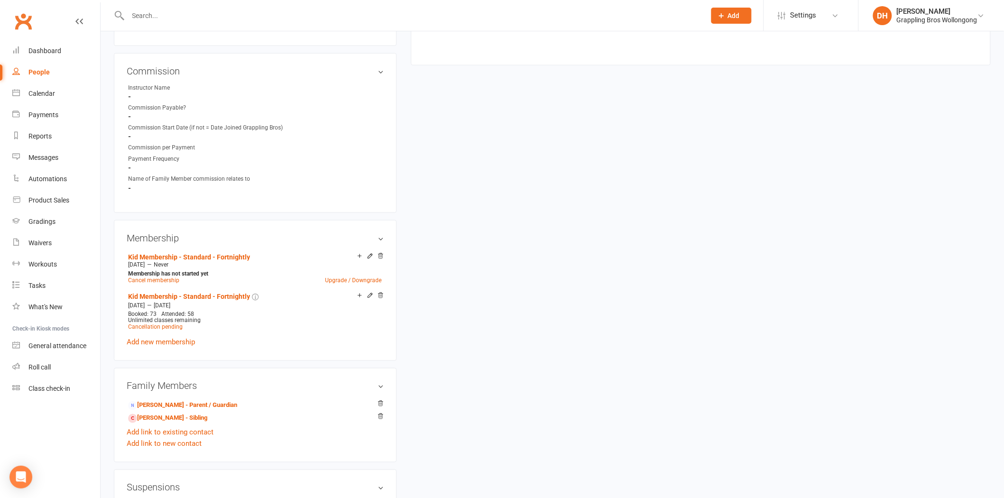
scroll to position [850, 0]
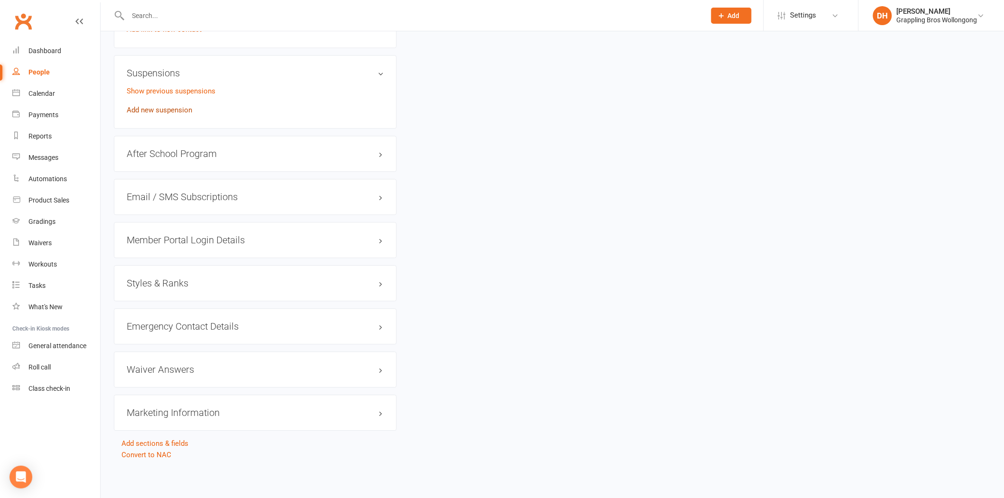
click at [181, 108] on link "Add new suspension" at bounding box center [159, 110] width 65 height 9
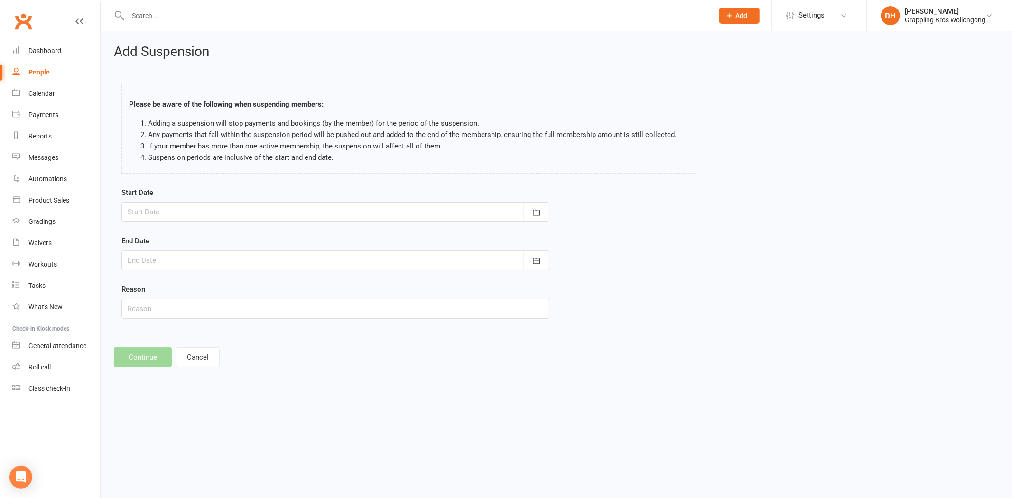
click at [219, 207] on div at bounding box center [335, 212] width 428 height 20
click at [179, 341] on span "29" at bounding box center [181, 345] width 8 height 8
type input "[DATE]"
click at [205, 276] on form "Start Date [DATE] [DATE] Sun Mon Tue Wed Thu Fri Sat 36 31 01 02 03 04 05 06 37…" at bounding box center [335, 253] width 428 height 132
click at [205, 262] on div at bounding box center [335, 260] width 428 height 20
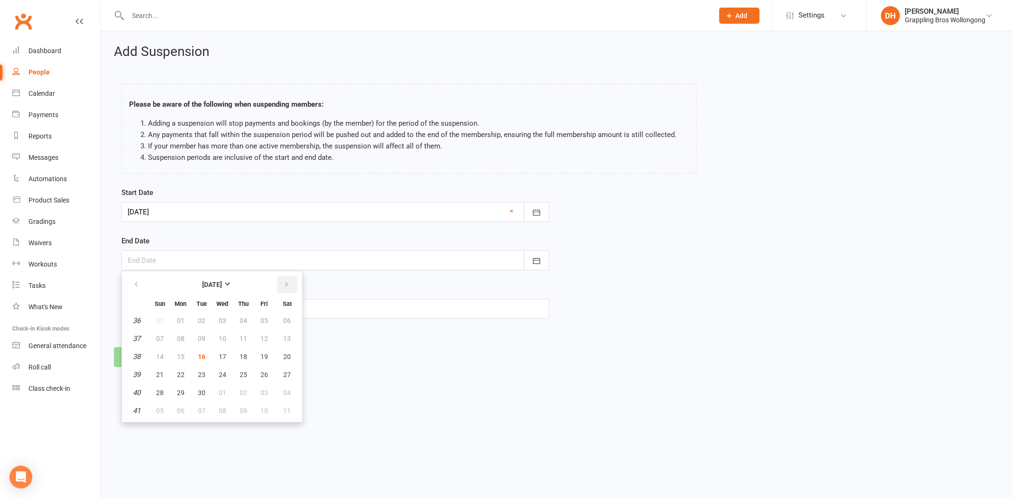
click at [278, 283] on button "button" at bounding box center [287, 284] width 20 height 17
click at [262, 395] on button "31" at bounding box center [264, 392] width 20 height 17
type input "[DATE]"
click at [165, 307] on input "text" at bounding box center [335, 309] width 428 height 20
click at [144, 310] on input "text" at bounding box center [335, 309] width 428 height 20
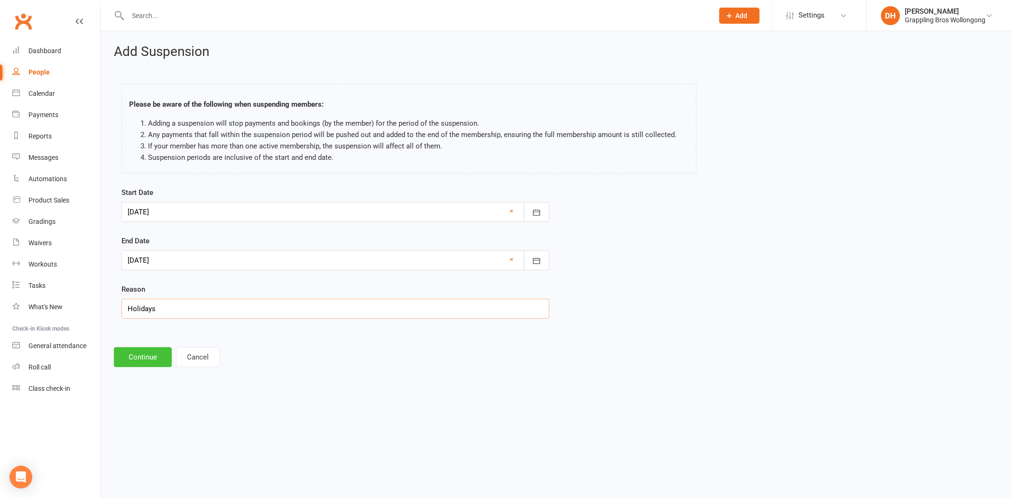
type input "Holidays"
click at [157, 360] on button "Continue" at bounding box center [143, 357] width 58 height 20
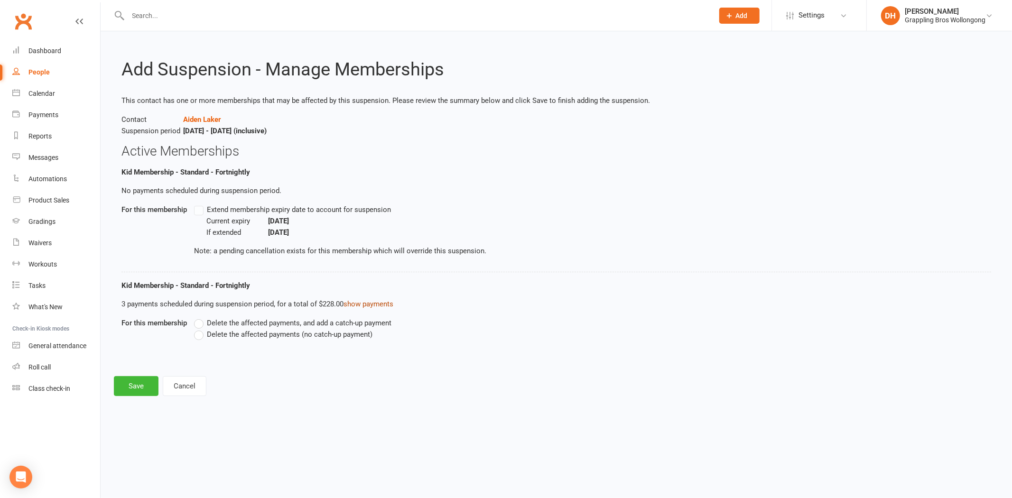
click at [381, 302] on link "show payments" at bounding box center [368, 304] width 50 height 9
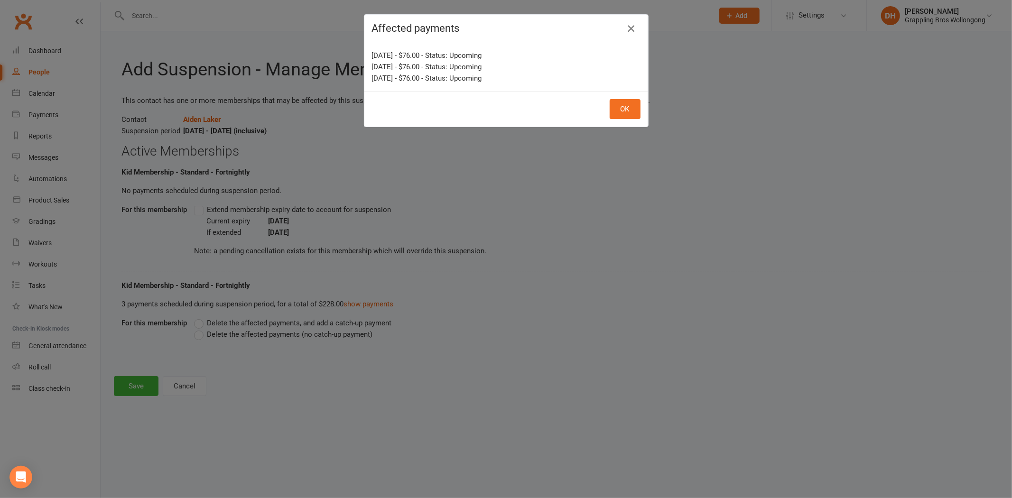
click at [629, 26] on icon "button" at bounding box center [630, 28] width 11 height 11
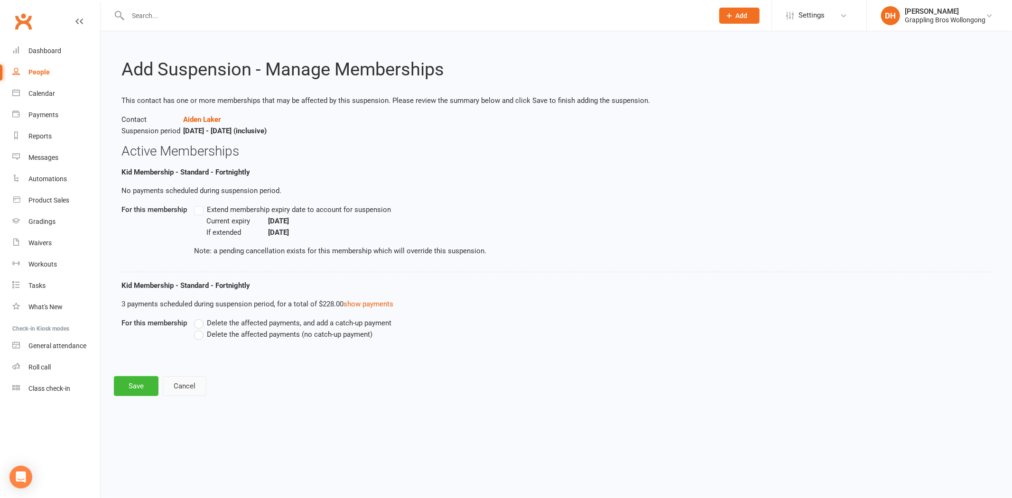
click at [183, 382] on button "Cancel" at bounding box center [185, 386] width 44 height 20
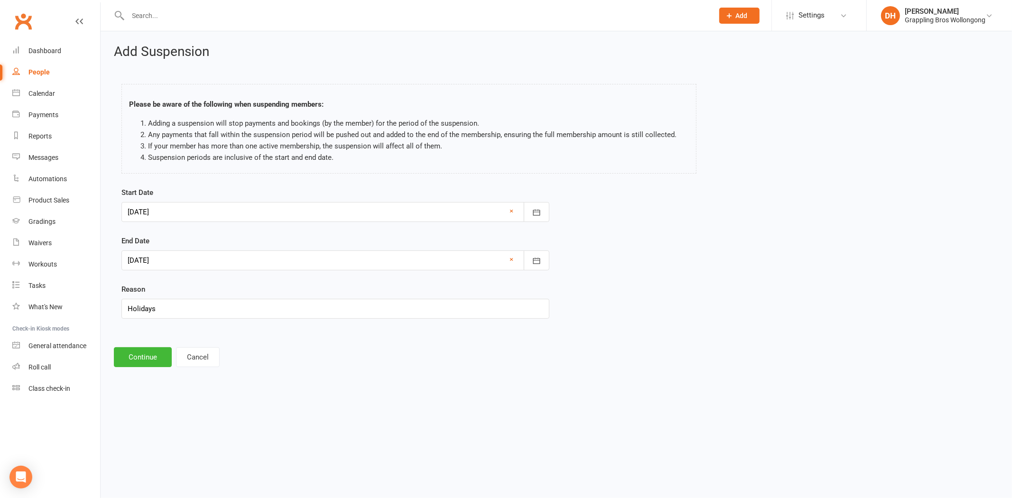
click at [186, 261] on div at bounding box center [335, 260] width 428 height 20
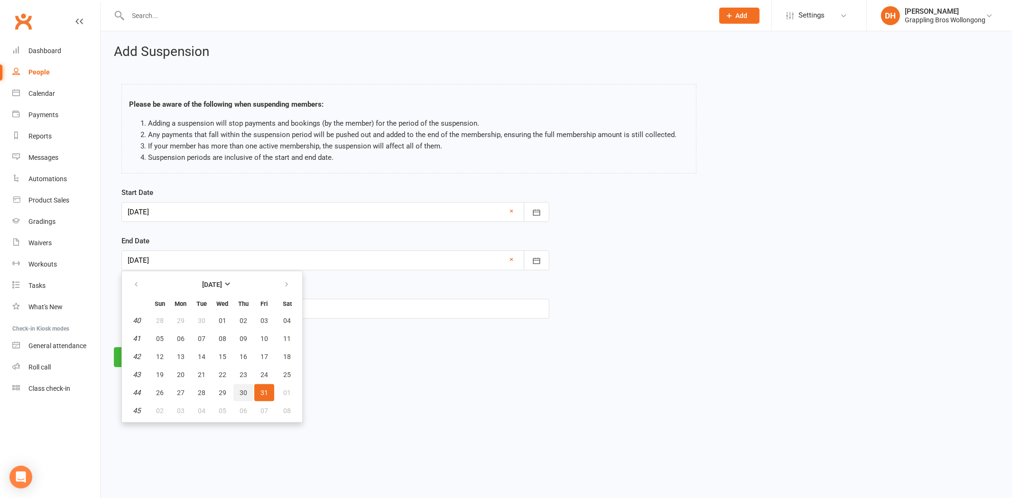
click at [240, 389] on span "30" at bounding box center [244, 393] width 8 height 8
type input "[DATE]"
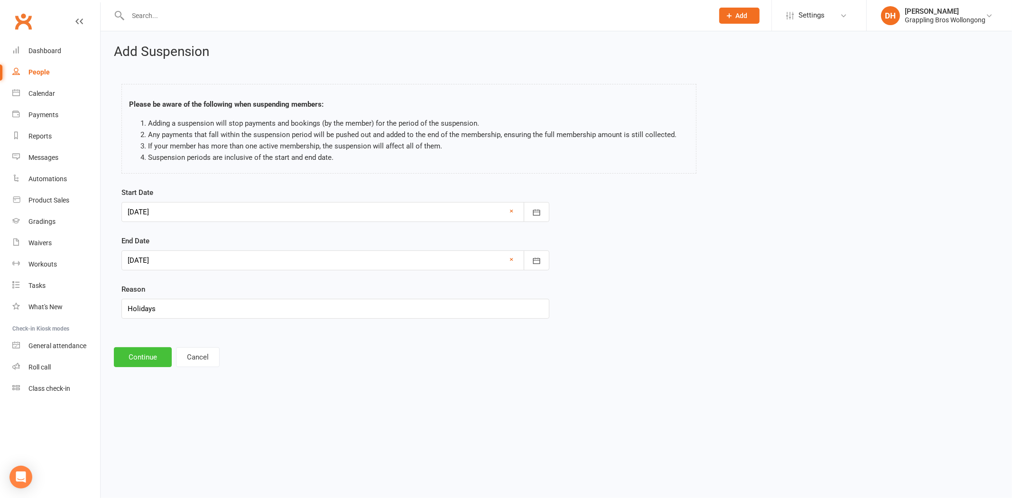
click at [137, 356] on button "Continue" at bounding box center [143, 357] width 58 height 20
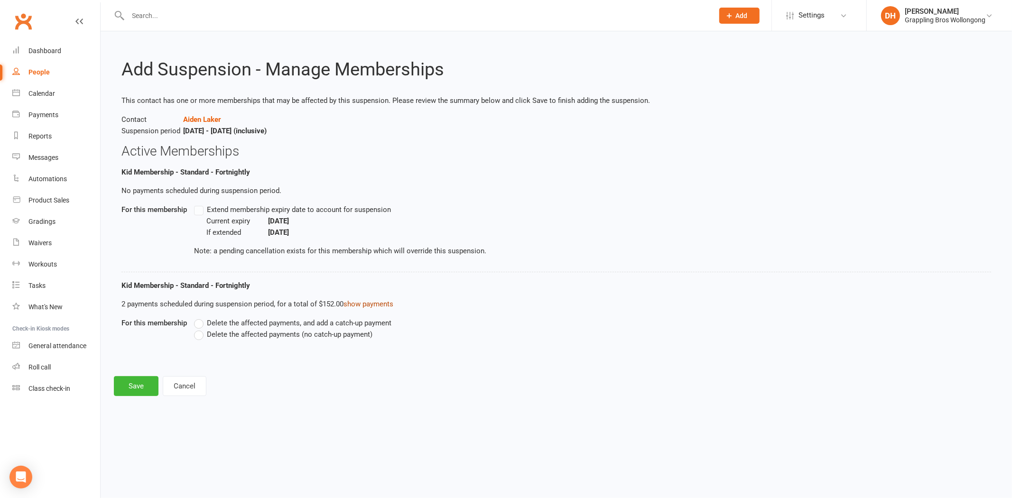
click at [370, 300] on link "show payments" at bounding box center [368, 304] width 50 height 9
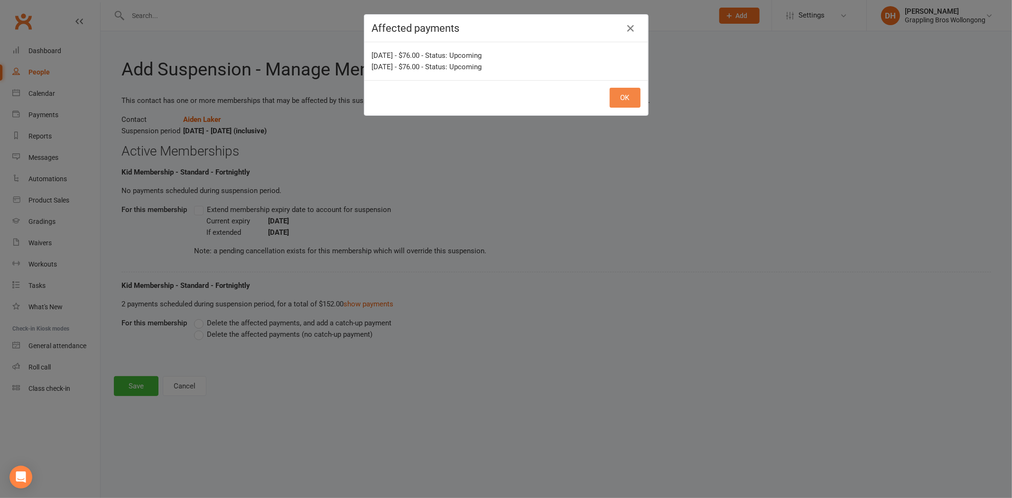
click at [622, 95] on button "OK" at bounding box center [624, 98] width 31 height 20
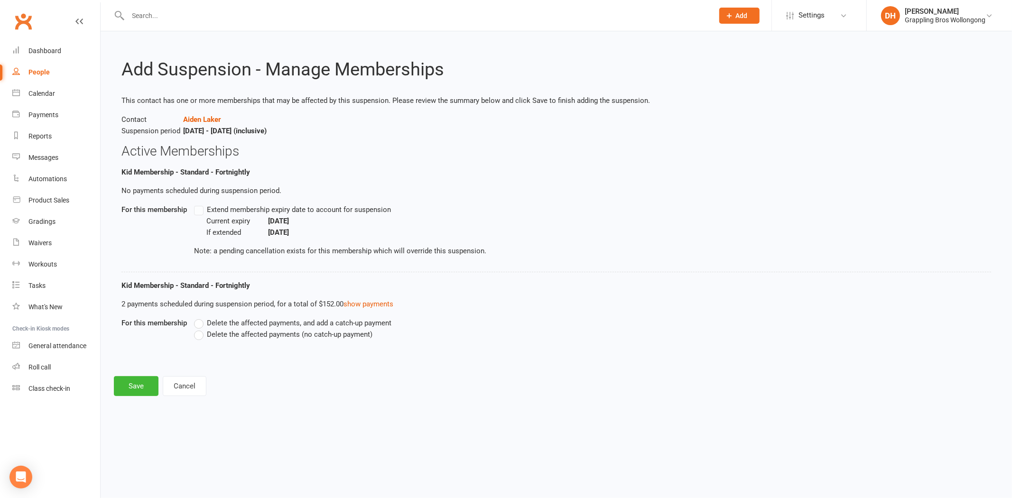
click at [324, 335] on span "Delete the affected payments (no catch-up payment)" at bounding box center [290, 334] width 166 height 10
click at [200, 329] on input "Delete the affected payments (no catch-up payment)" at bounding box center [197, 329] width 6 height 0
click at [133, 382] on button "Save" at bounding box center [136, 386] width 45 height 20
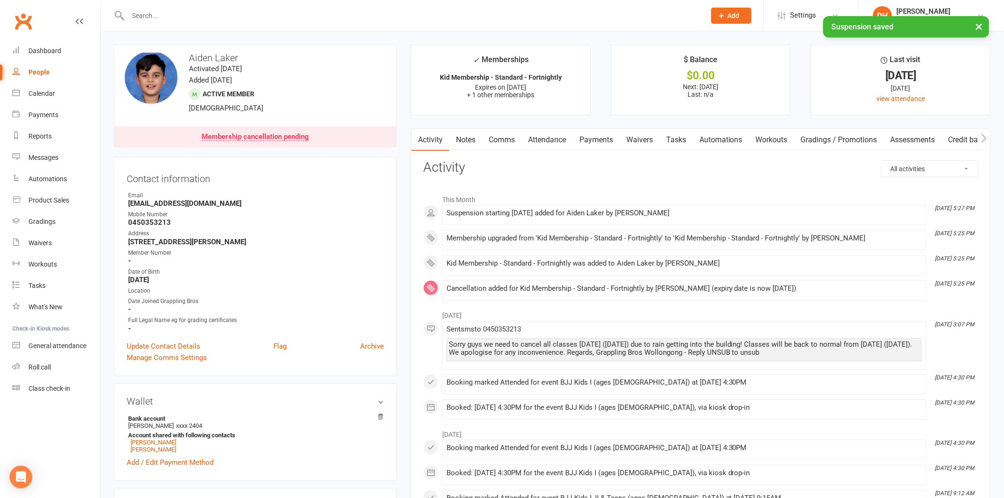
click at [588, 139] on link "Payments" at bounding box center [595, 140] width 47 height 22
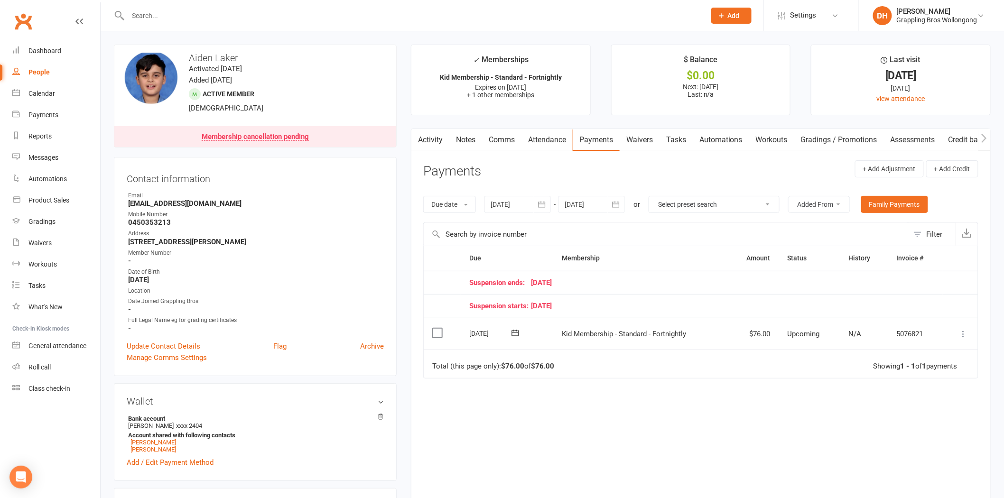
click at [601, 197] on div at bounding box center [591, 204] width 66 height 17
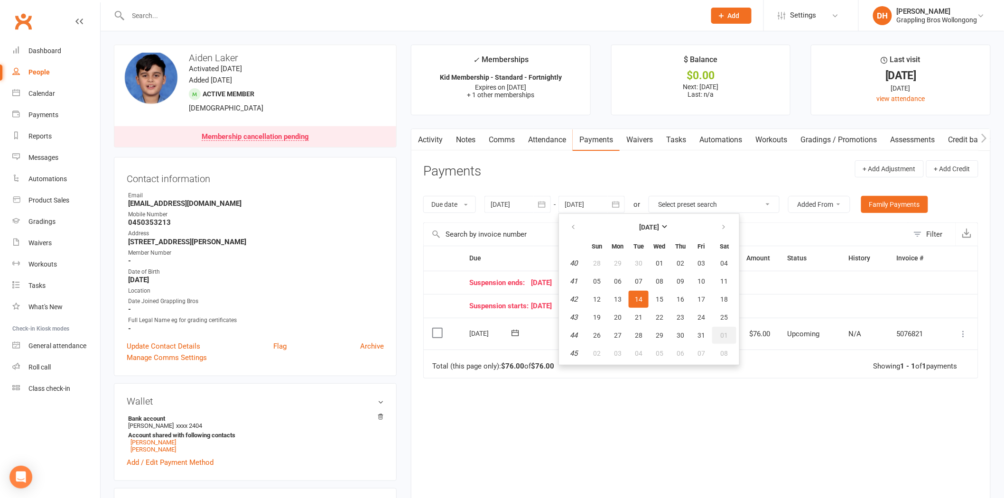
click at [727, 333] on button "01" at bounding box center [724, 335] width 24 height 17
type input "01 Nov 2025"
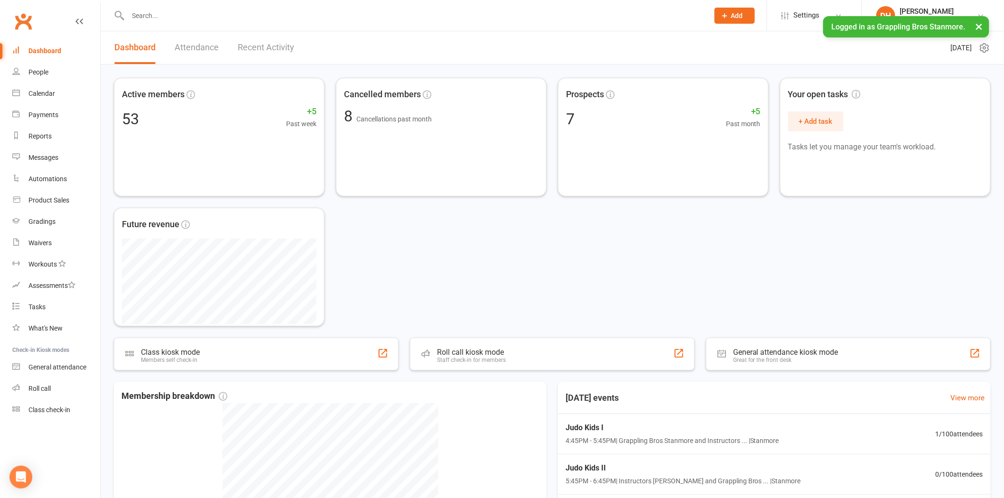
drag, startPoint x: 146, startPoint y: 5, endPoint x: 148, endPoint y: 9, distance: 5.5
click at [146, 6] on div at bounding box center [408, 15] width 588 height 31
click at [150, 14] on input "text" at bounding box center [413, 15] width 577 height 13
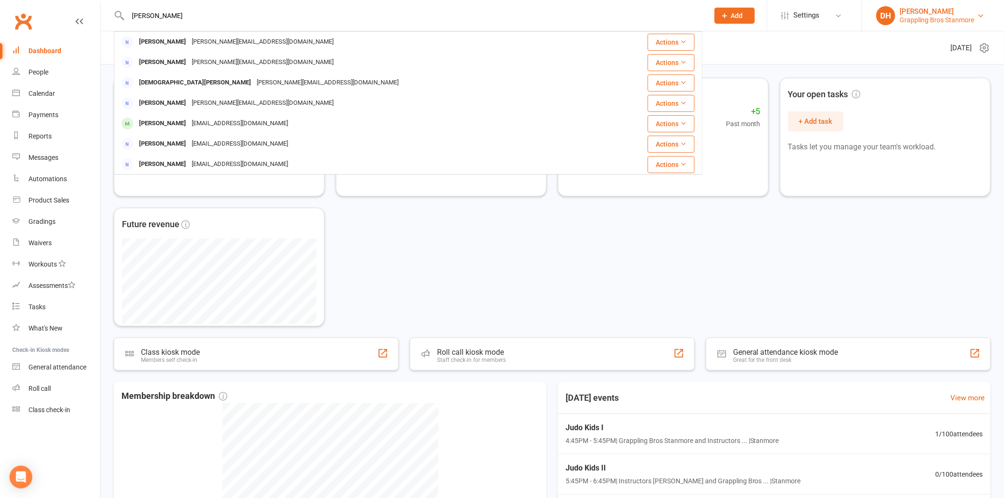
type input "hannah"
click at [944, 22] on div "Grappling Bros Stanmore" at bounding box center [937, 20] width 74 height 9
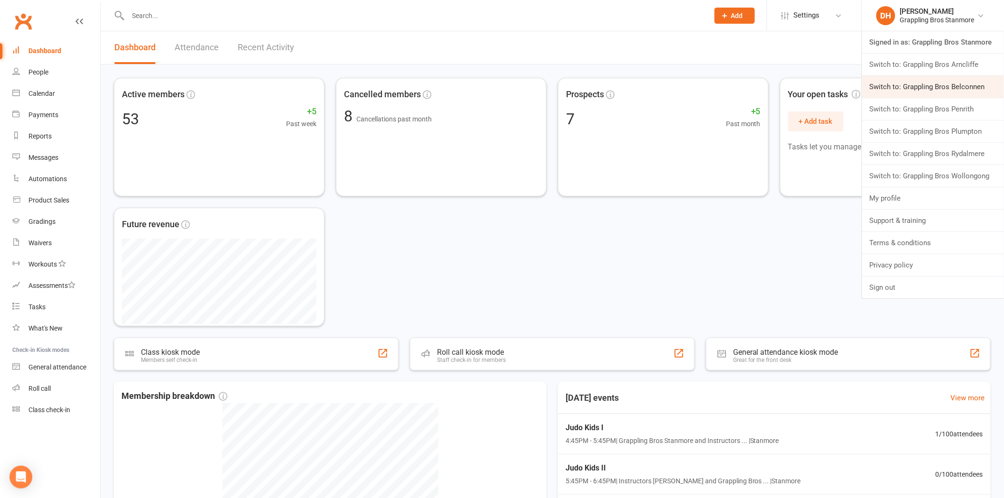
click at [947, 96] on link "Switch to: Grappling Bros Belconnen" at bounding box center [933, 87] width 142 height 22
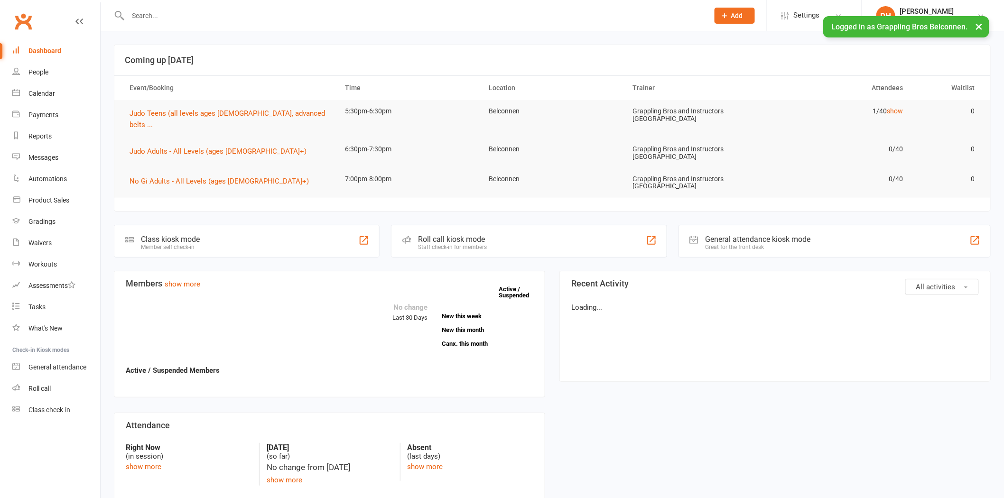
drag, startPoint x: 0, startPoint y: 0, endPoint x: 159, endPoint y: 19, distance: 160.5
click at [159, 19] on input "text" at bounding box center [413, 15] width 577 height 13
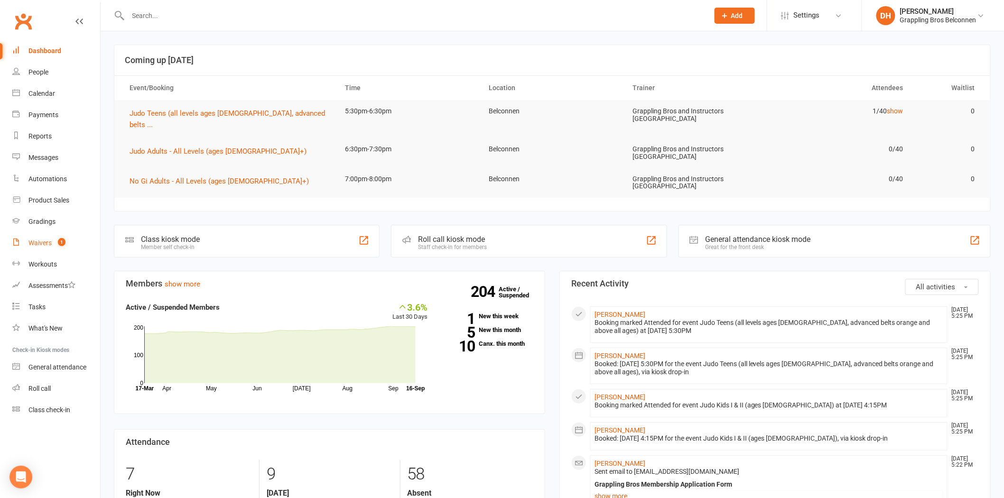
click at [32, 239] on div "Waivers" at bounding box center [39, 243] width 23 height 8
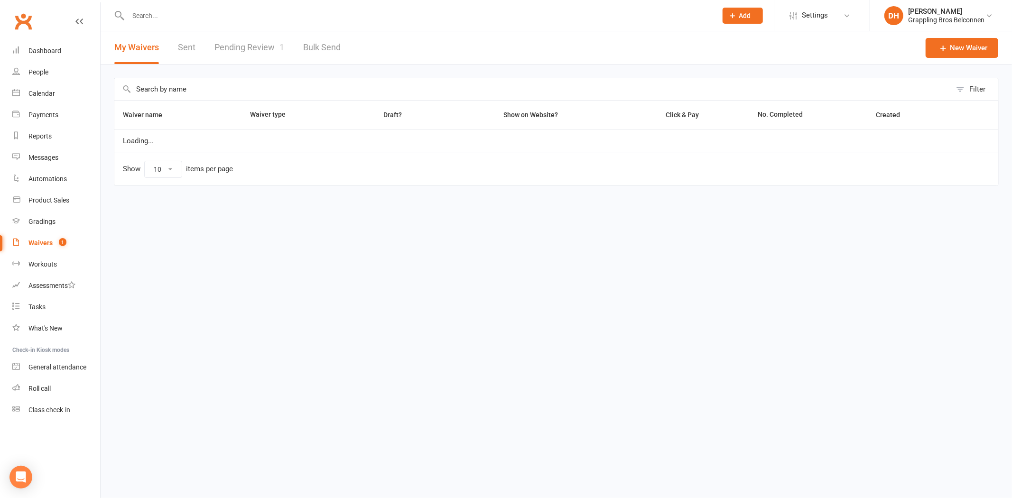
click at [239, 38] on link "Pending Review 1" at bounding box center [249, 47] width 70 height 33
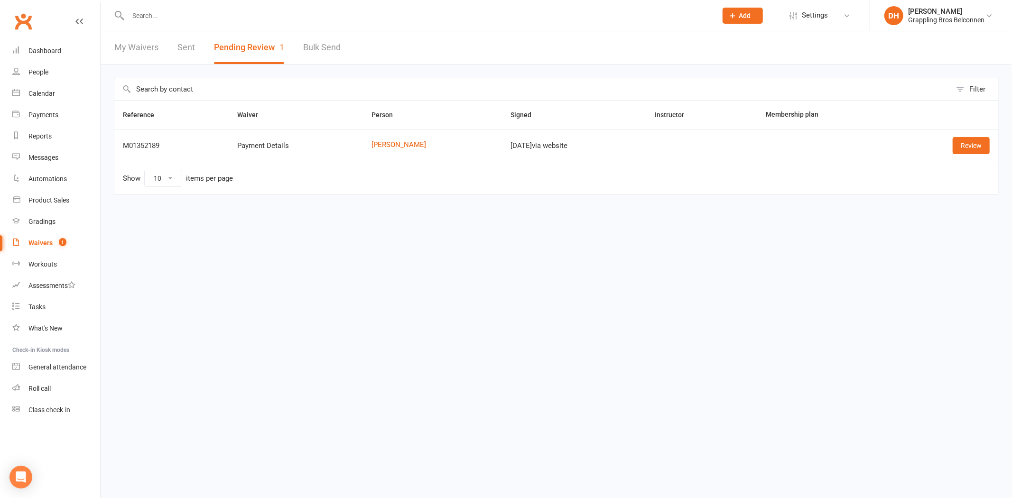
click at [945, 148] on div "Review" at bounding box center [945, 145] width 88 height 17
click at [965, 148] on link "Review" at bounding box center [970, 145] width 37 height 17
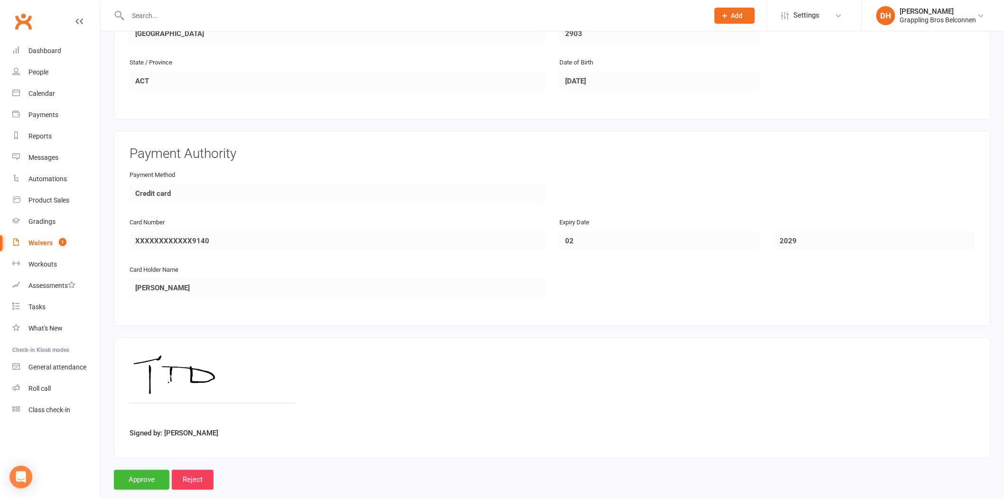
scroll to position [351, 0]
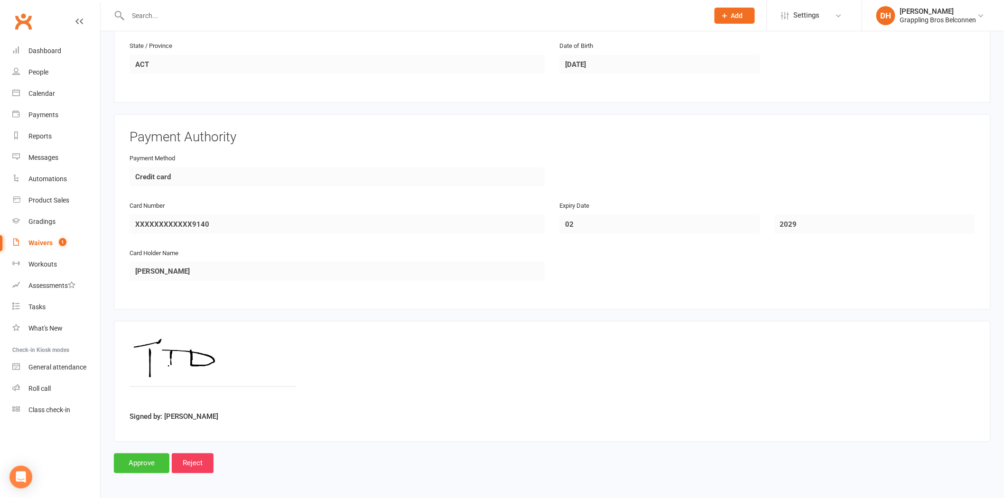
click at [148, 464] on input "Approve" at bounding box center [141, 463] width 55 height 20
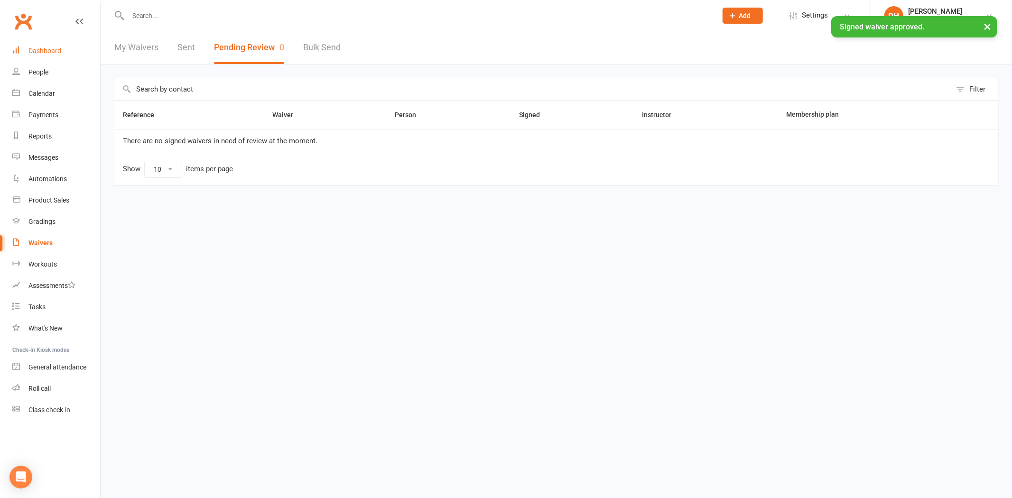
click at [59, 46] on link "Dashboard" at bounding box center [56, 50] width 88 height 21
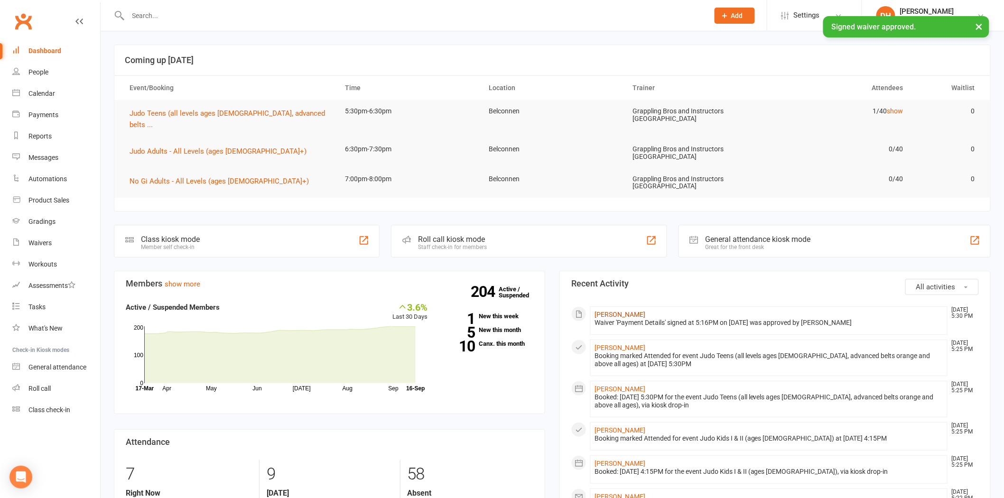
click at [618, 311] on link "Trevor Croft" at bounding box center [619, 315] width 51 height 8
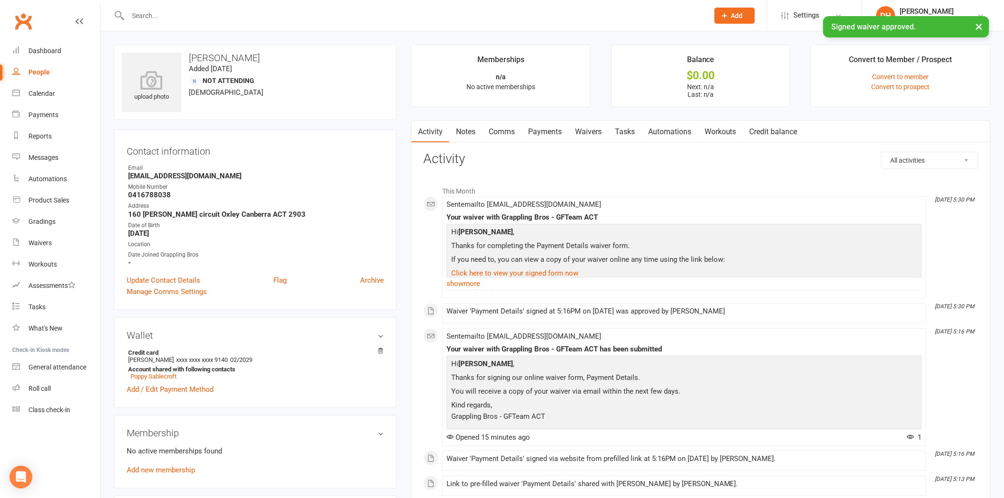
click at [556, 129] on link "Payments" at bounding box center [544, 132] width 47 height 22
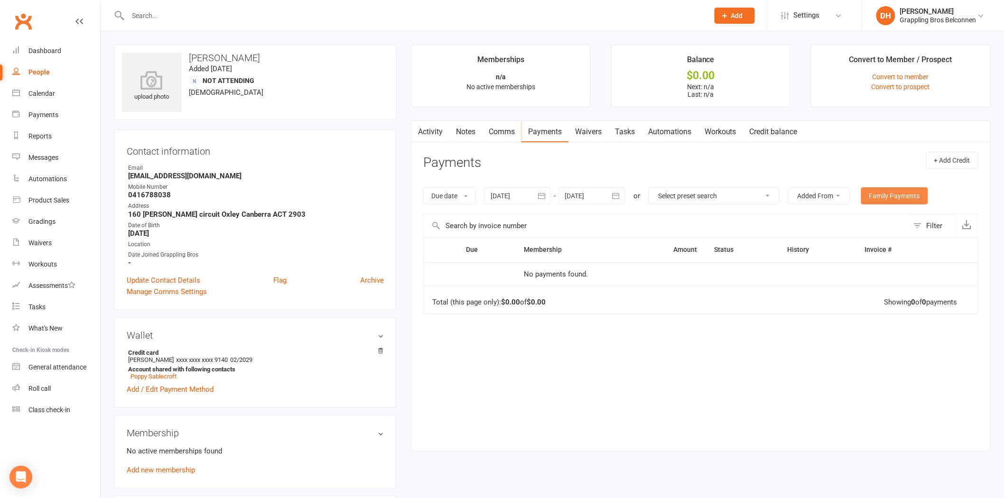
click at [905, 195] on link "Family Payments" at bounding box center [894, 195] width 67 height 17
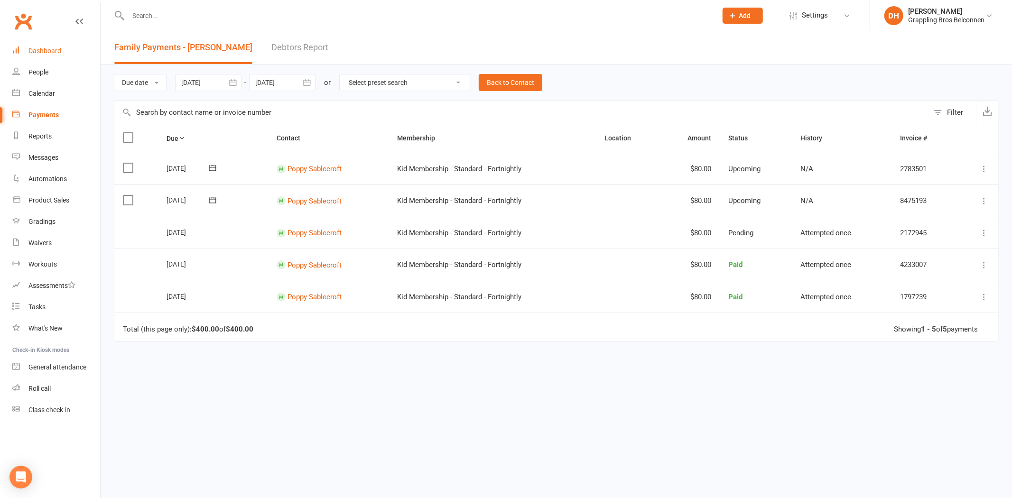
click at [59, 51] on div "Dashboard" at bounding box center [44, 51] width 33 height 8
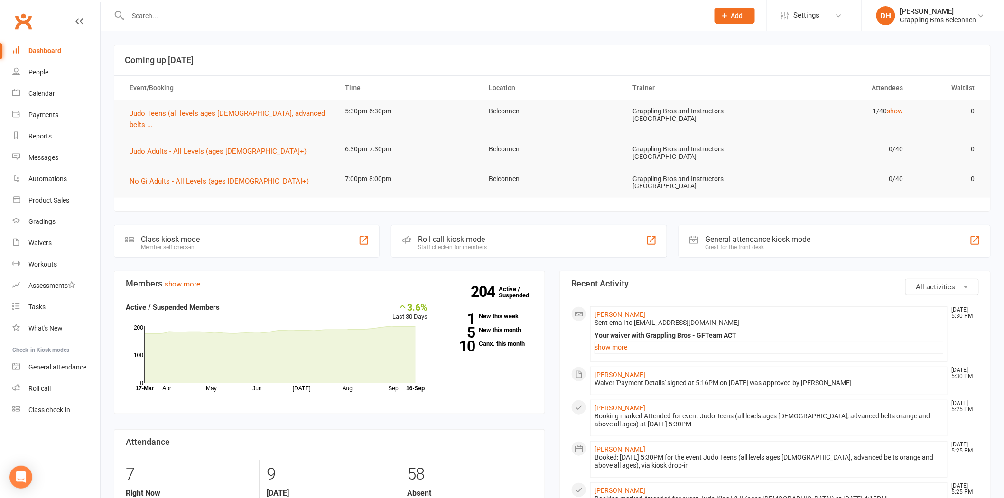
click at [169, 20] on input "text" at bounding box center [413, 15] width 577 height 13
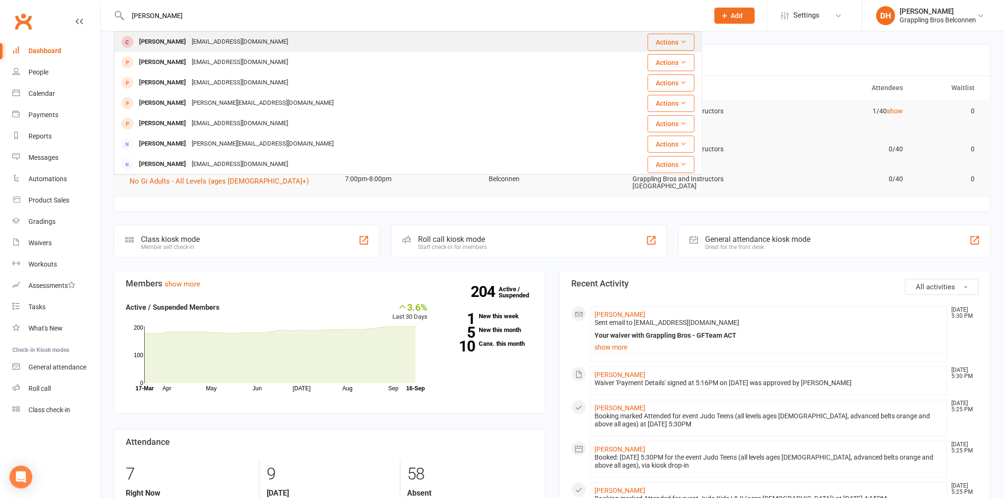
type input "jan ho"
click at [230, 45] on div "Janice Ho jan.ho@live.com" at bounding box center [359, 41] width 488 height 19
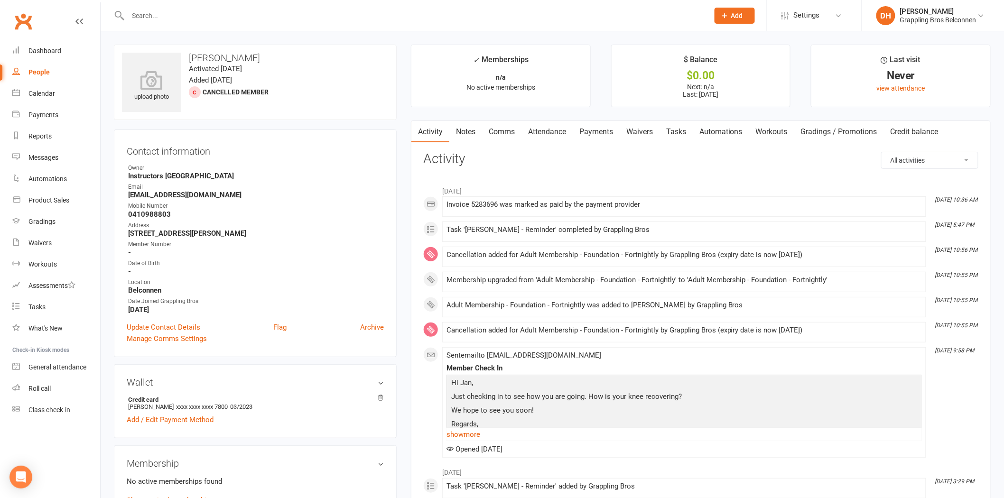
click at [592, 129] on link "Payments" at bounding box center [595, 132] width 47 height 22
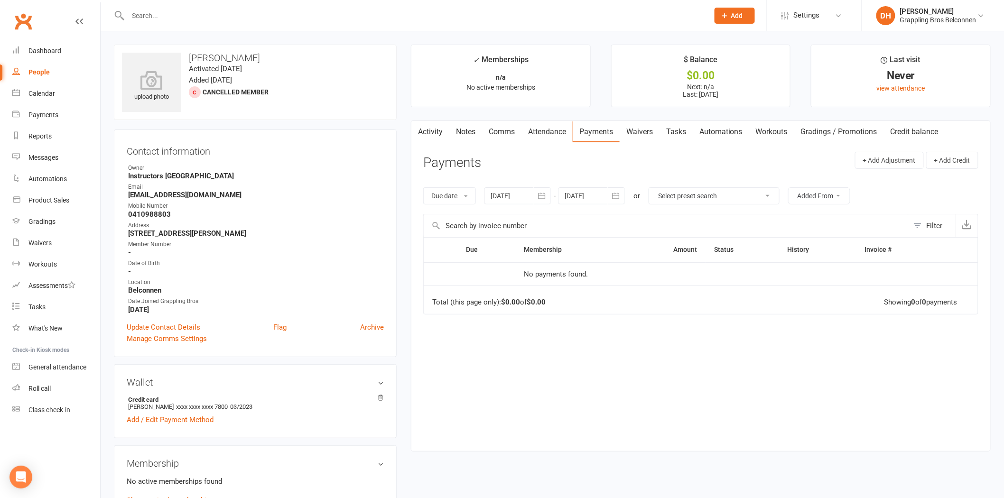
scroll to position [435, 0]
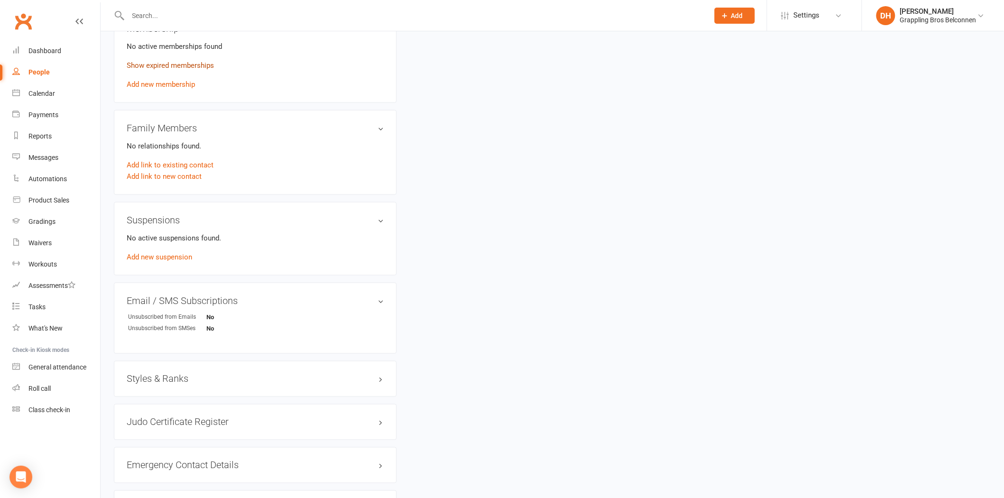
click at [190, 65] on link "Show expired memberships" at bounding box center [170, 65] width 87 height 9
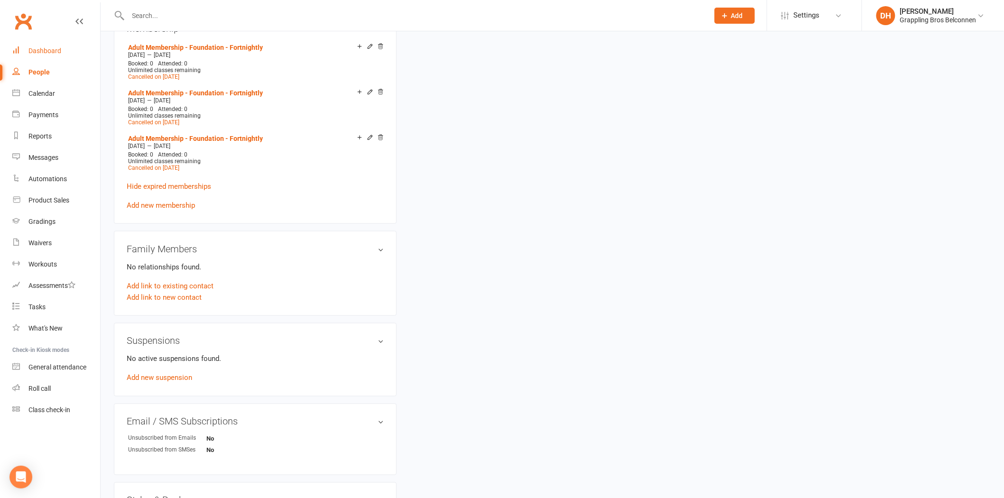
click at [67, 46] on link "Dashboard" at bounding box center [56, 50] width 88 height 21
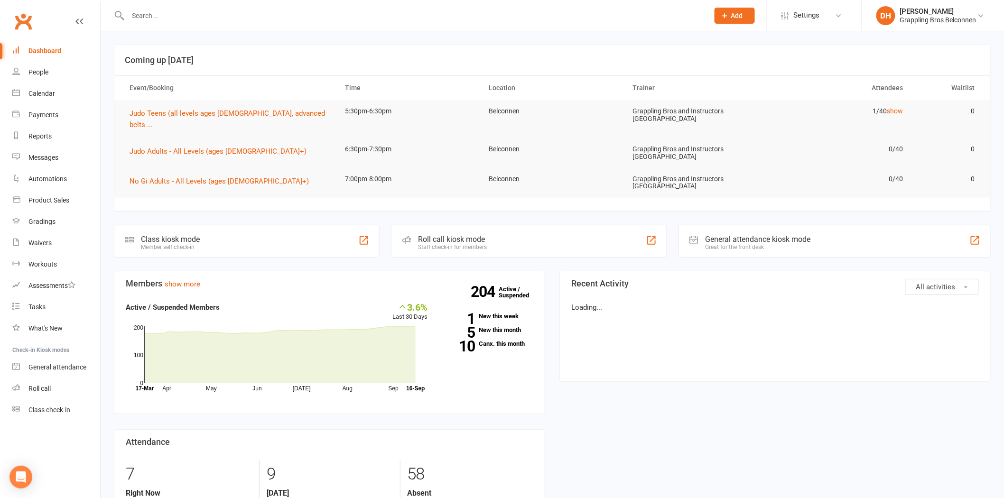
click at [240, 6] on div at bounding box center [408, 15] width 588 height 31
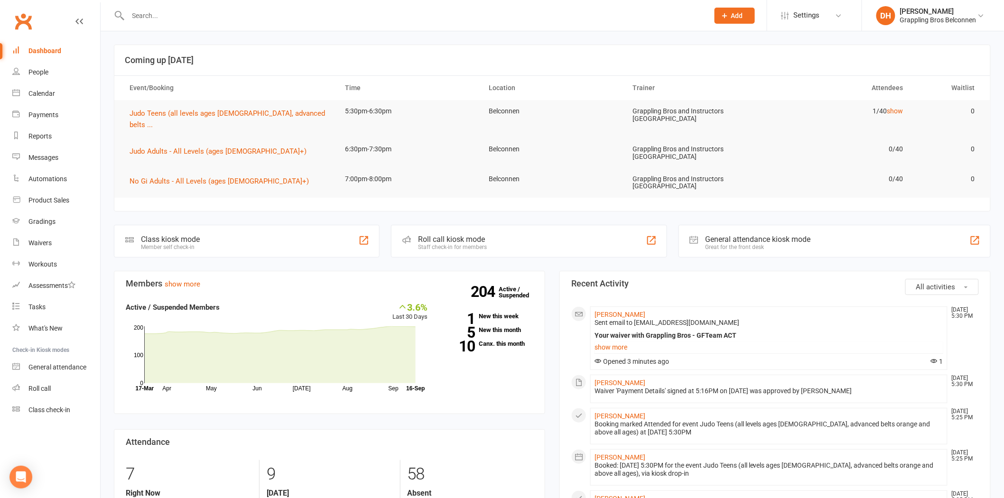
click at [234, 15] on input "text" at bounding box center [413, 15] width 577 height 13
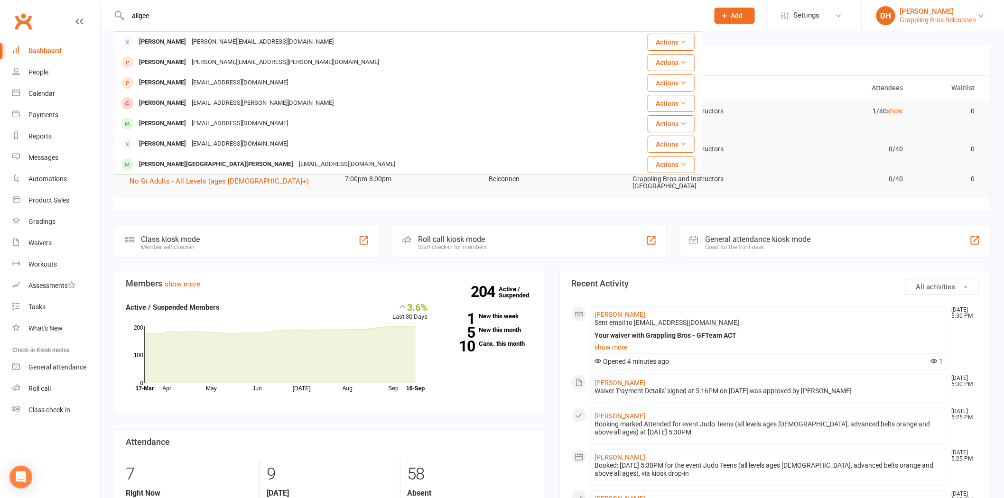
type input "aligee"
click at [914, 16] on div "Grappling Bros Belconnen" at bounding box center [938, 20] width 76 height 9
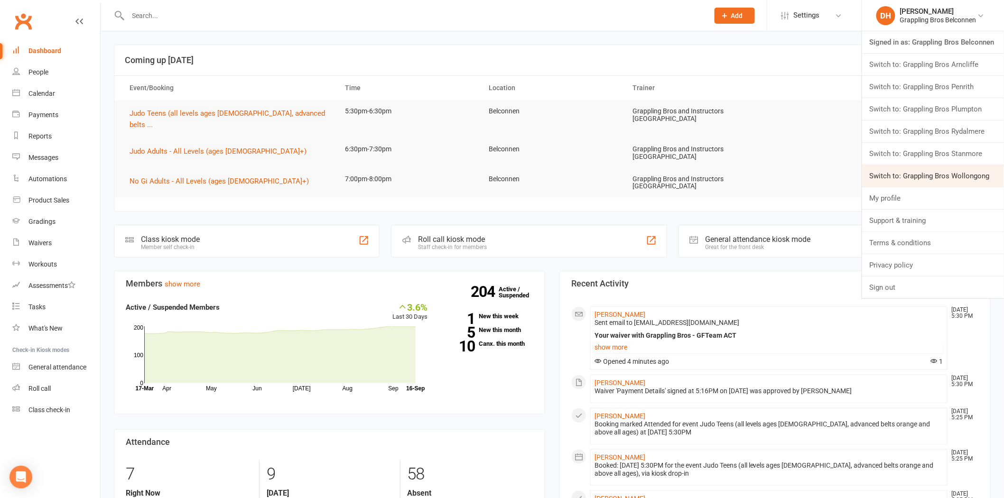
click at [926, 171] on link "Switch to: Grappling Bros Wollongong" at bounding box center [933, 176] width 142 height 22
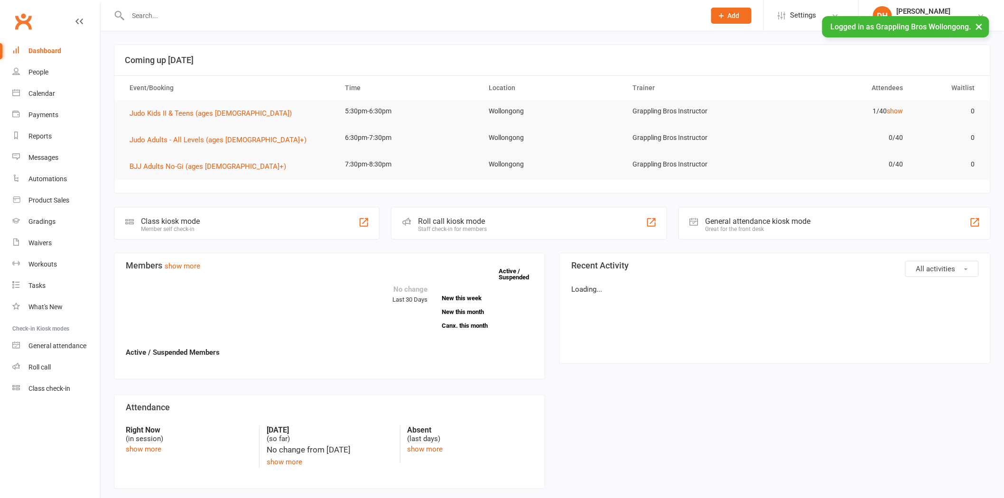
drag, startPoint x: 0, startPoint y: 0, endPoint x: 182, endPoint y: 16, distance: 182.8
click at [182, 16] on input "text" at bounding box center [411, 15] width 573 height 13
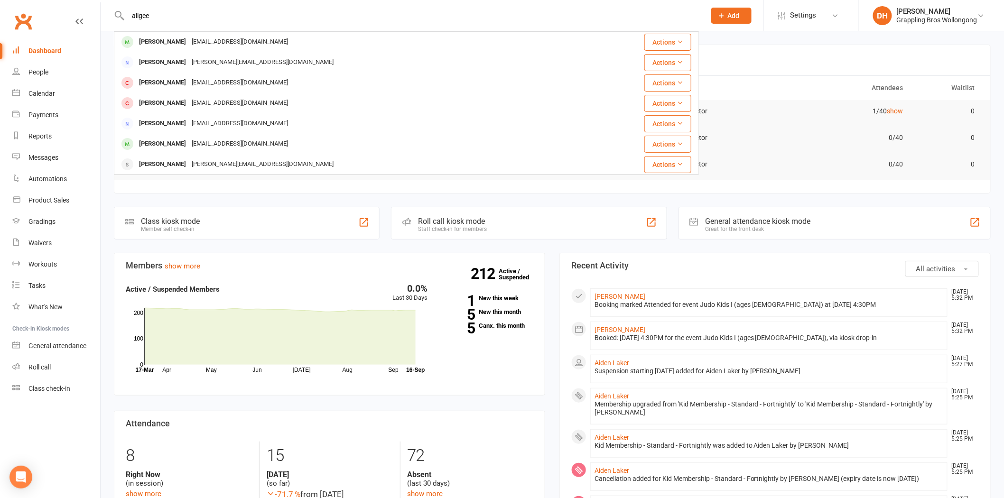
type input "aligee"
drag, startPoint x: 912, startPoint y: 30, endPoint x: 914, endPoint y: 24, distance: 6.8
click at [914, 28] on li "DH [PERSON_NAME] Grappling Bros Wollongong Signed in as: Grappling Bros Wollong…" at bounding box center [931, 15] width 146 height 31
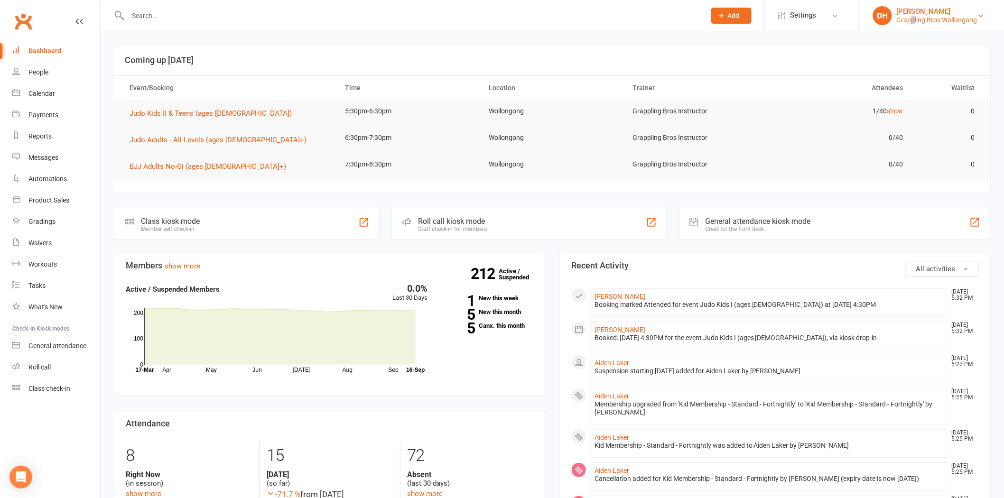
click at [914, 21] on div "Grappling Bros Wollongong" at bounding box center [936, 20] width 81 height 9
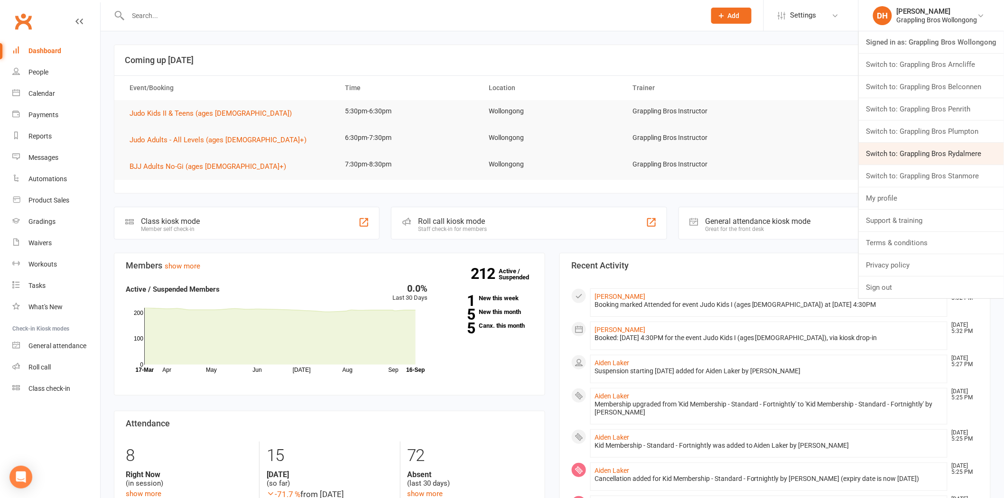
click at [945, 155] on link "Switch to: Grappling Bros Rydalmere" at bounding box center [931, 154] width 145 height 22
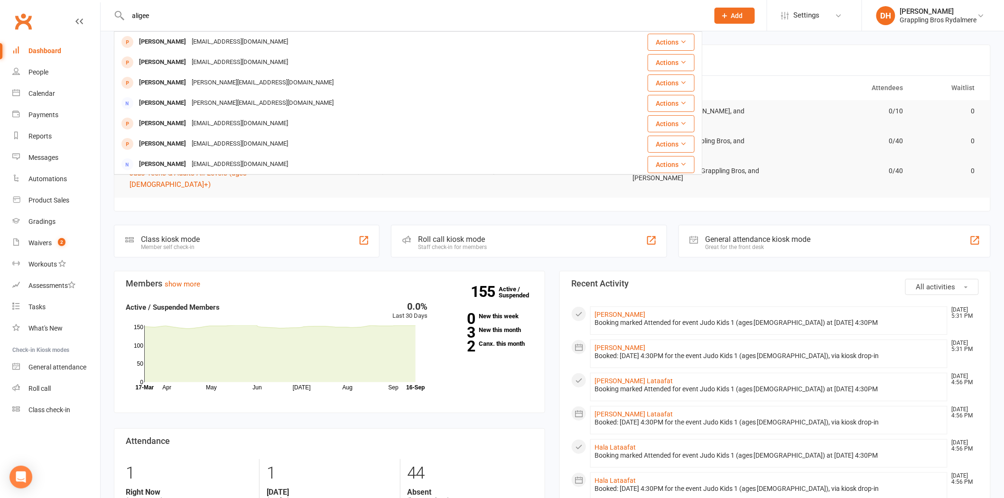
type input "aligee"
click at [39, 237] on link "Waivers 2" at bounding box center [56, 242] width 88 height 21
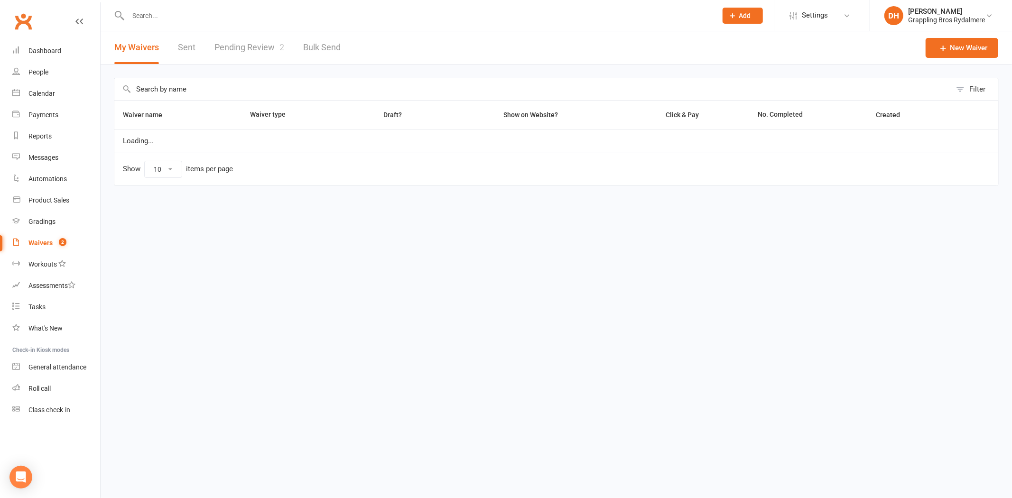
click at [245, 43] on link "Pending Review 2" at bounding box center [249, 47] width 70 height 33
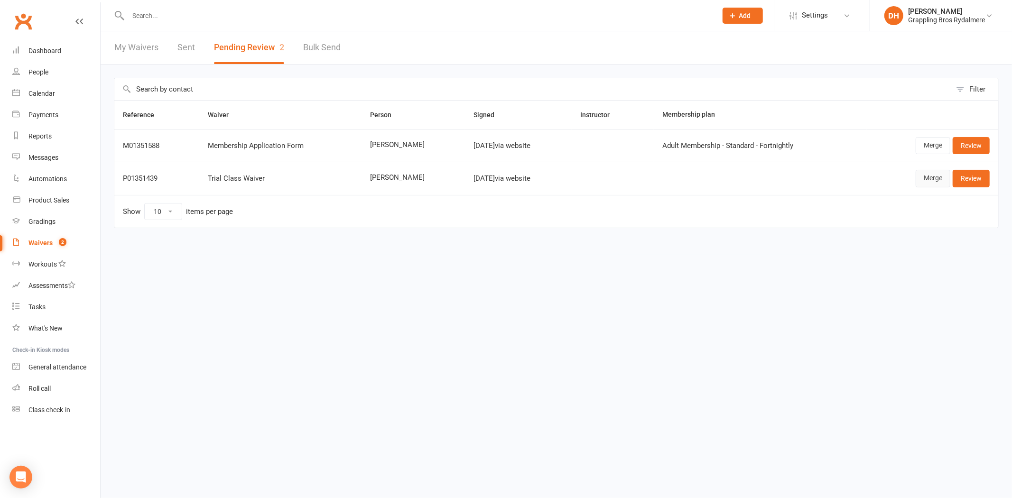
click at [930, 180] on link "Merge" at bounding box center [932, 178] width 35 height 17
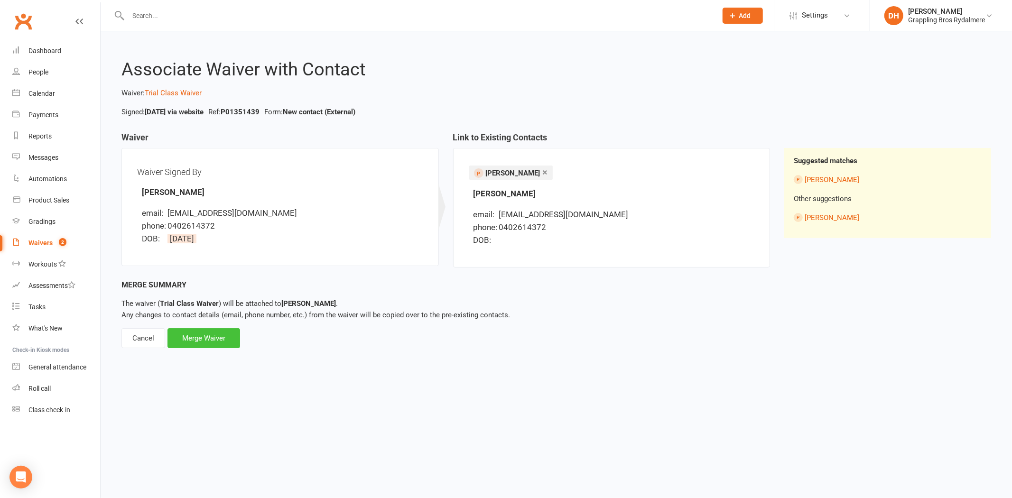
click at [204, 332] on div "Merge Waiver" at bounding box center [203, 338] width 73 height 20
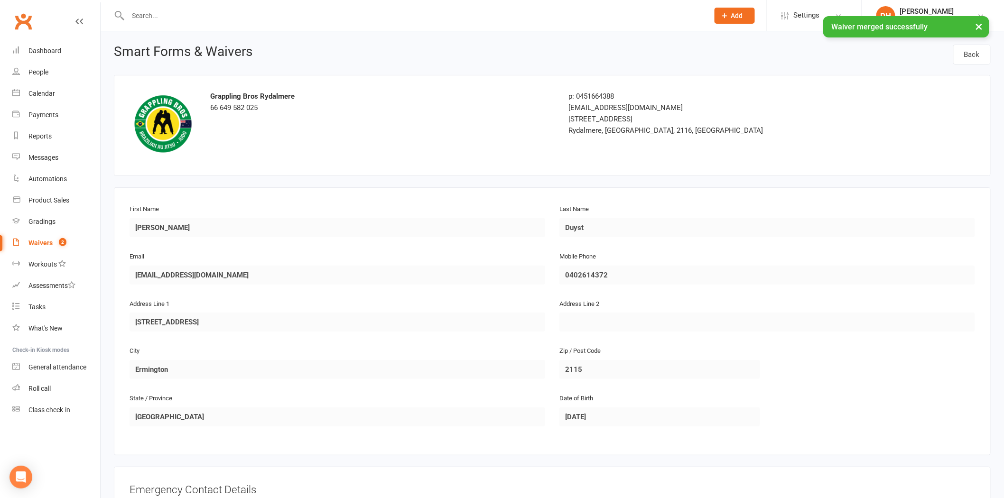
scroll to position [357, 0]
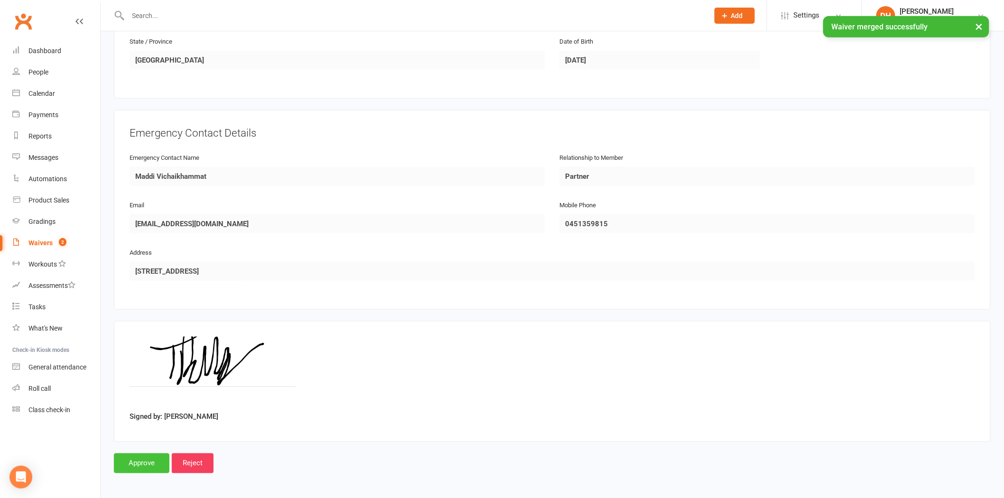
click at [144, 462] on input "Approve" at bounding box center [141, 463] width 55 height 20
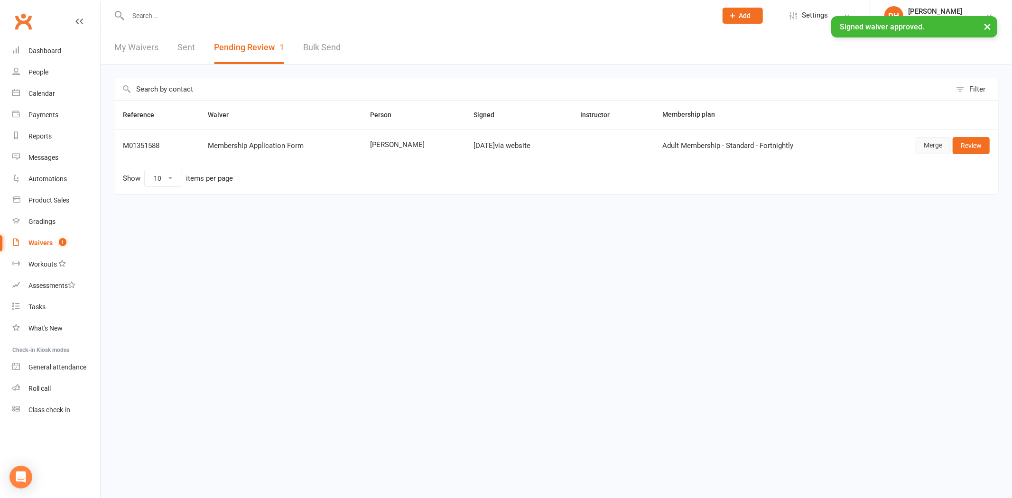
click at [924, 145] on link "Merge" at bounding box center [932, 145] width 35 height 17
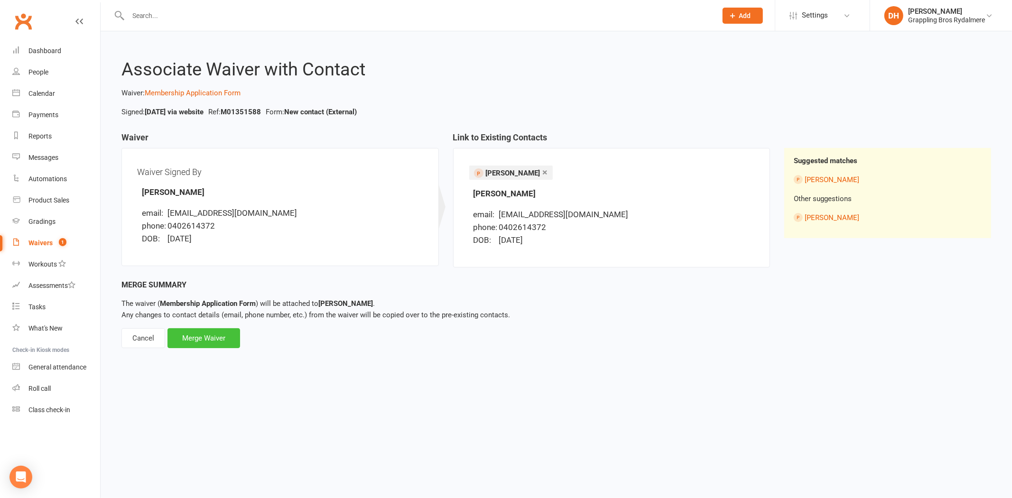
click at [217, 342] on div "Merge Waiver" at bounding box center [203, 338] width 73 height 20
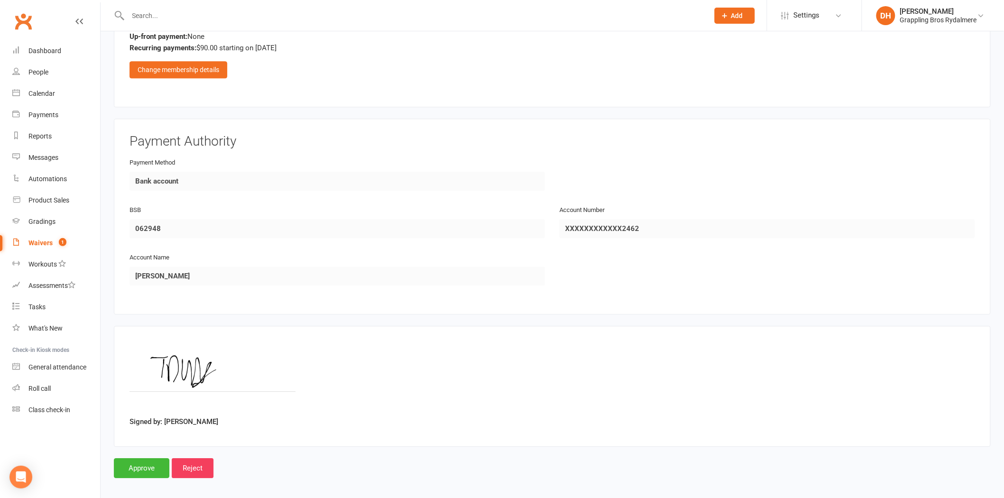
scroll to position [960, 0]
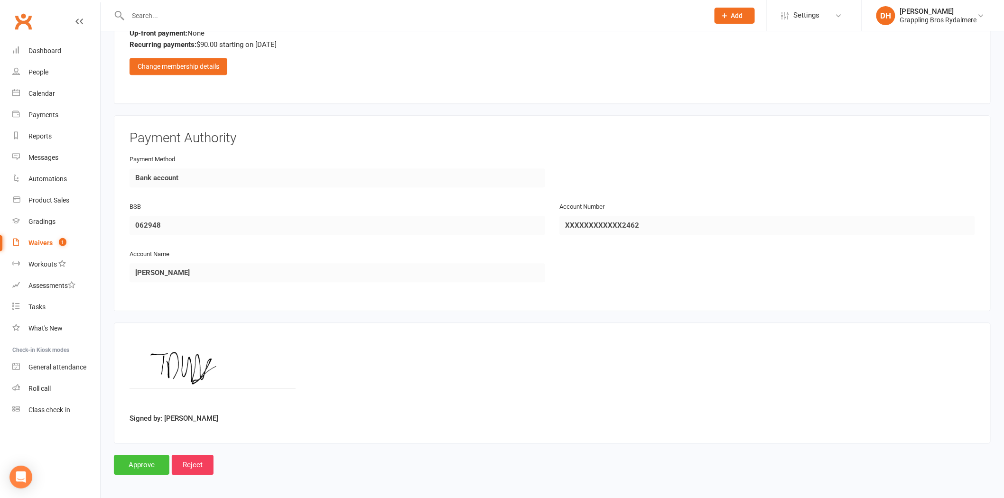
click at [127, 458] on input "Approve" at bounding box center [141, 465] width 55 height 20
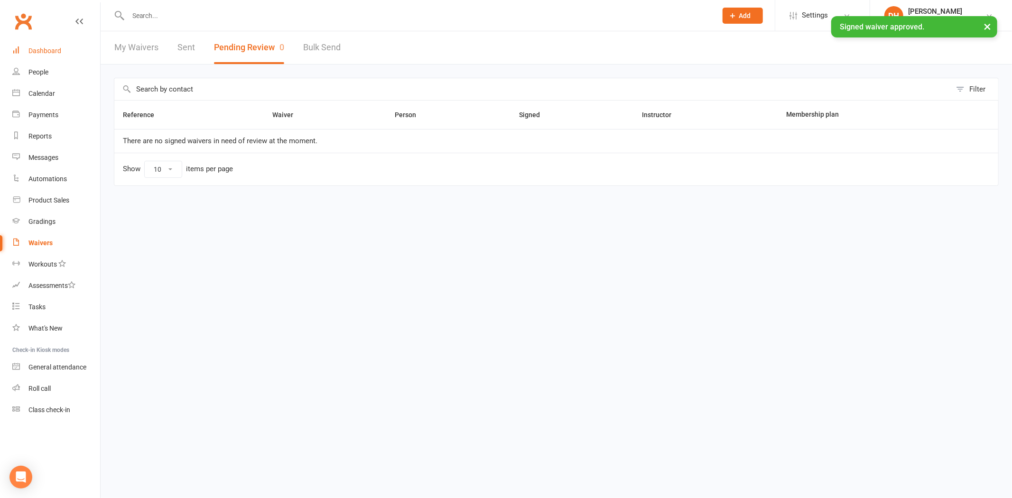
click at [66, 49] on link "Dashboard" at bounding box center [56, 50] width 88 height 21
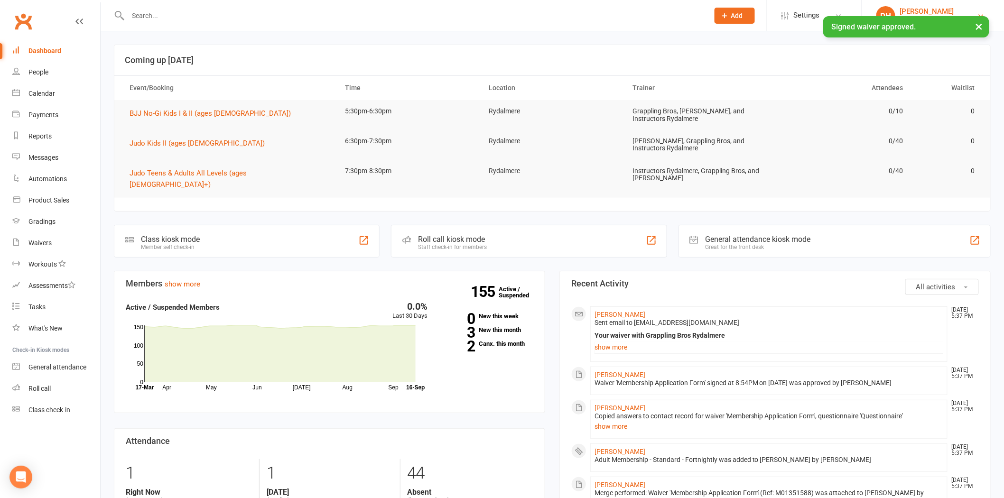
click at [921, 6] on link "DH Debra Hay Grappling Bros Rydalmere" at bounding box center [932, 15] width 113 height 19
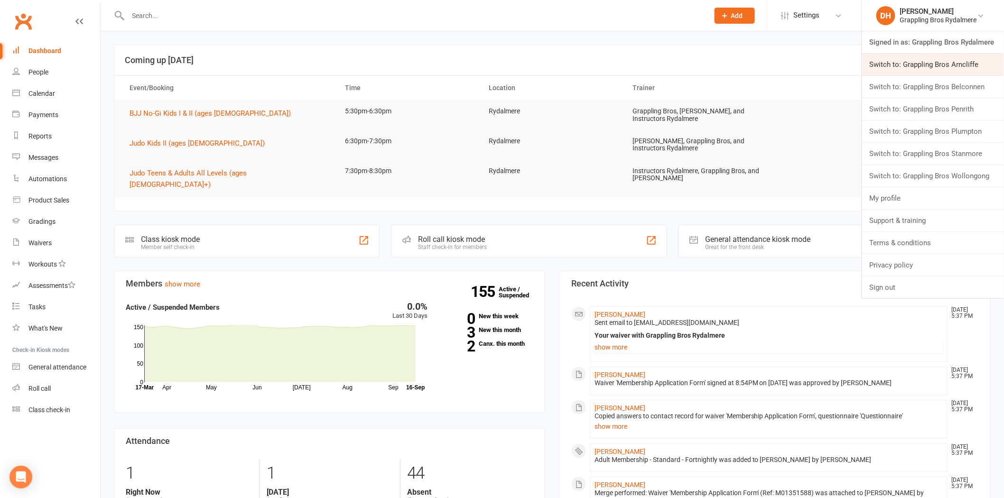
click at [941, 67] on link "Switch to: Grappling Bros Arncliffe" at bounding box center [933, 65] width 142 height 22
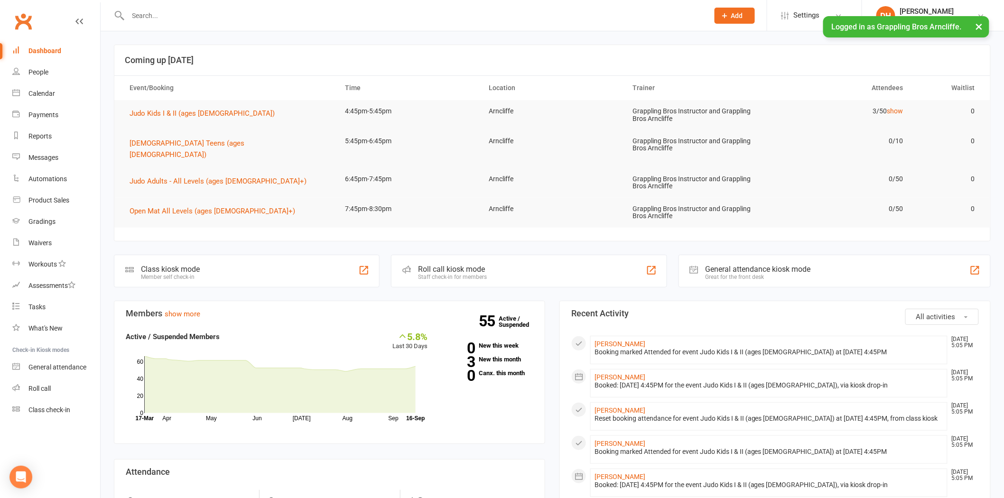
drag, startPoint x: 0, startPoint y: 0, endPoint x: 918, endPoint y: 16, distance: 918.4
click at [918, 16] on div "Logged in as Grappling Bros Arncliffe. ×" at bounding box center [906, 26] width 166 height 21
click at [918, 16] on div "Grappling Bros Arncliffe" at bounding box center [935, 20] width 70 height 9
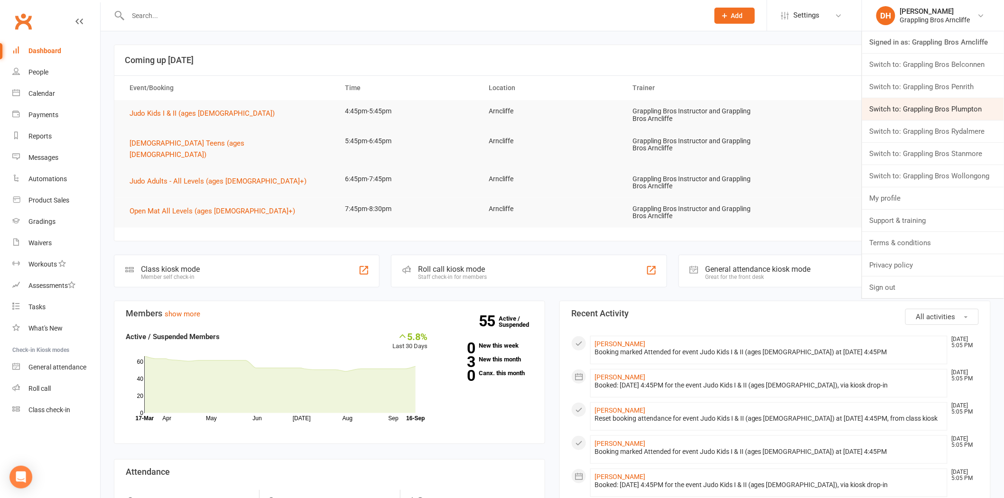
click at [952, 110] on link "Switch to: Grappling Bros Plumpton" at bounding box center [933, 109] width 142 height 22
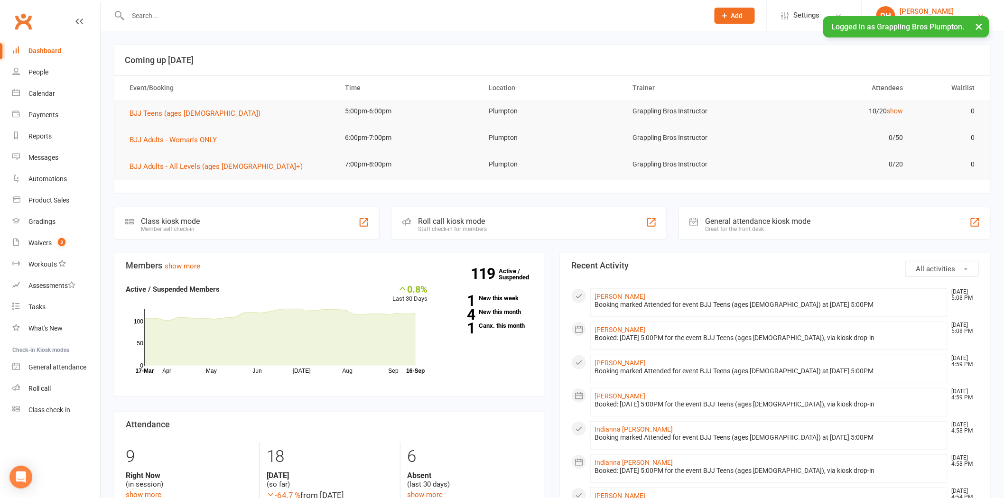
click at [921, 11] on div "[PERSON_NAME]" at bounding box center [937, 11] width 74 height 9
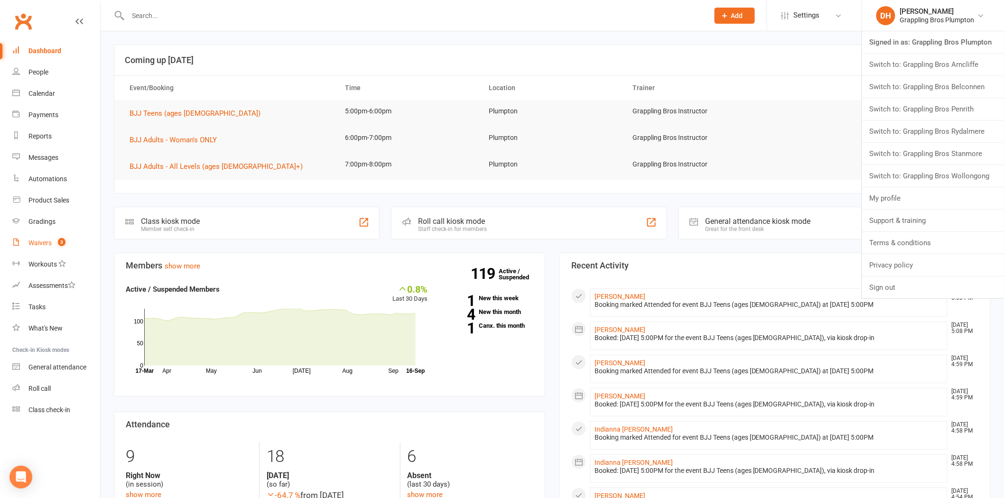
click at [42, 240] on div "Waivers" at bounding box center [39, 243] width 23 height 8
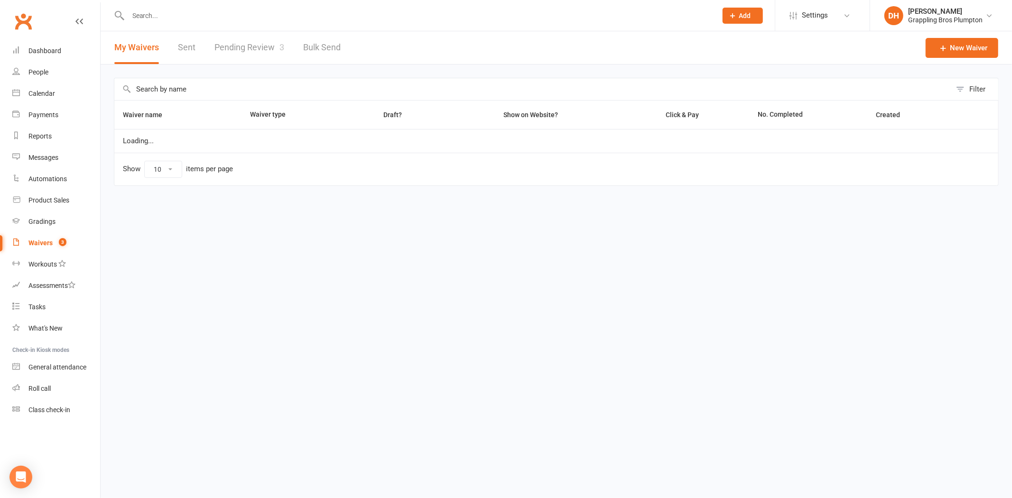
click at [261, 48] on link "Pending Review 3" at bounding box center [249, 47] width 70 height 33
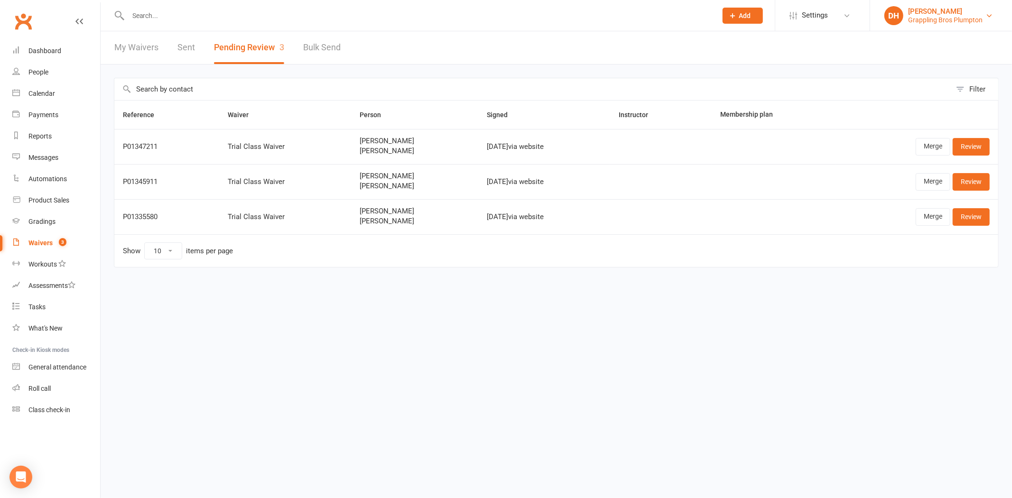
click at [906, 14] on link "DH [PERSON_NAME] Grappling Bros Plumpton" at bounding box center [940, 15] width 113 height 19
